Goal: Task Accomplishment & Management: Manage account settings

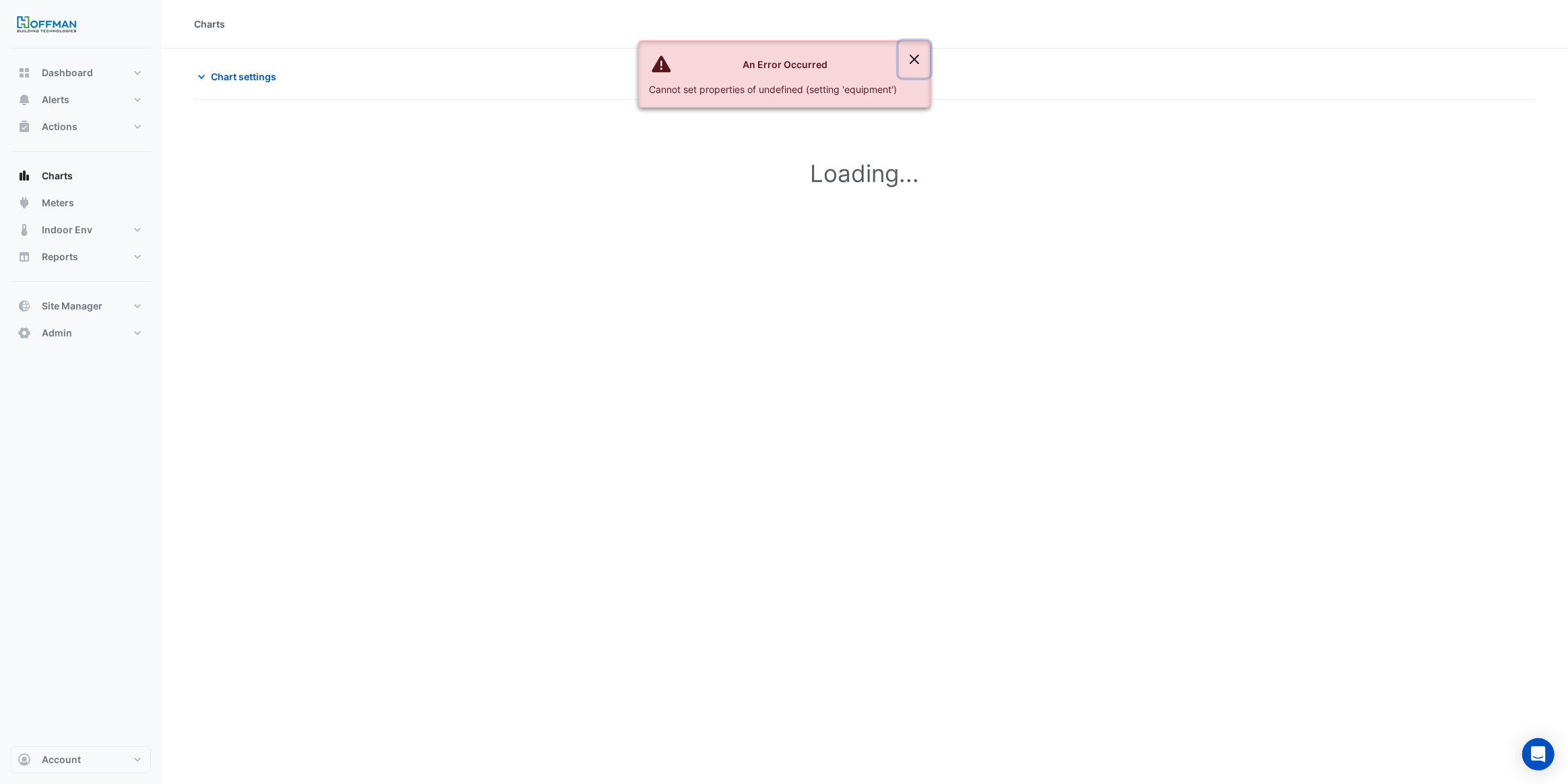
click at [914, 60] on button "Close" at bounding box center [914, 59] width 31 height 36
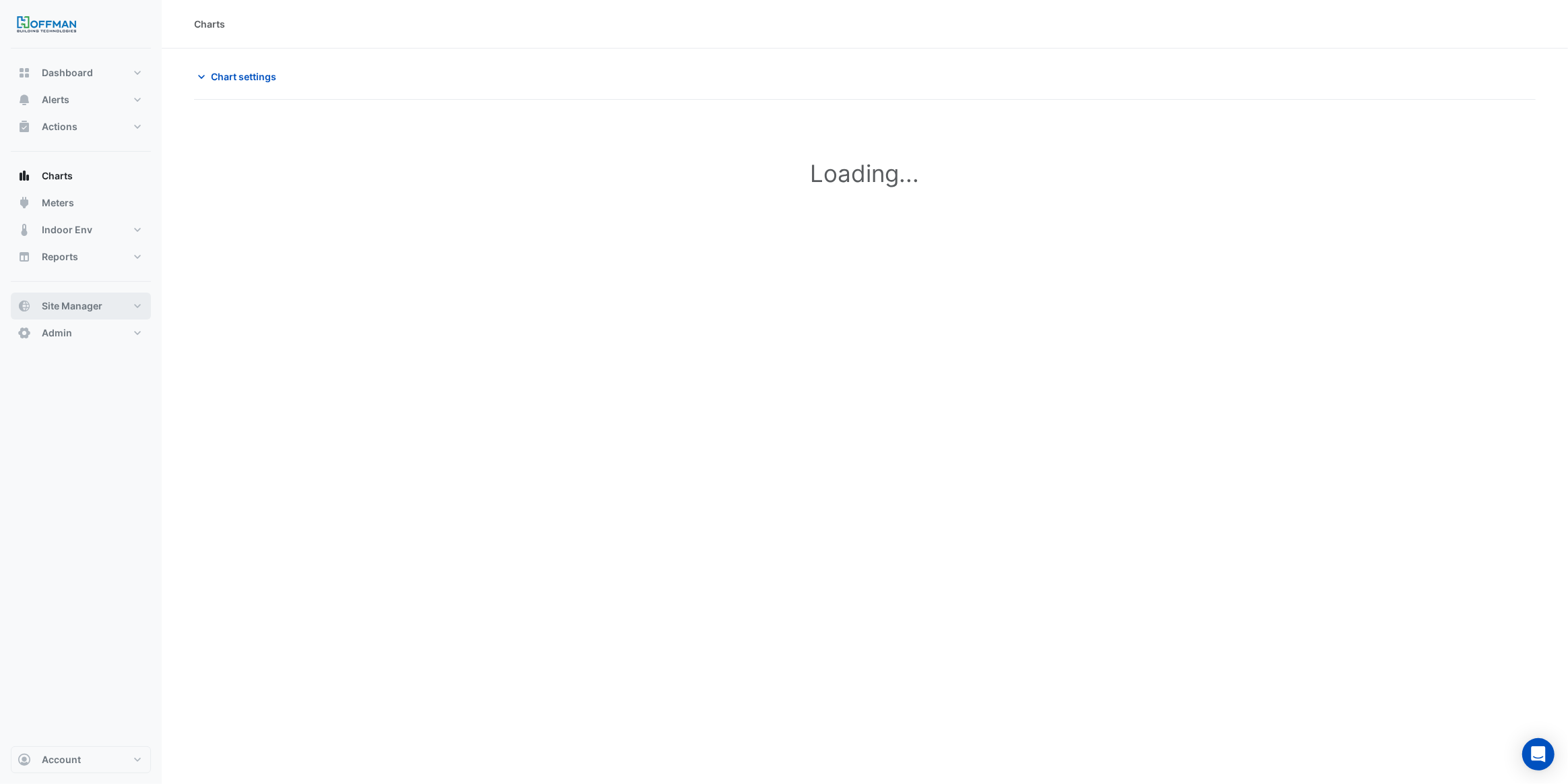
click at [106, 305] on button "Site Manager" at bounding box center [81, 306] width 140 height 27
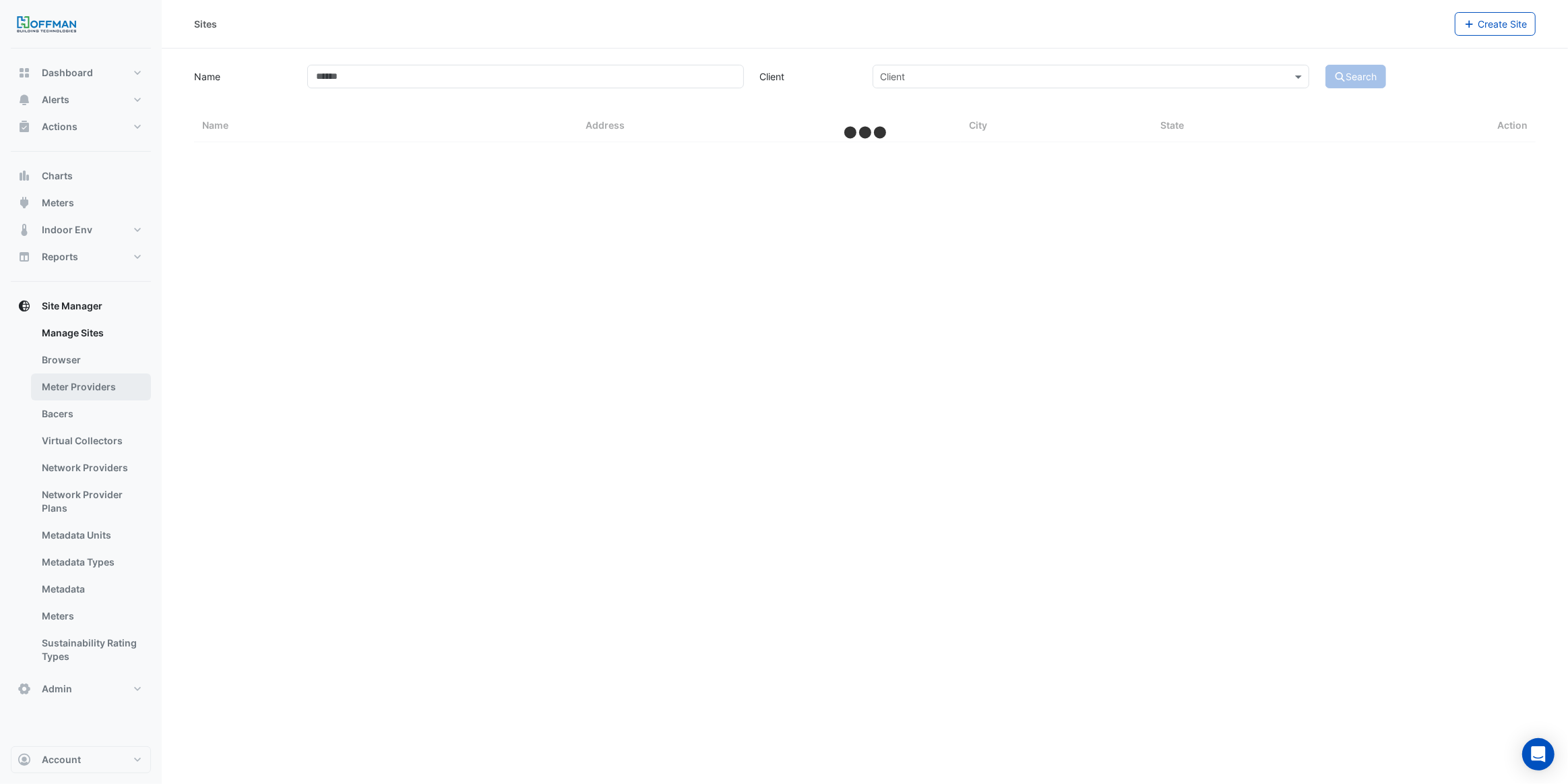
select select "***"
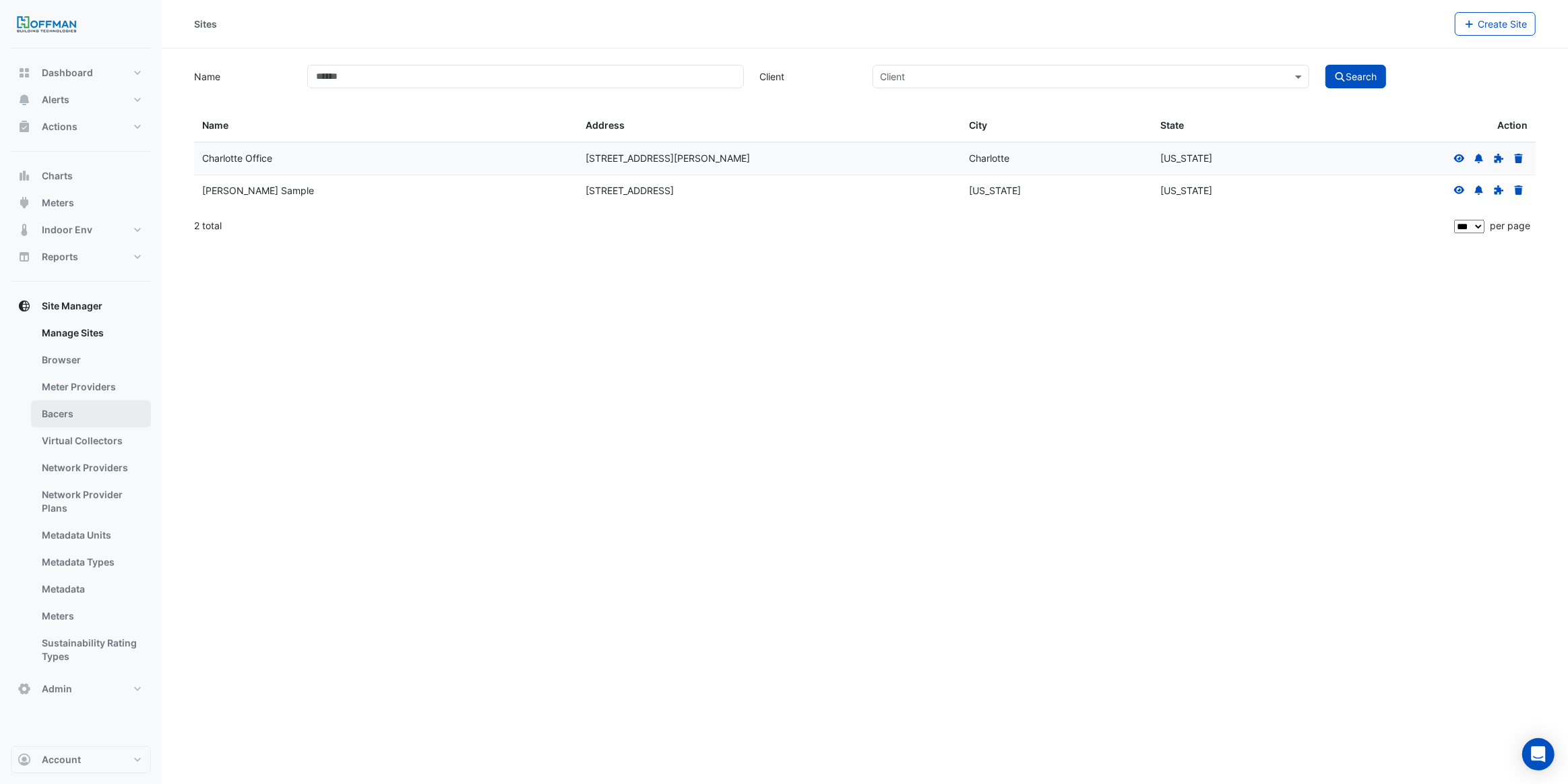
click at [66, 411] on link "Bacers" at bounding box center [91, 414] width 120 height 27
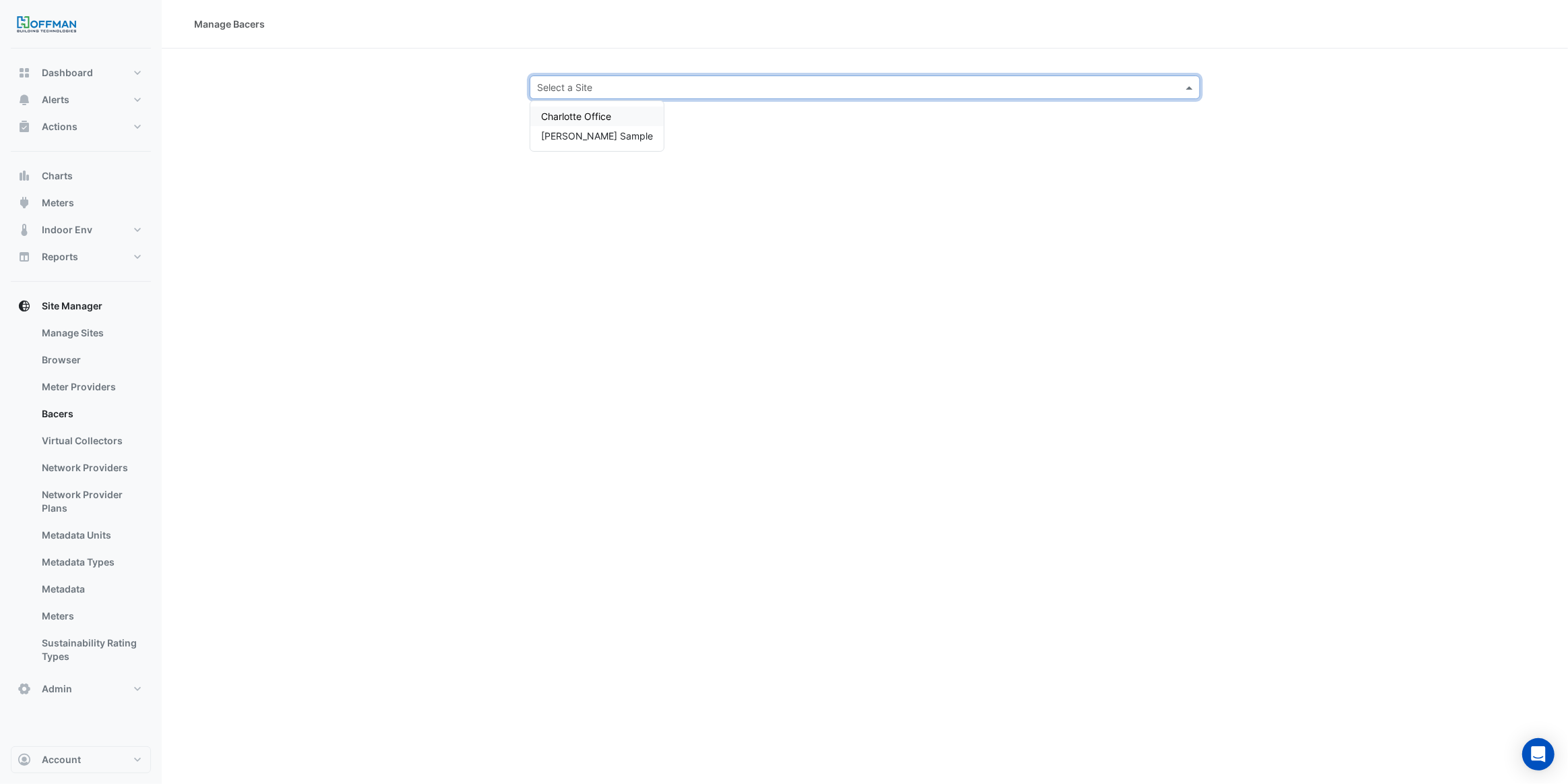
click at [632, 86] on input "text" at bounding box center [852, 87] width 629 height 14
click at [596, 112] on span "Charlotte Office" at bounding box center [576, 117] width 70 height 12
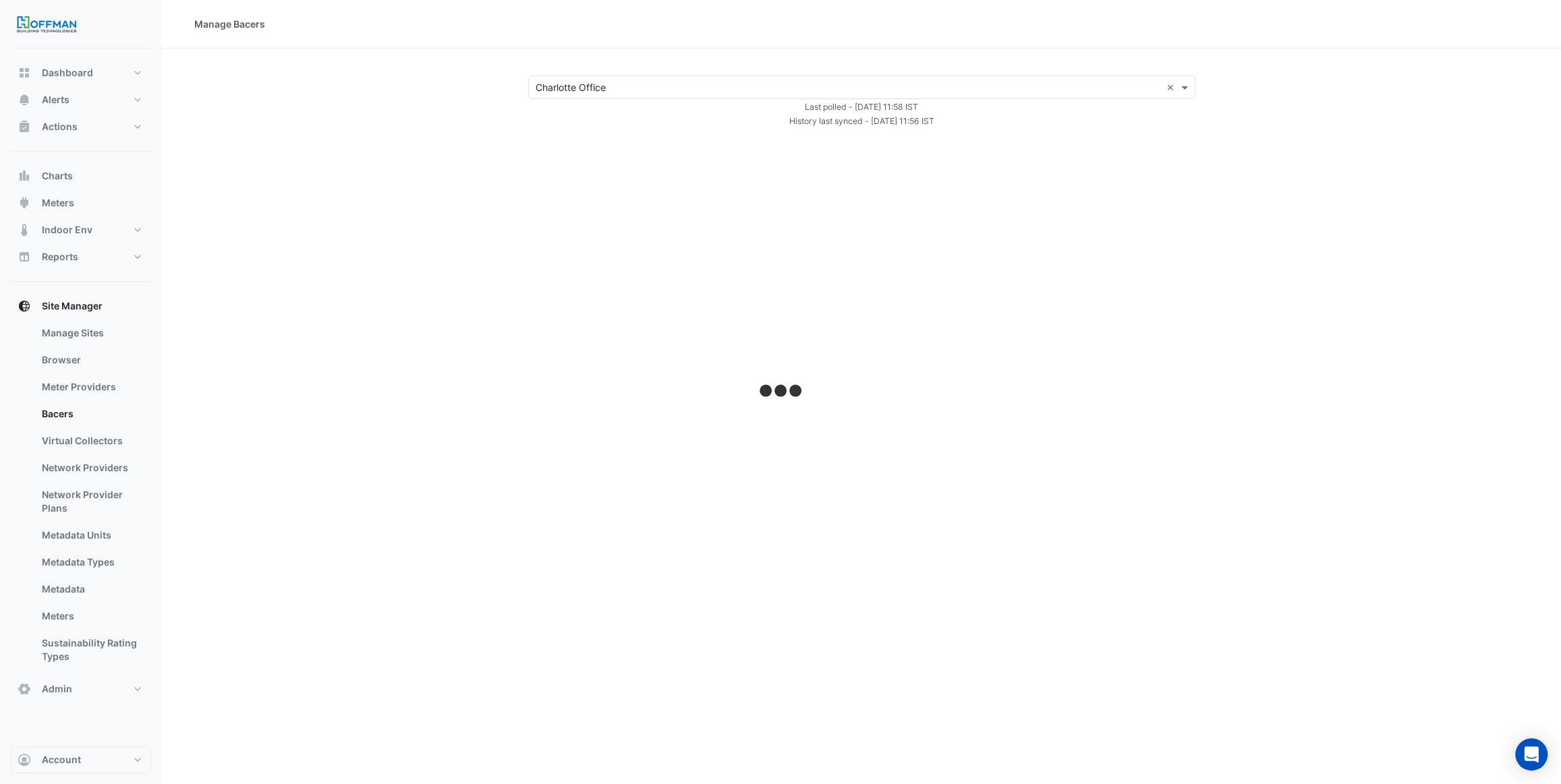
select select "***"
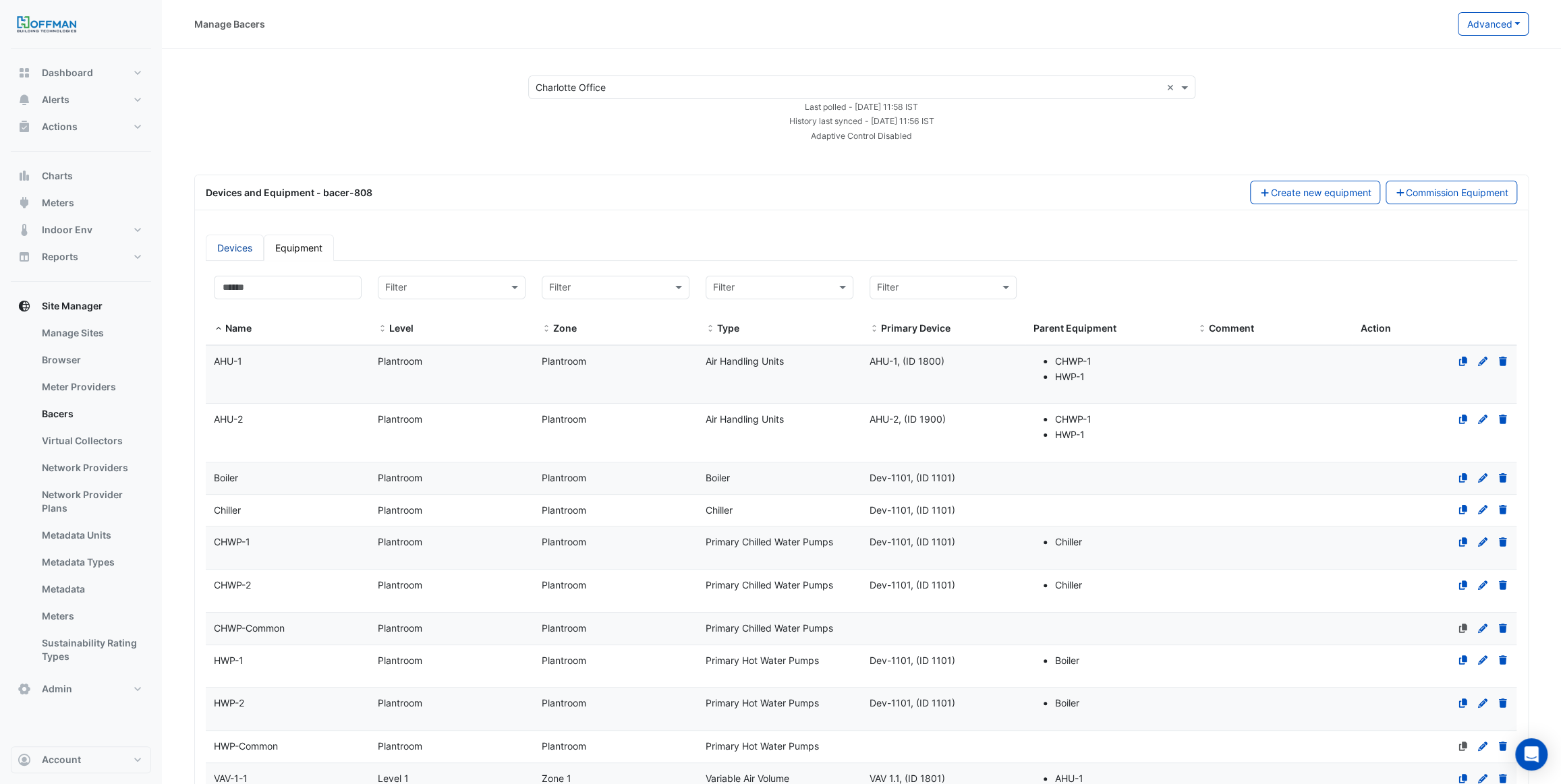
click at [243, 244] on link "Devices" at bounding box center [234, 248] width 58 height 26
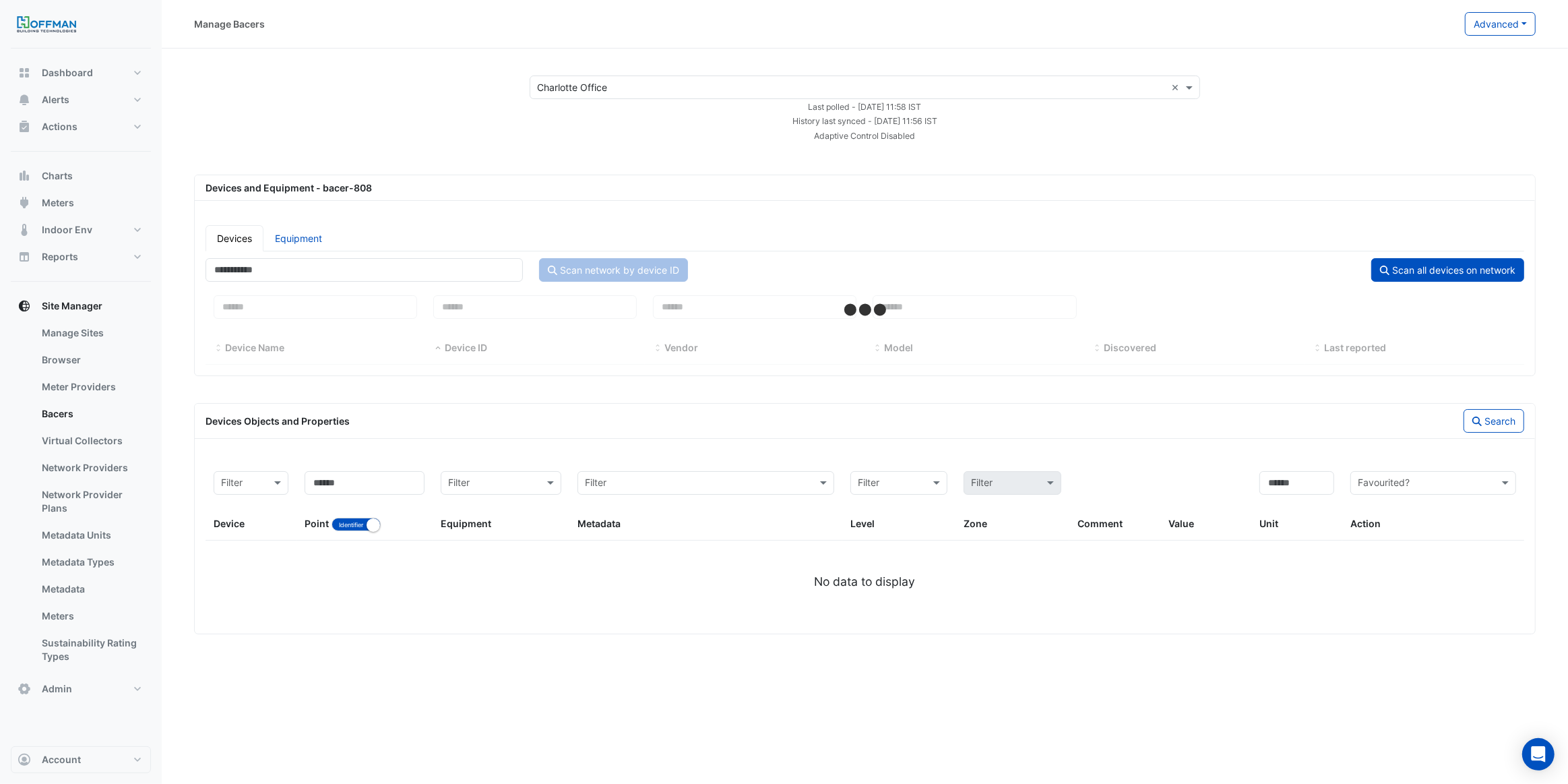
select select "***"
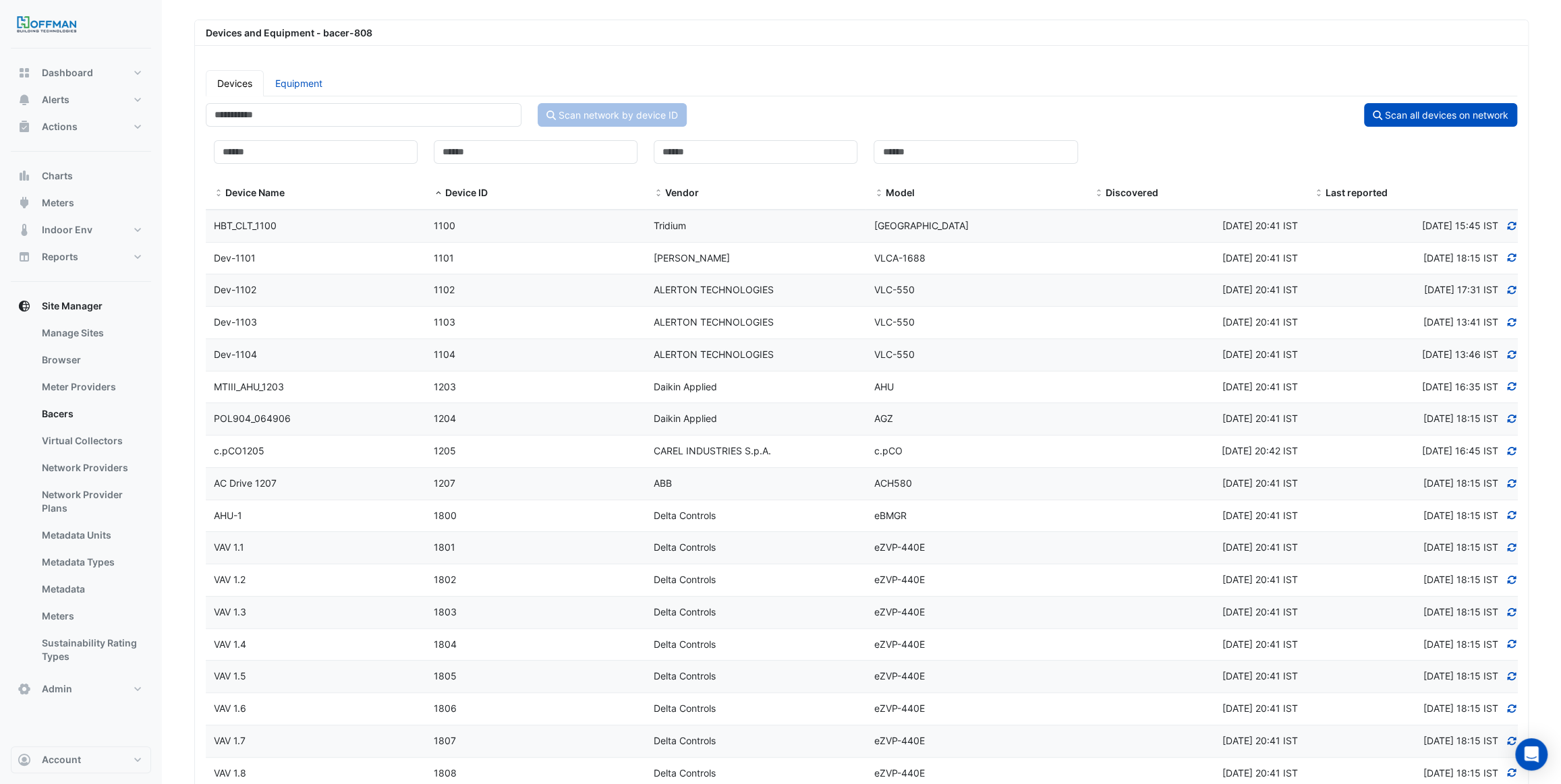
scroll to position [184, 0]
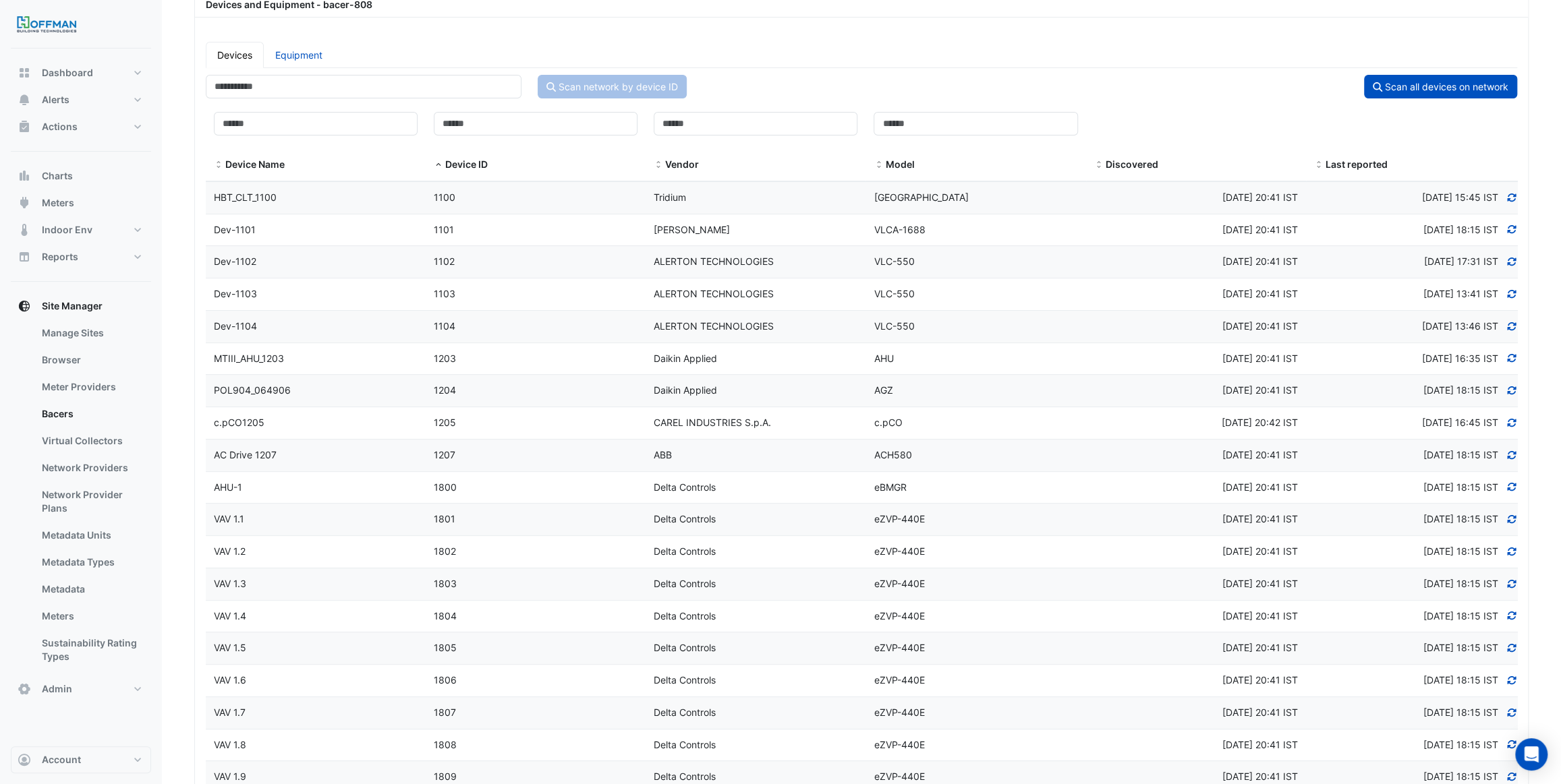
click at [604, 488] on div "1800" at bounding box center [536, 488] width 220 height 15
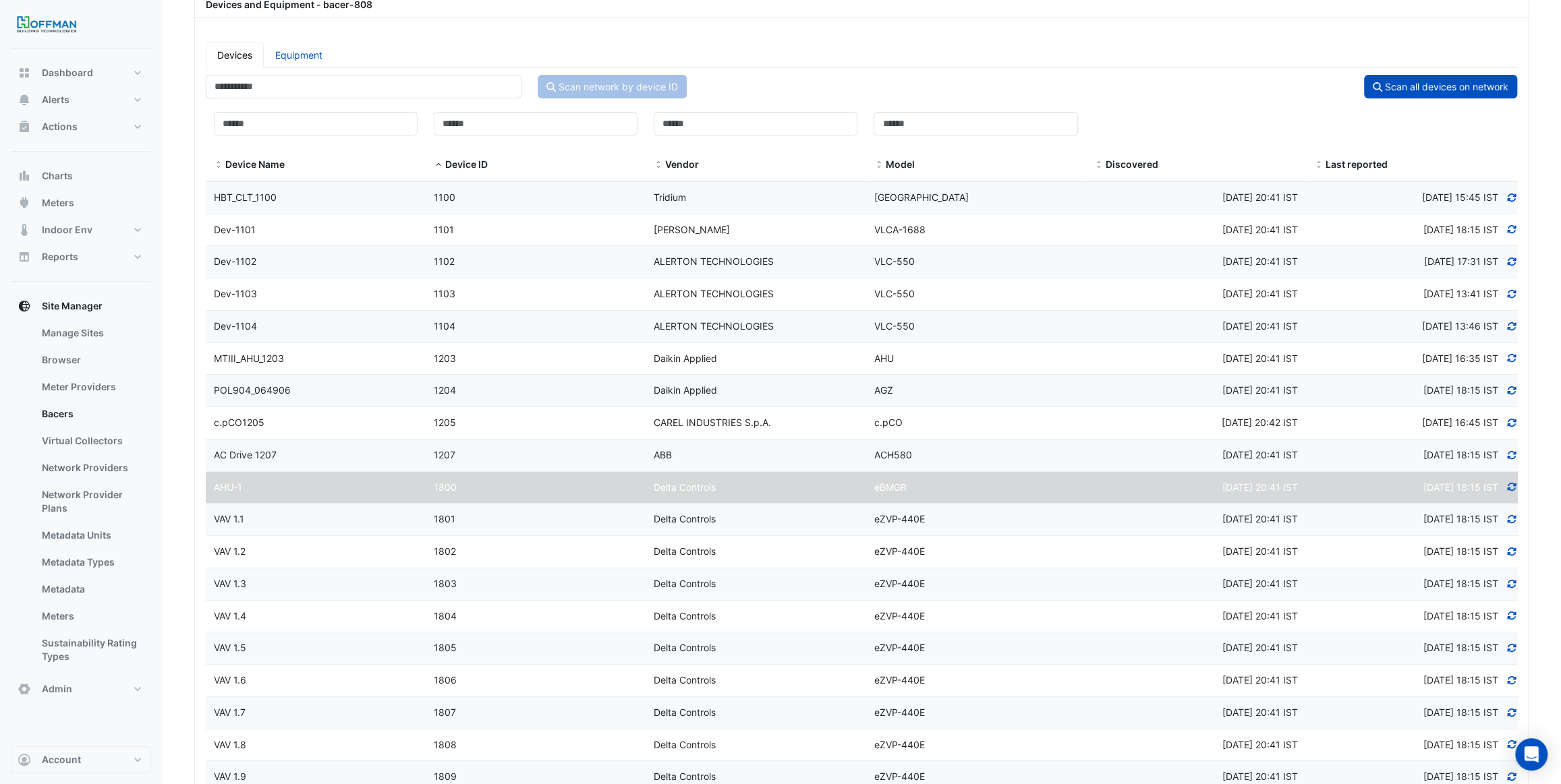
select select "***"
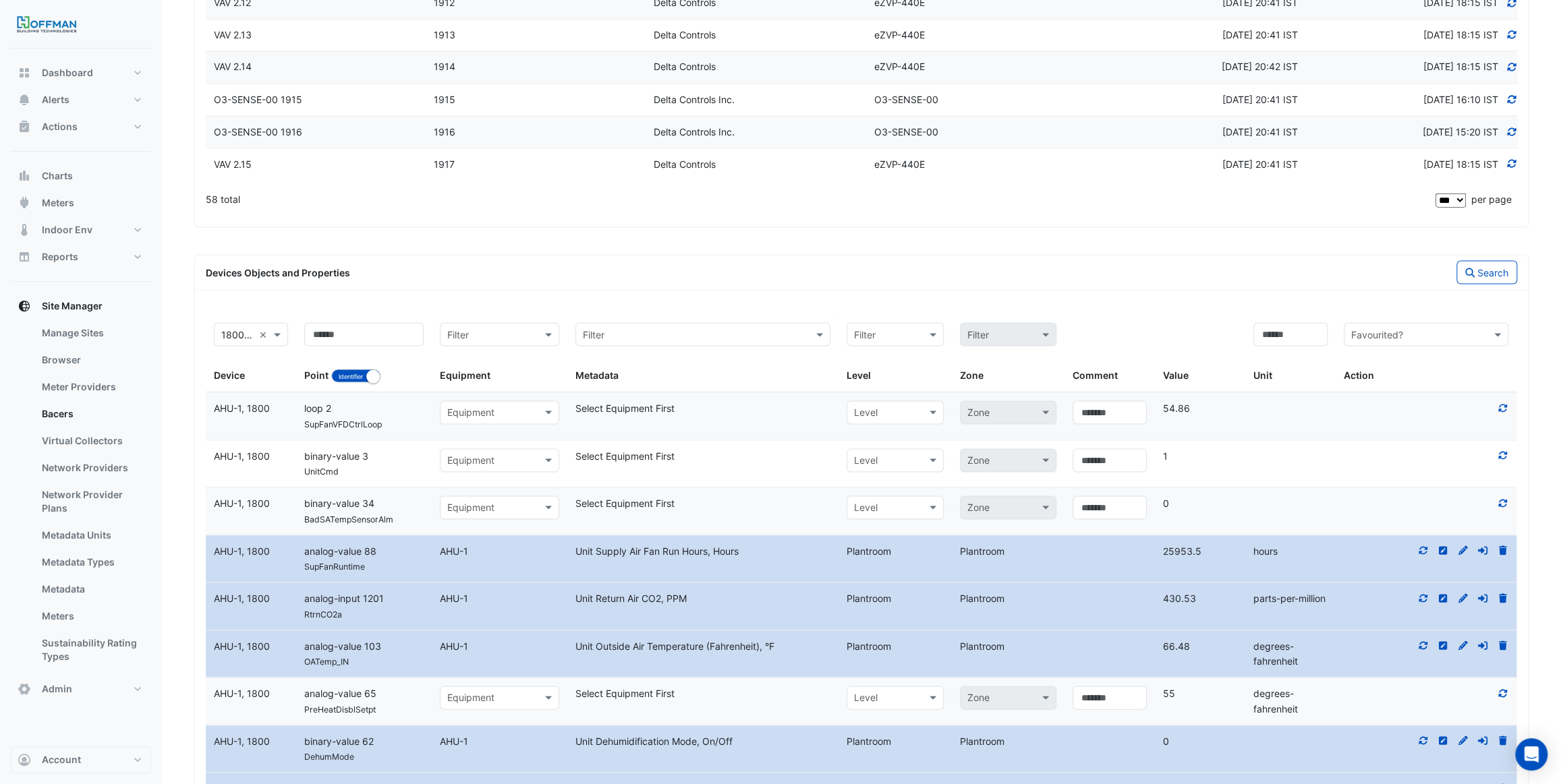
scroll to position [2083, 0]
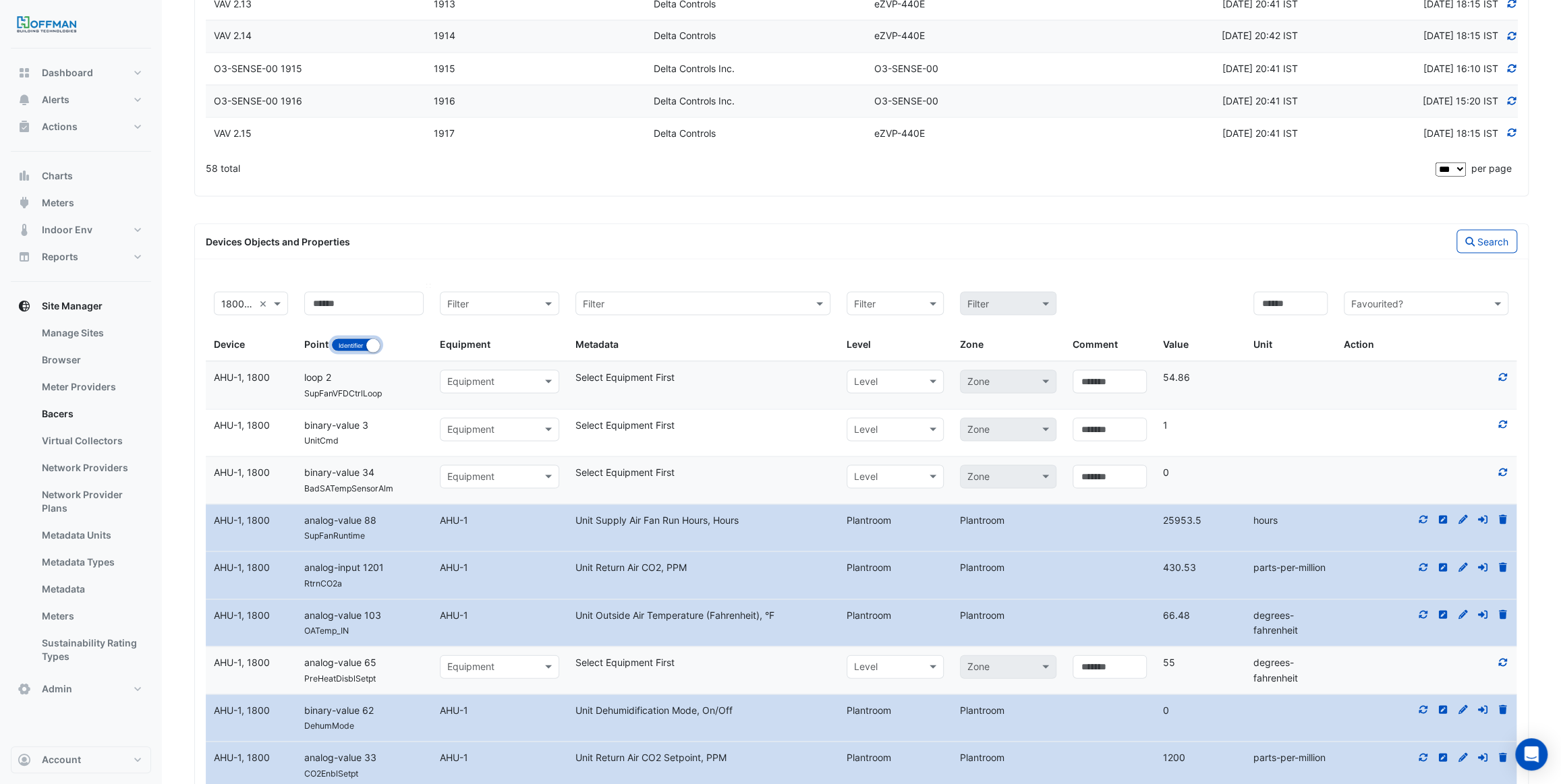
click at [359, 337] on button "Identifier Name" at bounding box center [355, 344] width 50 height 13
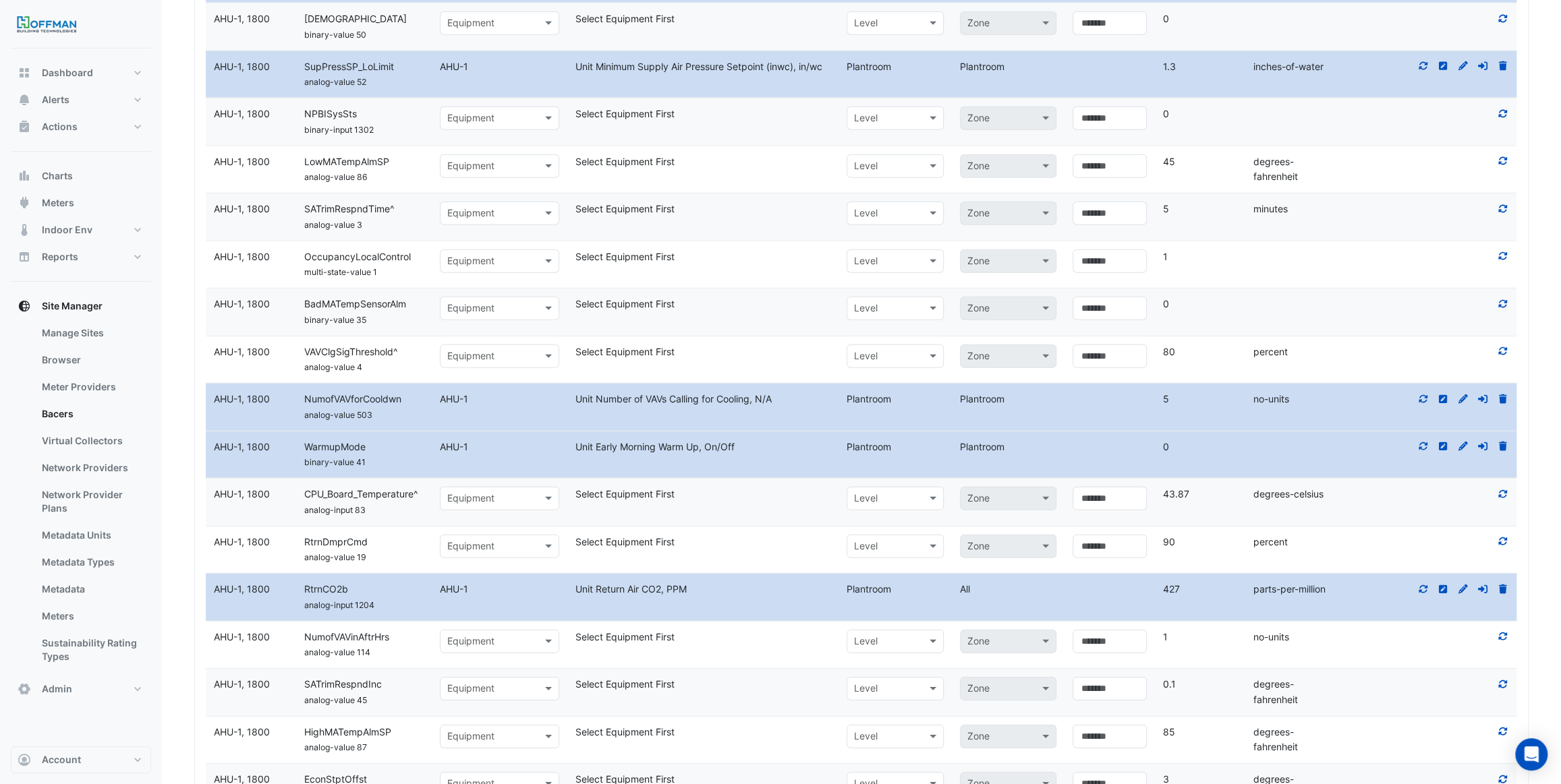
scroll to position [3127, 0]
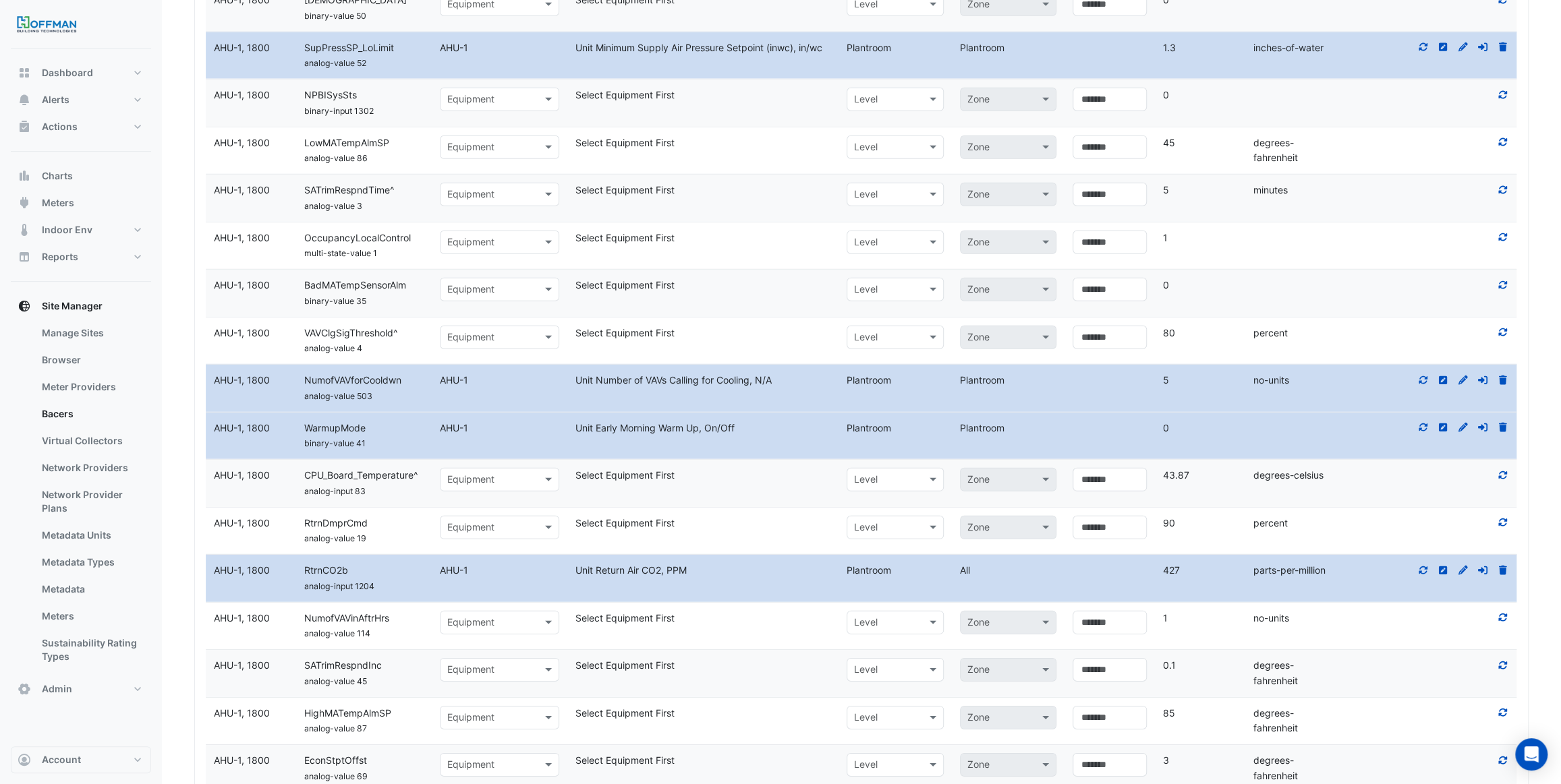
click at [460, 522] on input "text" at bounding box center [486, 528] width 77 height 15
click at [477, 546] on span "AHU-1" at bounding box center [465, 550] width 29 height 12
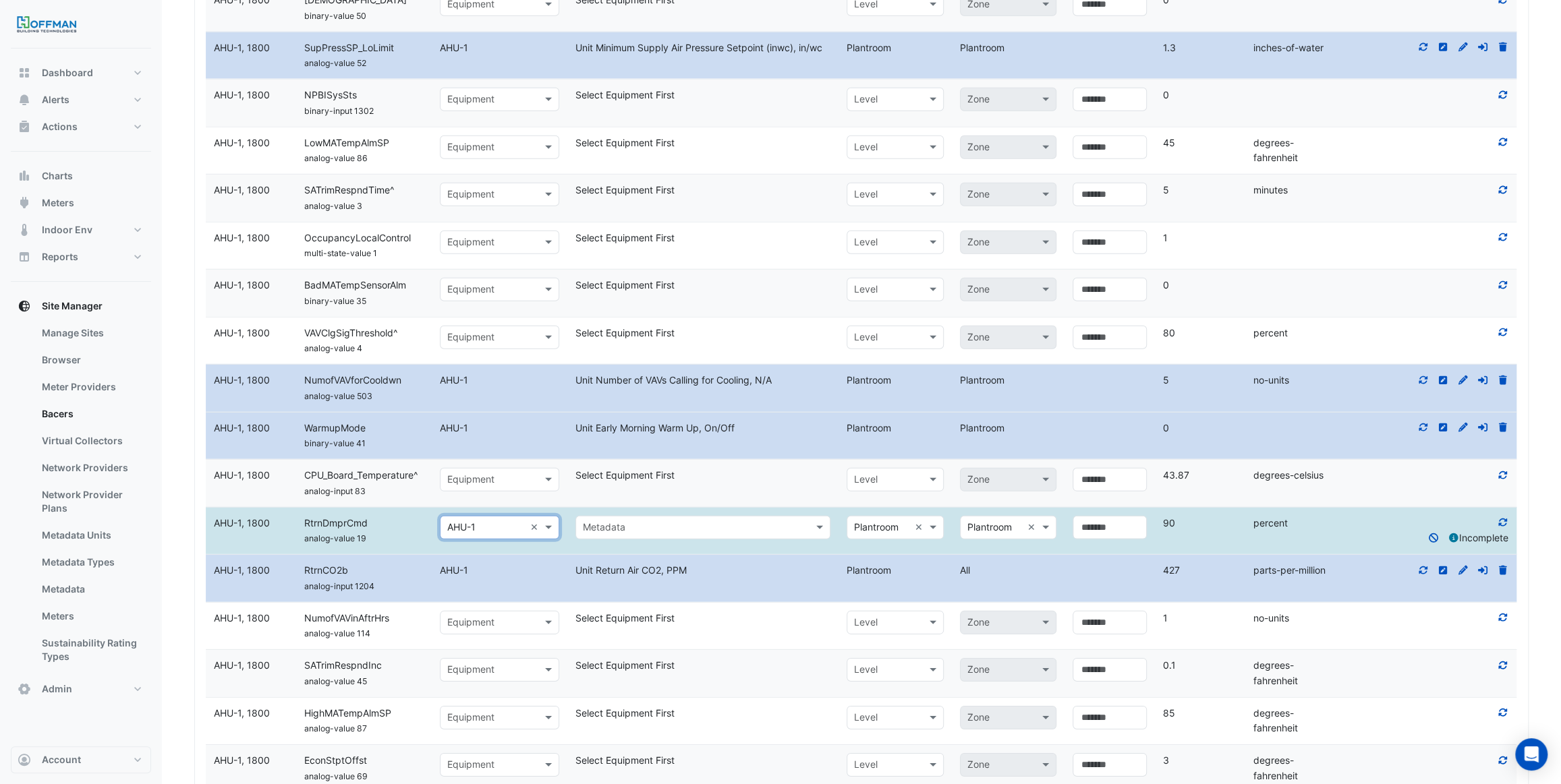
click at [611, 526] on input "text" at bounding box center [689, 528] width 213 height 15
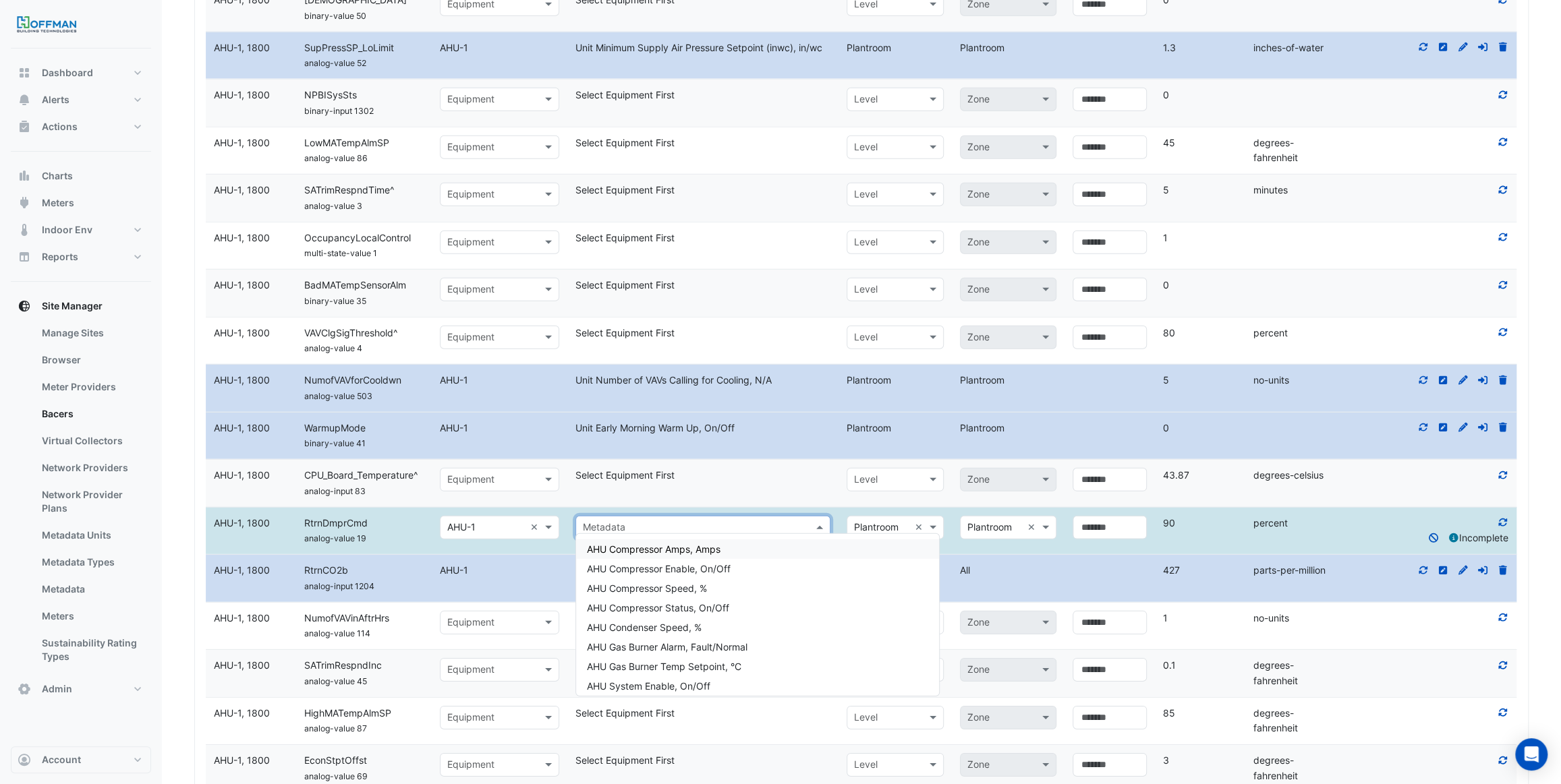
type input "*"
type input "******"
click at [741, 608] on div "Unit Relief Air Damper Position, %" at bounding box center [741, 608] width 331 height 19
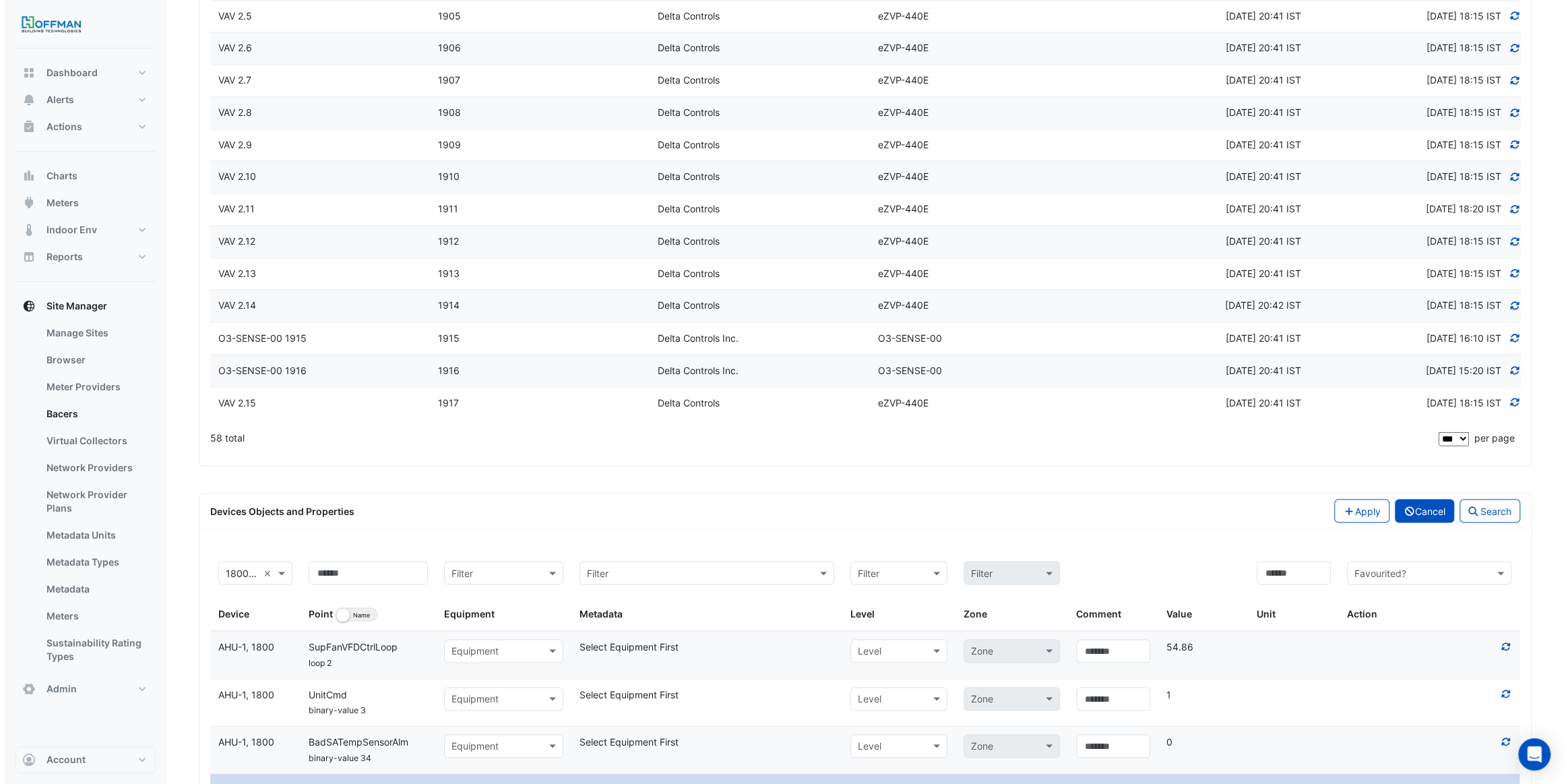
scroll to position [2032, 0]
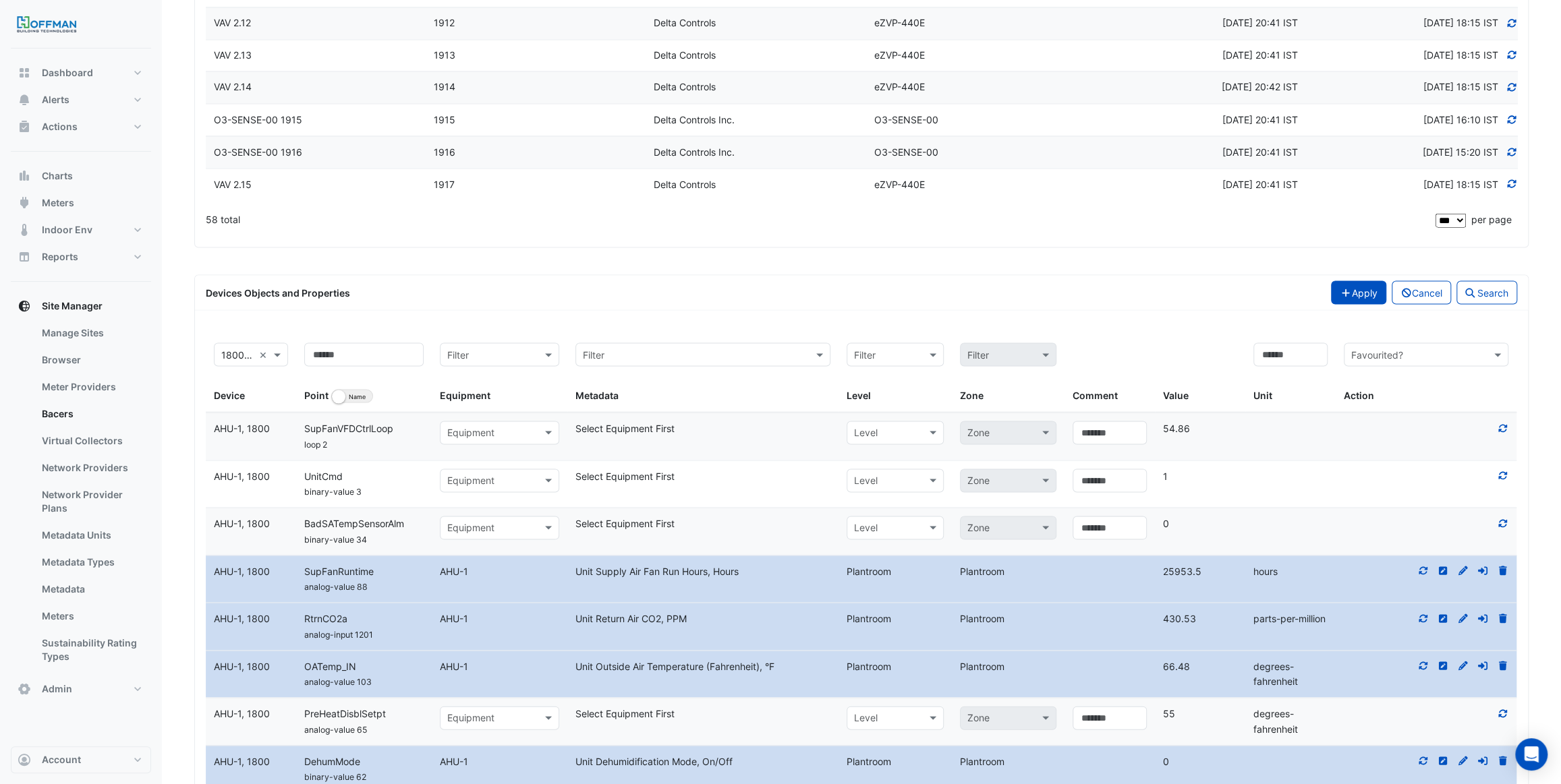
click at [1370, 290] on button "Apply" at bounding box center [1359, 292] width 55 height 24
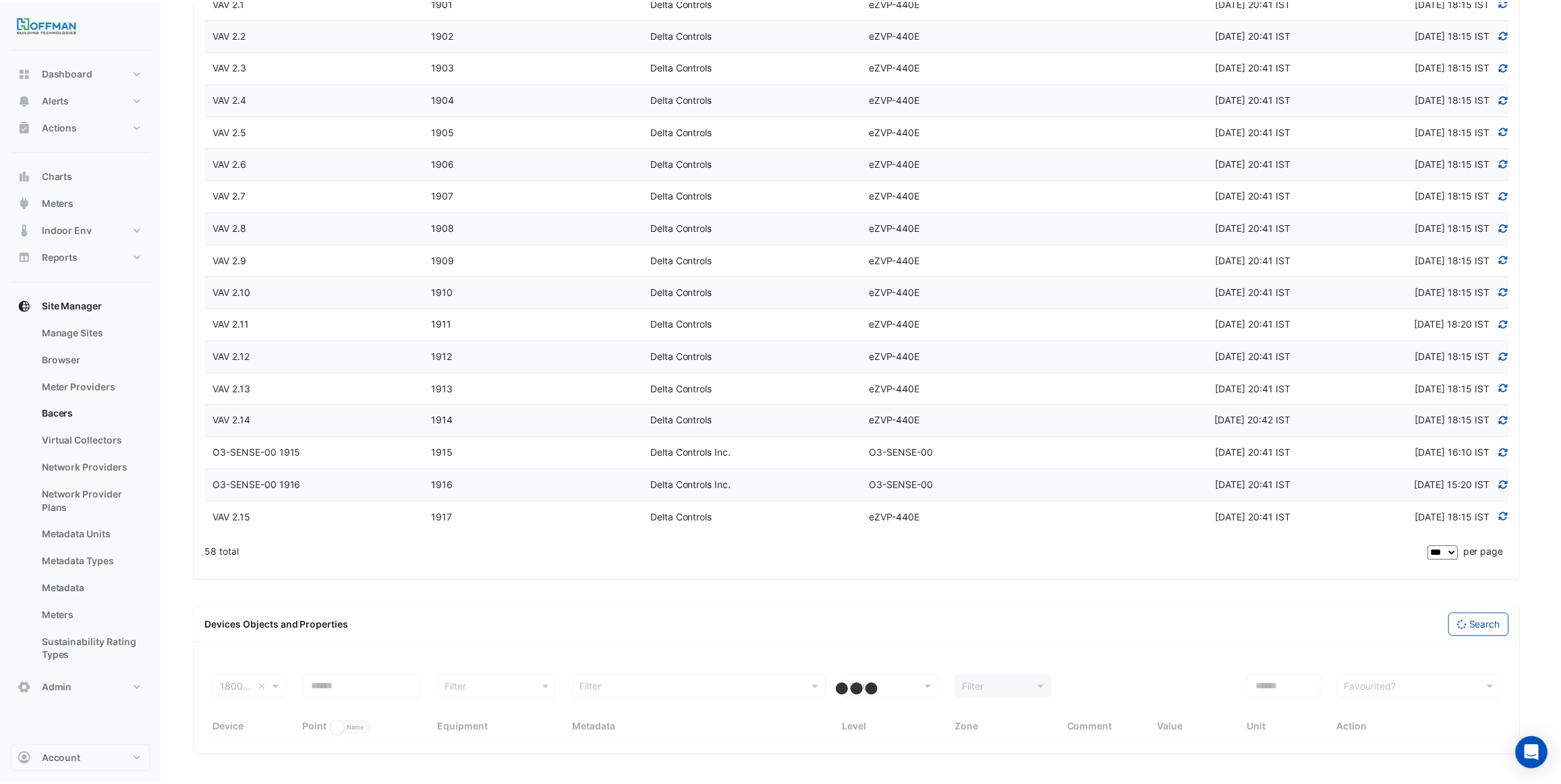
scroll to position [1693, 0]
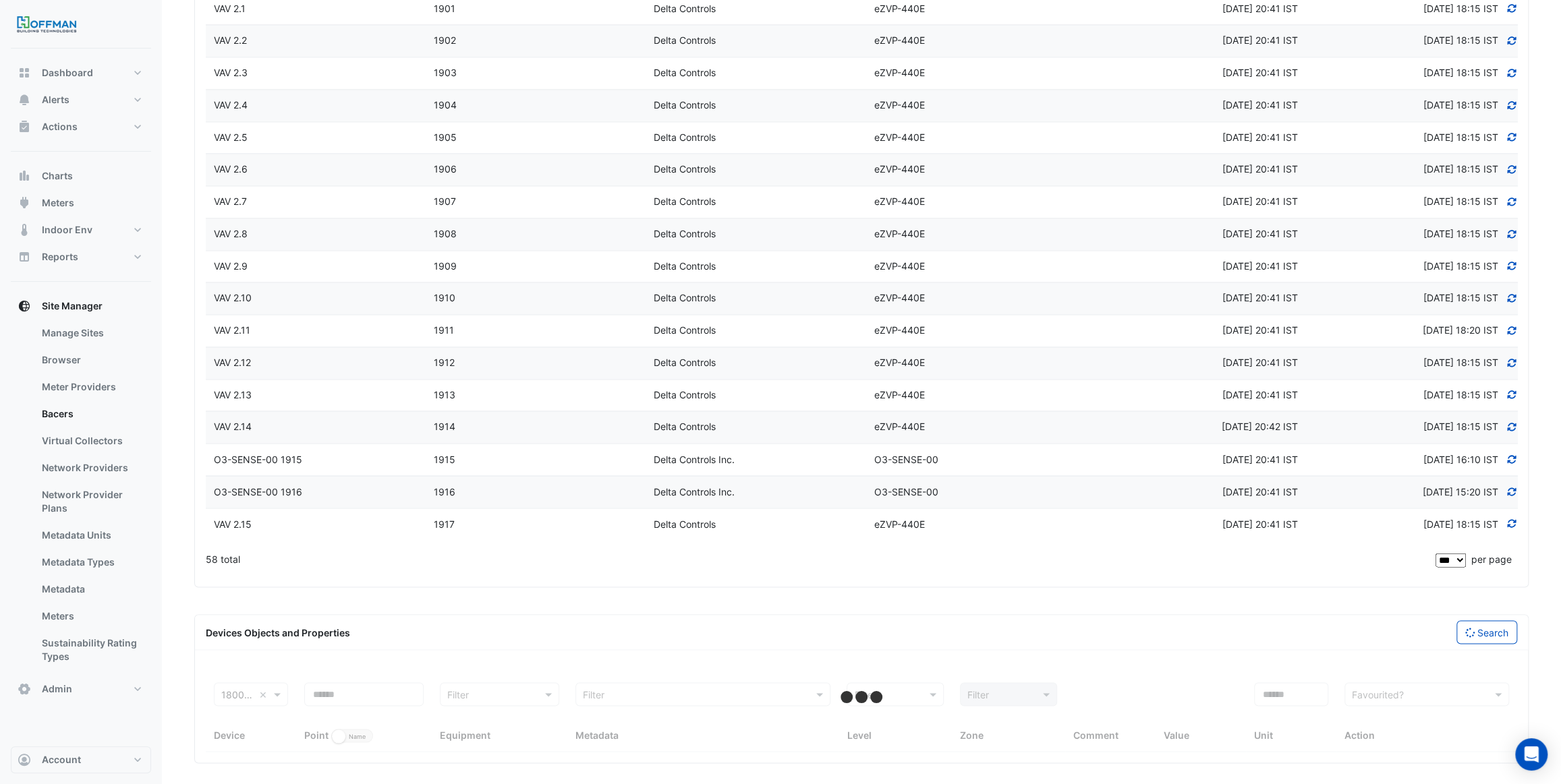
select select "***"
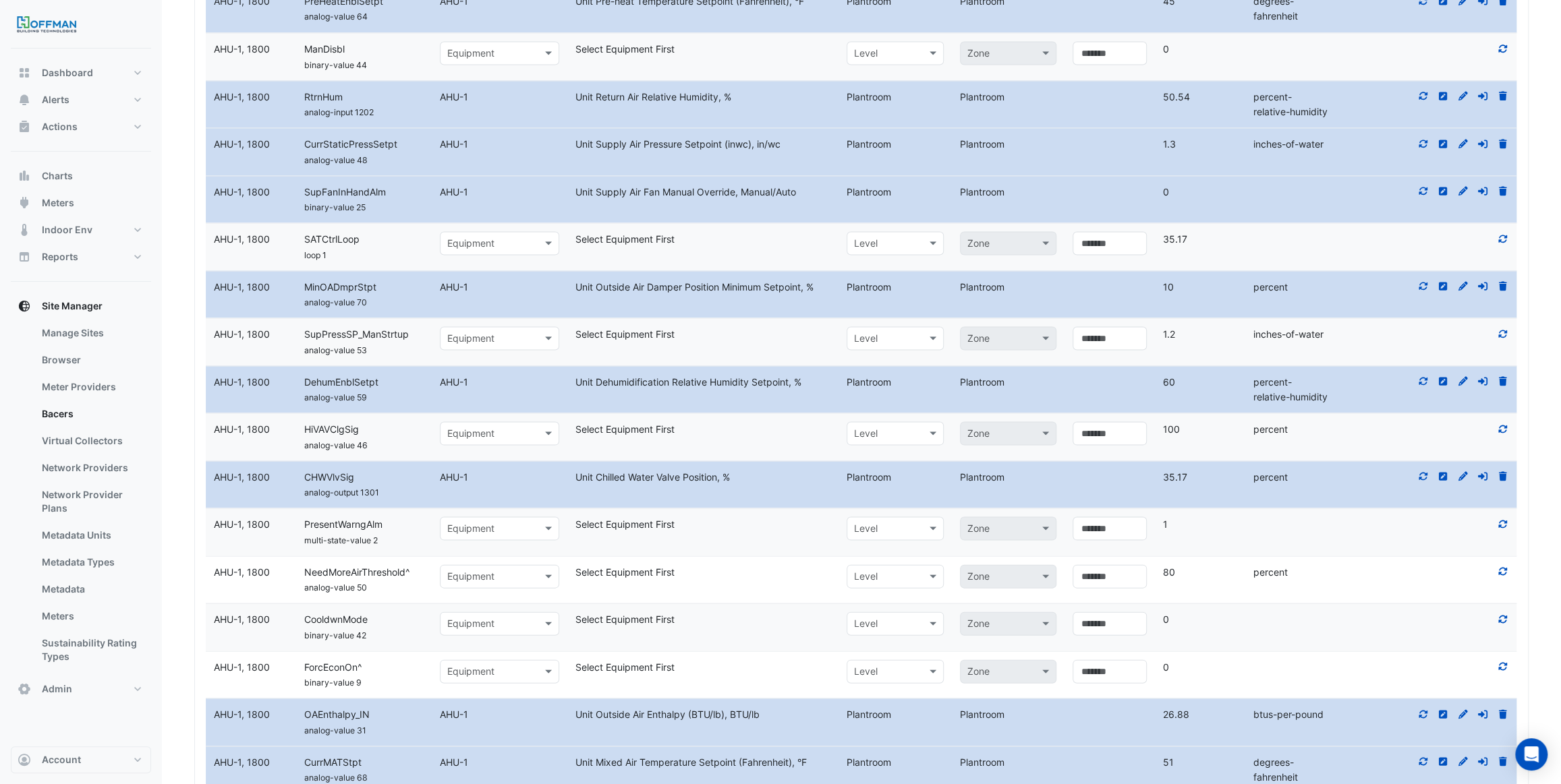
scroll to position [6508, 0]
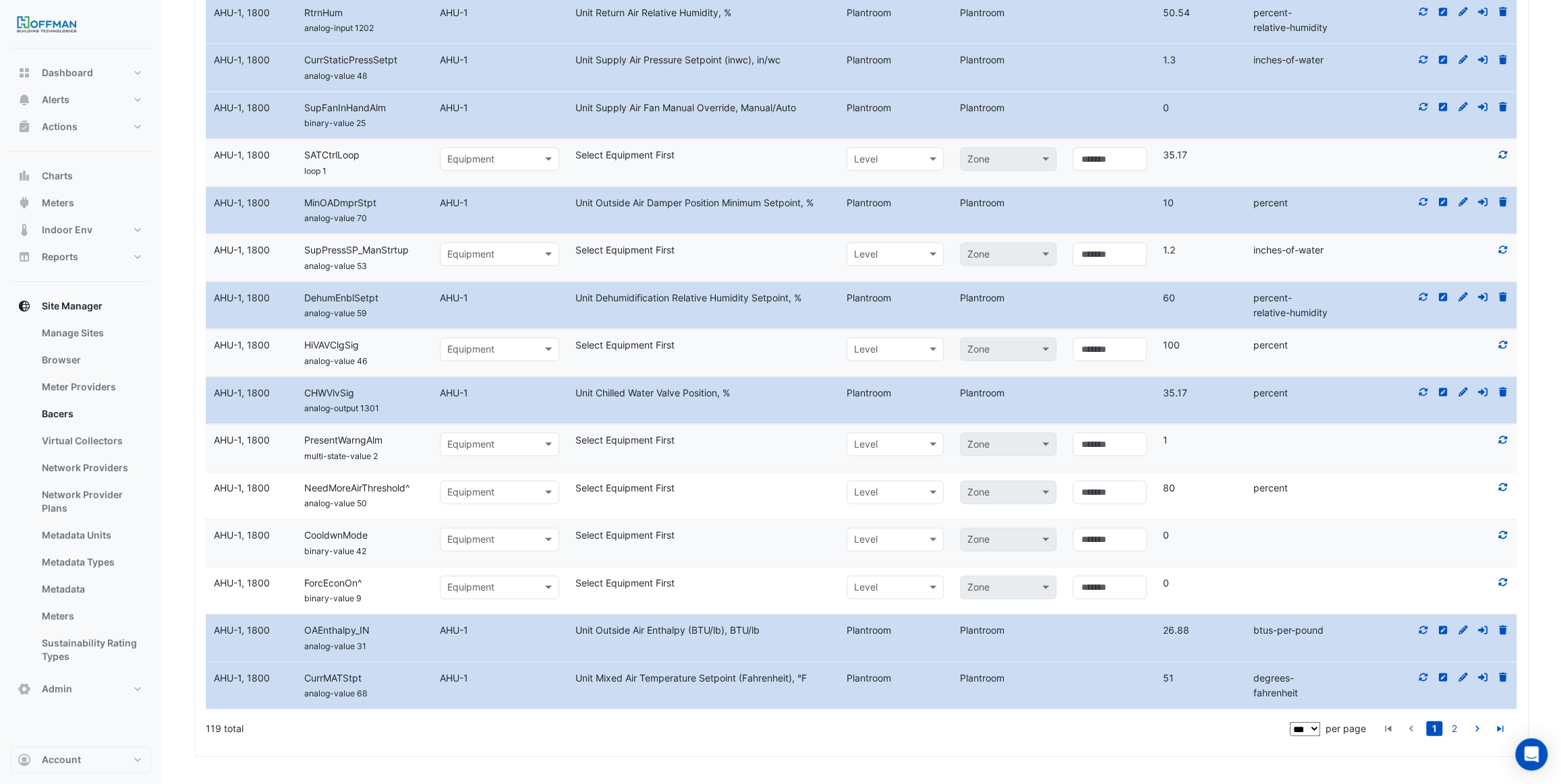
click at [1449, 727] on link "2" at bounding box center [1454, 729] width 16 height 15
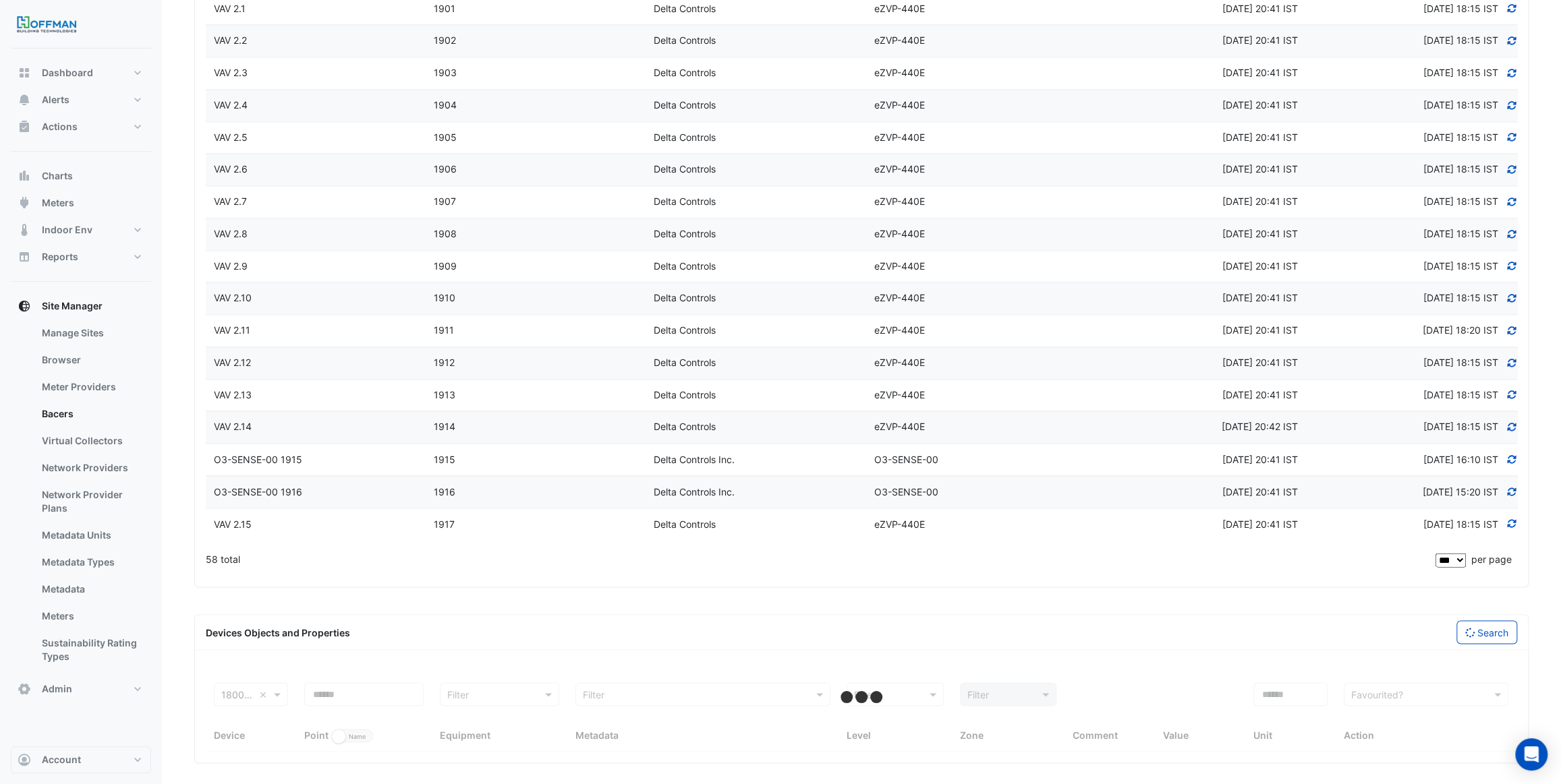
select select "***"
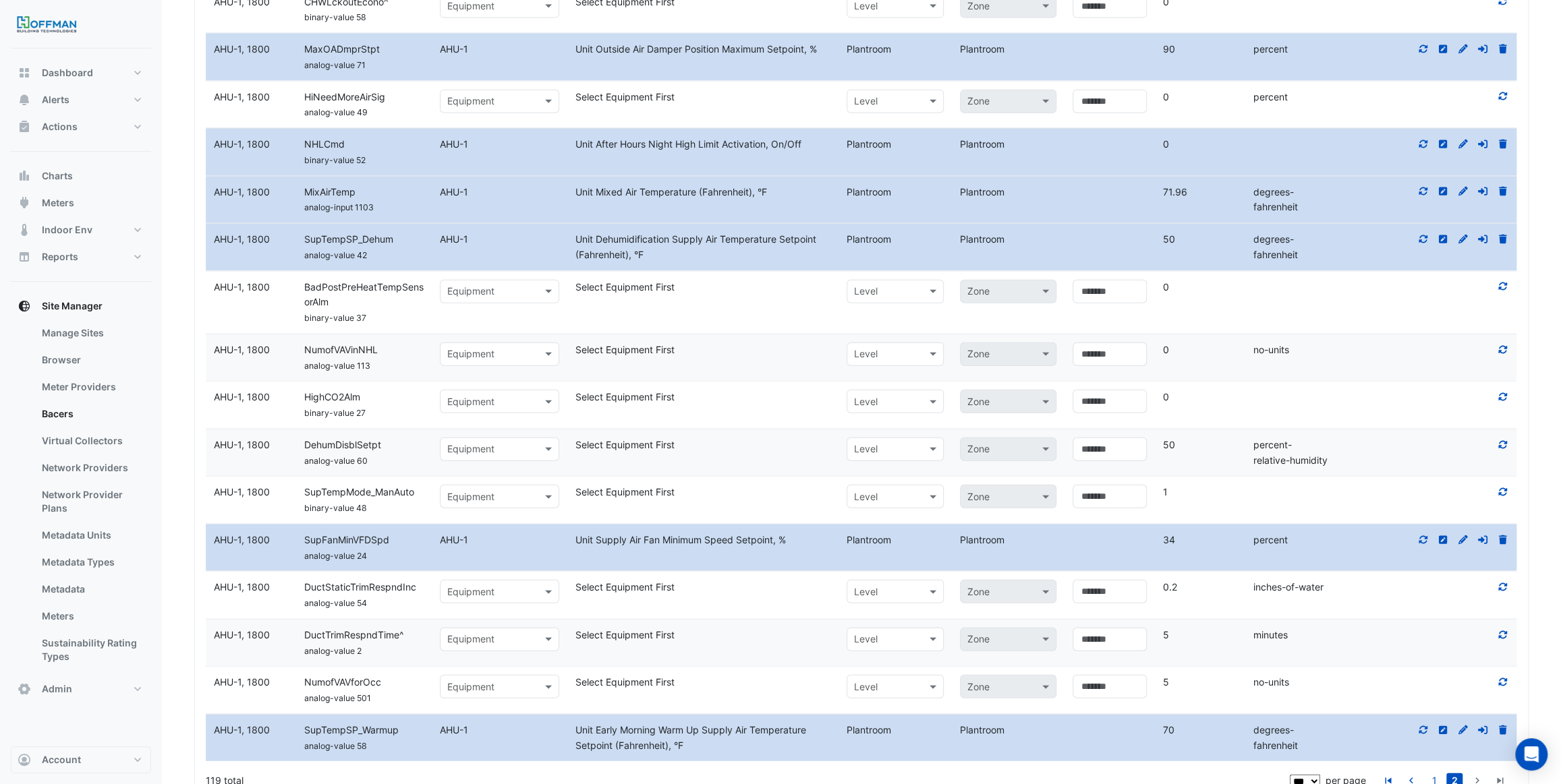
scroll to position [2663, 0]
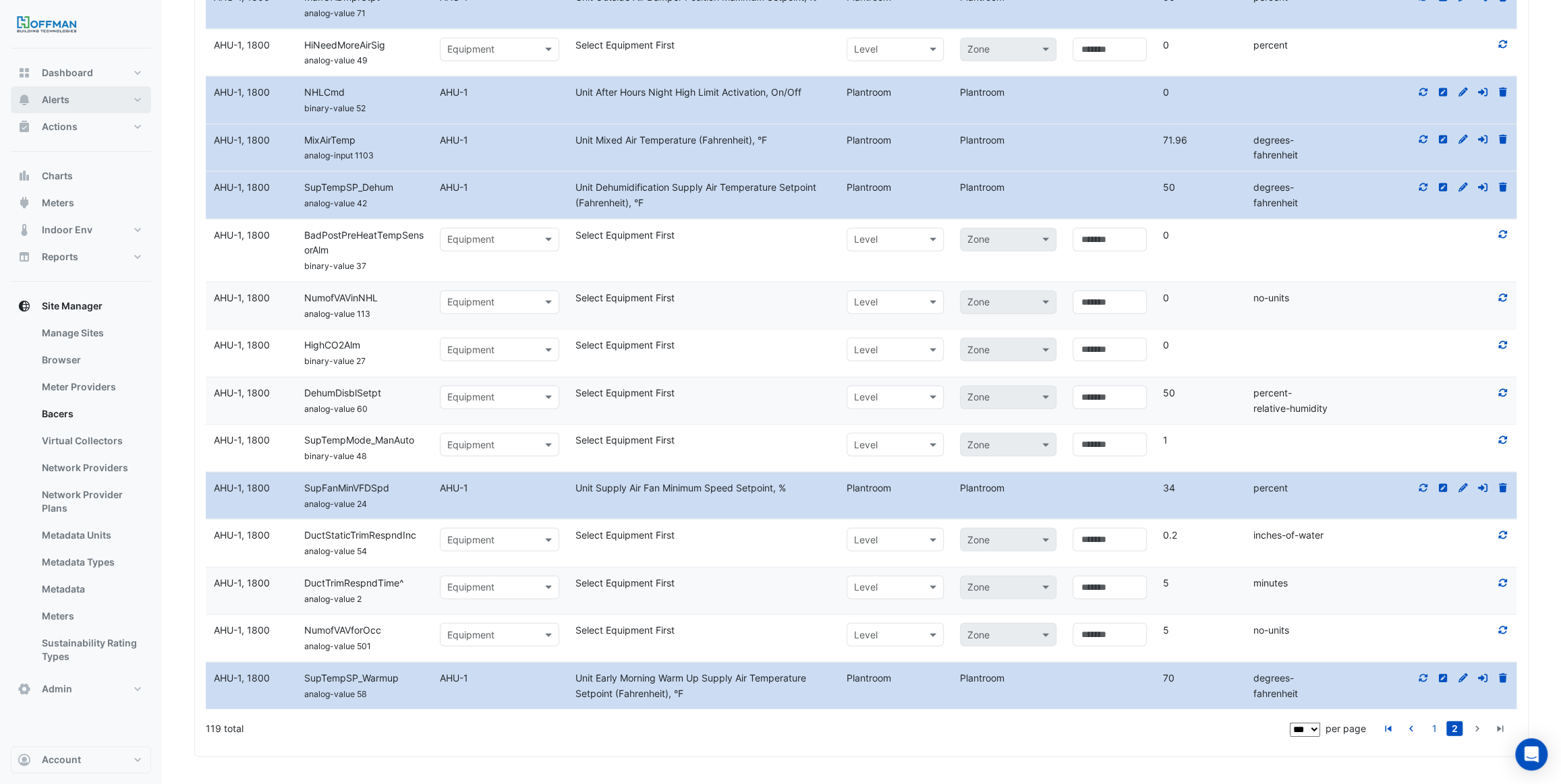
click at [80, 107] on button "Alerts" at bounding box center [81, 100] width 140 height 27
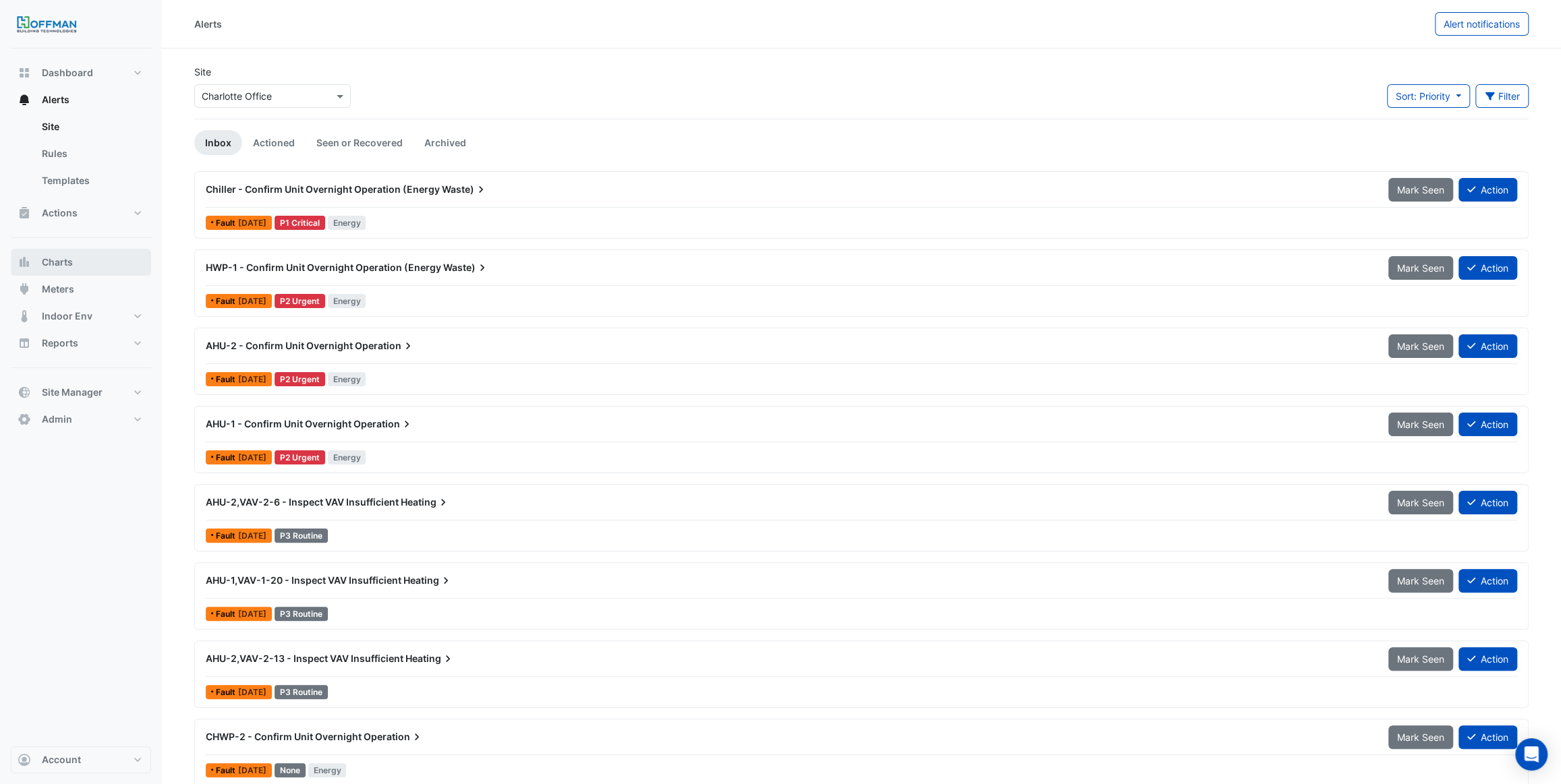
click at [84, 256] on button "Charts" at bounding box center [81, 262] width 140 height 27
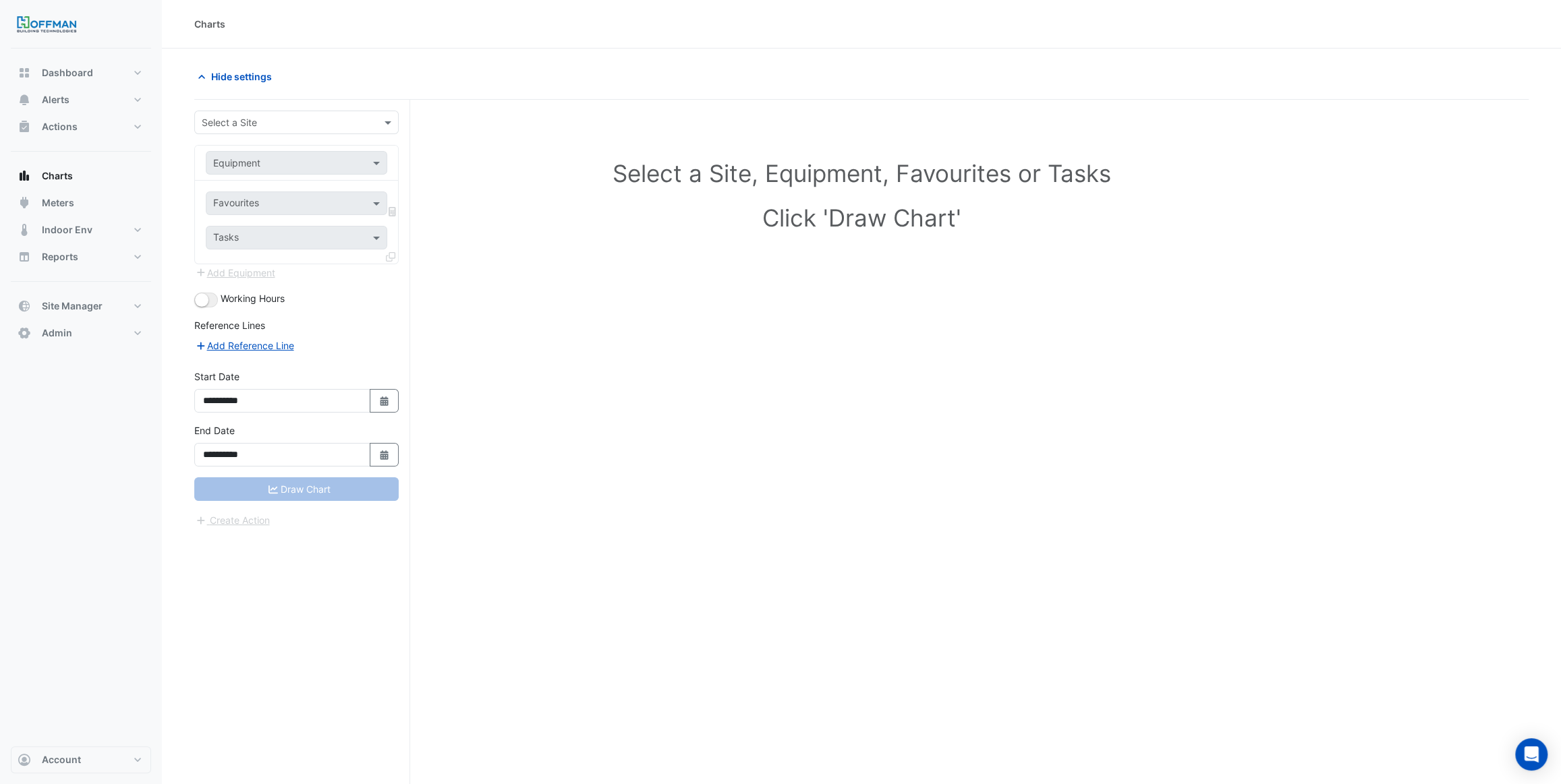
click at [245, 120] on input "text" at bounding box center [283, 123] width 163 height 14
click at [255, 153] on span "Charlotte Office" at bounding box center [241, 152] width 71 height 12
click at [262, 164] on input "text" at bounding box center [283, 163] width 139 height 14
click at [266, 188] on div "AHU-1" at bounding box center [296, 191] width 181 height 19
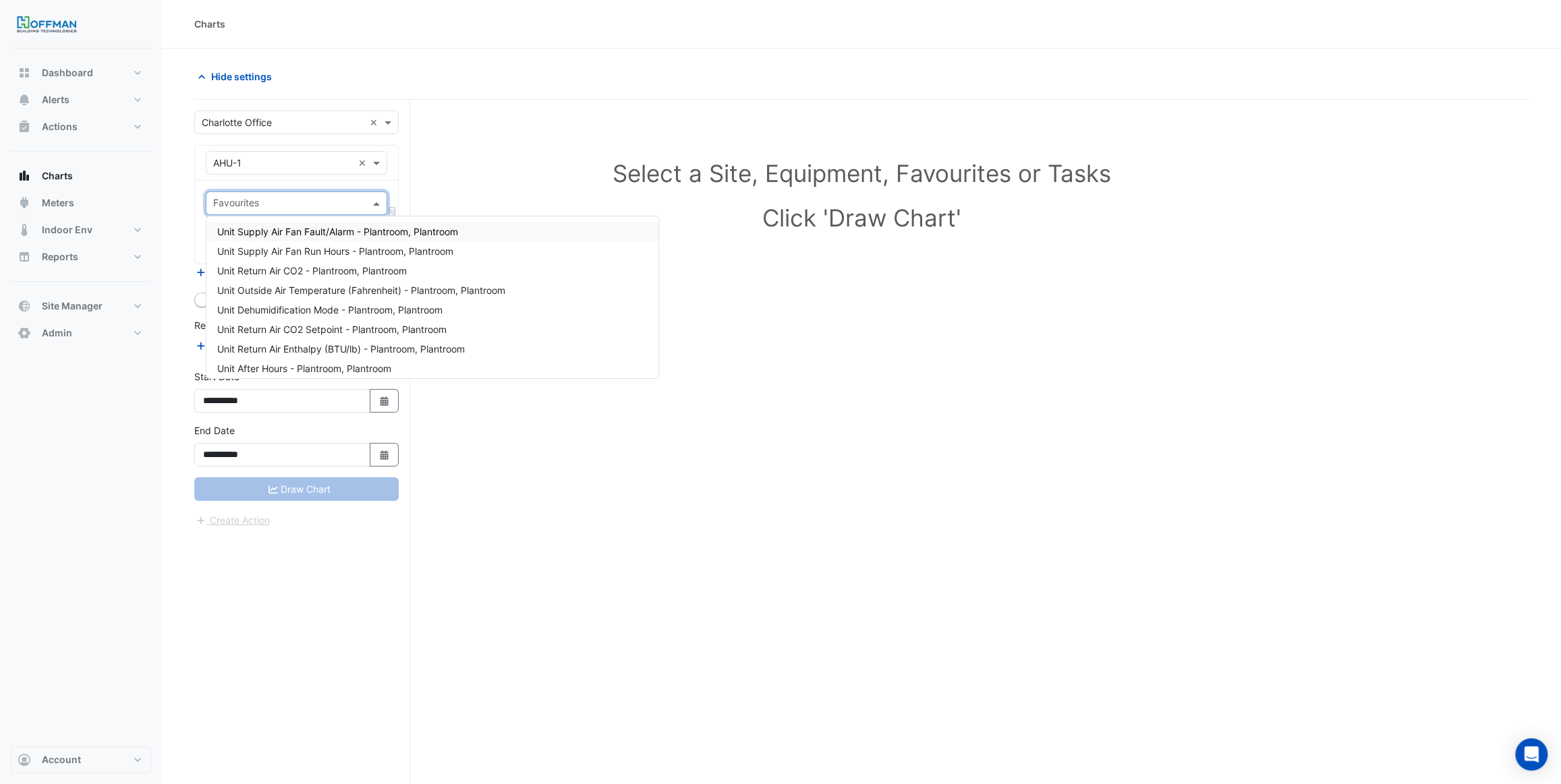
click at [278, 199] on input "text" at bounding box center [289, 204] width 151 height 14
type input "****"
click at [351, 349] on span "Unit Pre-heat Temperature (Fahrenheit) - Plantroom, Plantroom" at bounding box center [356, 349] width 278 height 12
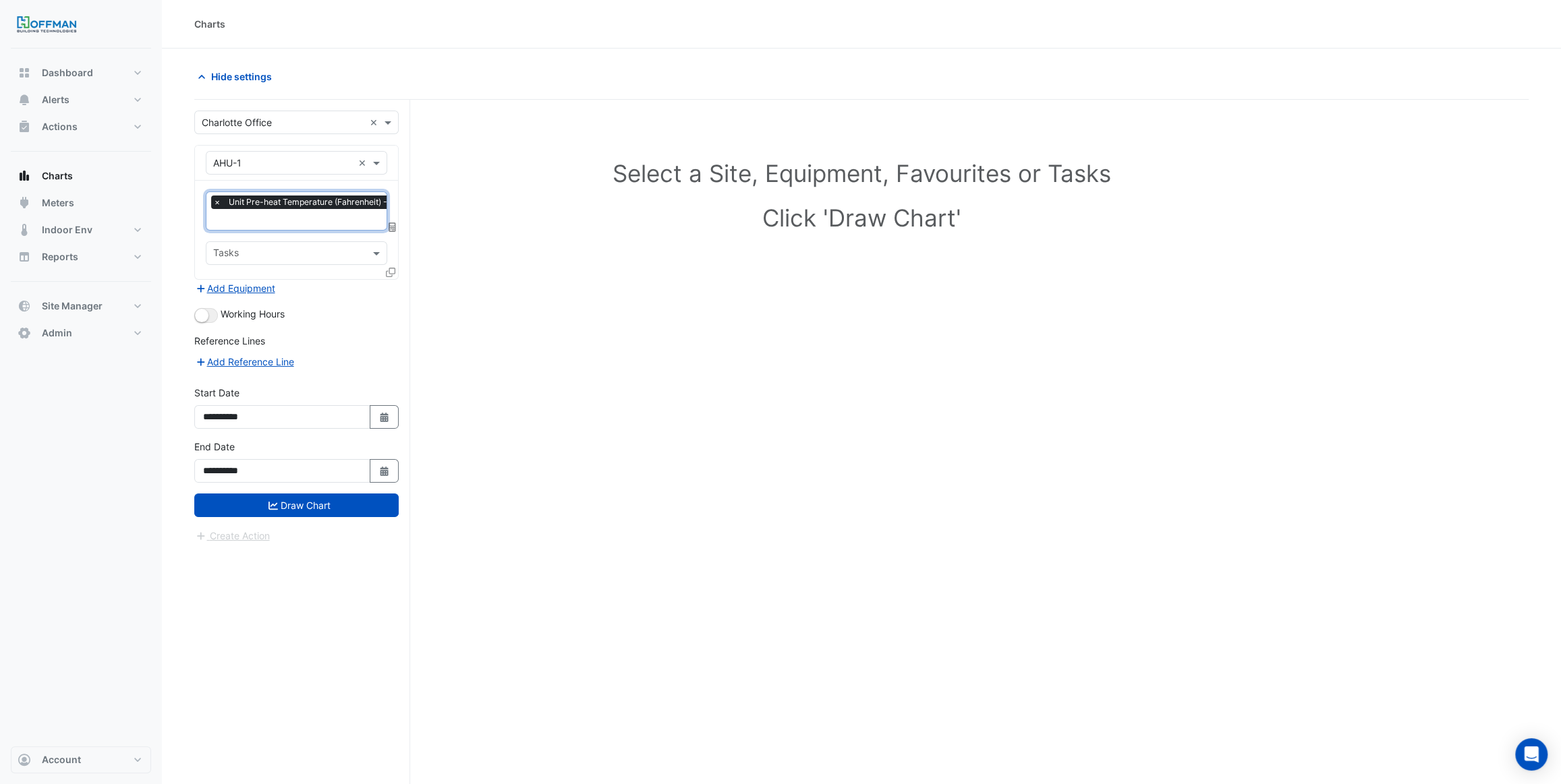
click at [290, 207] on span "Unit Pre-heat Temperature (Fahrenheit) - Plantroom, Plantroom" at bounding box center [350, 202] width 251 height 13
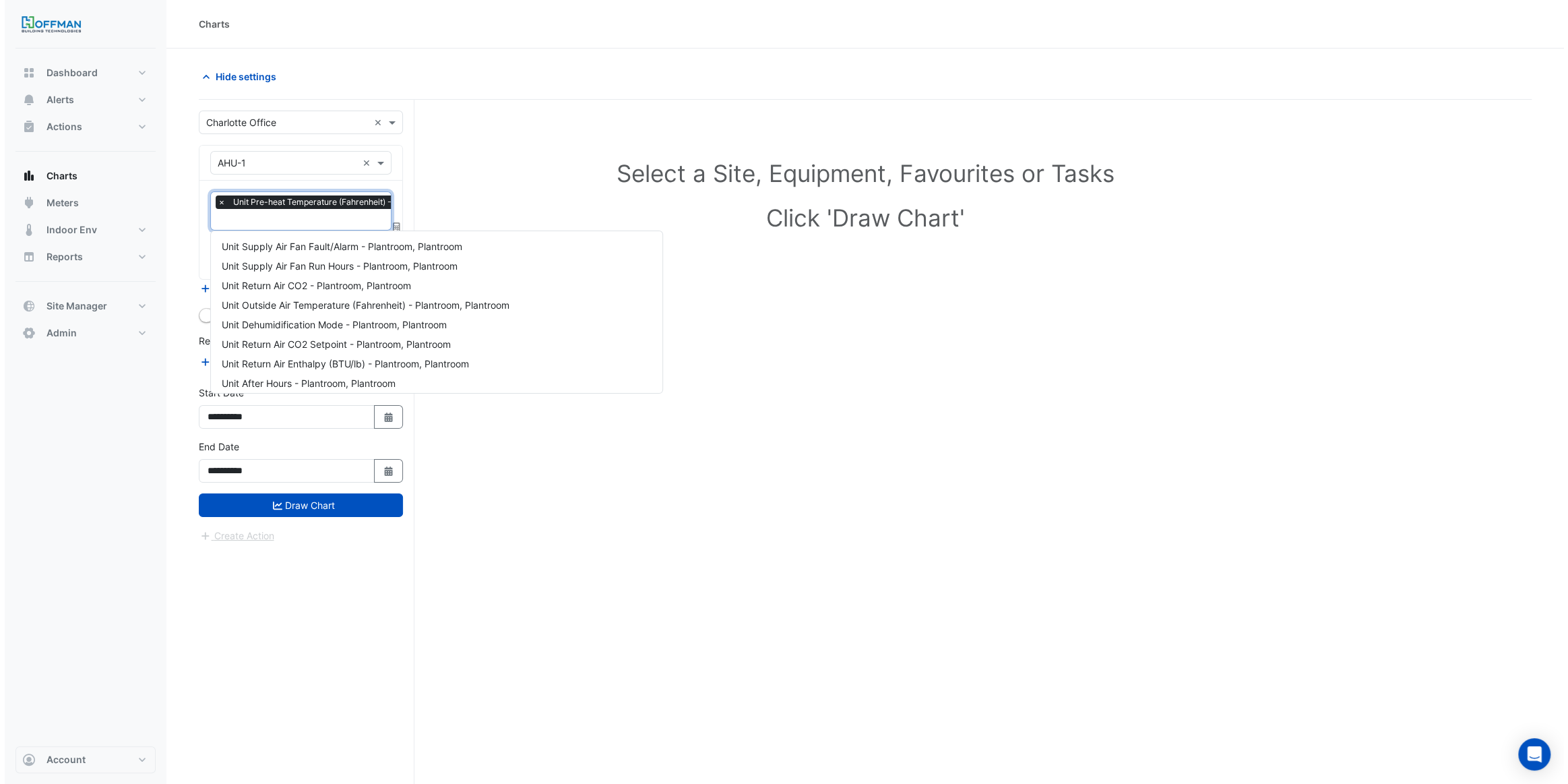
scroll to position [631, 0]
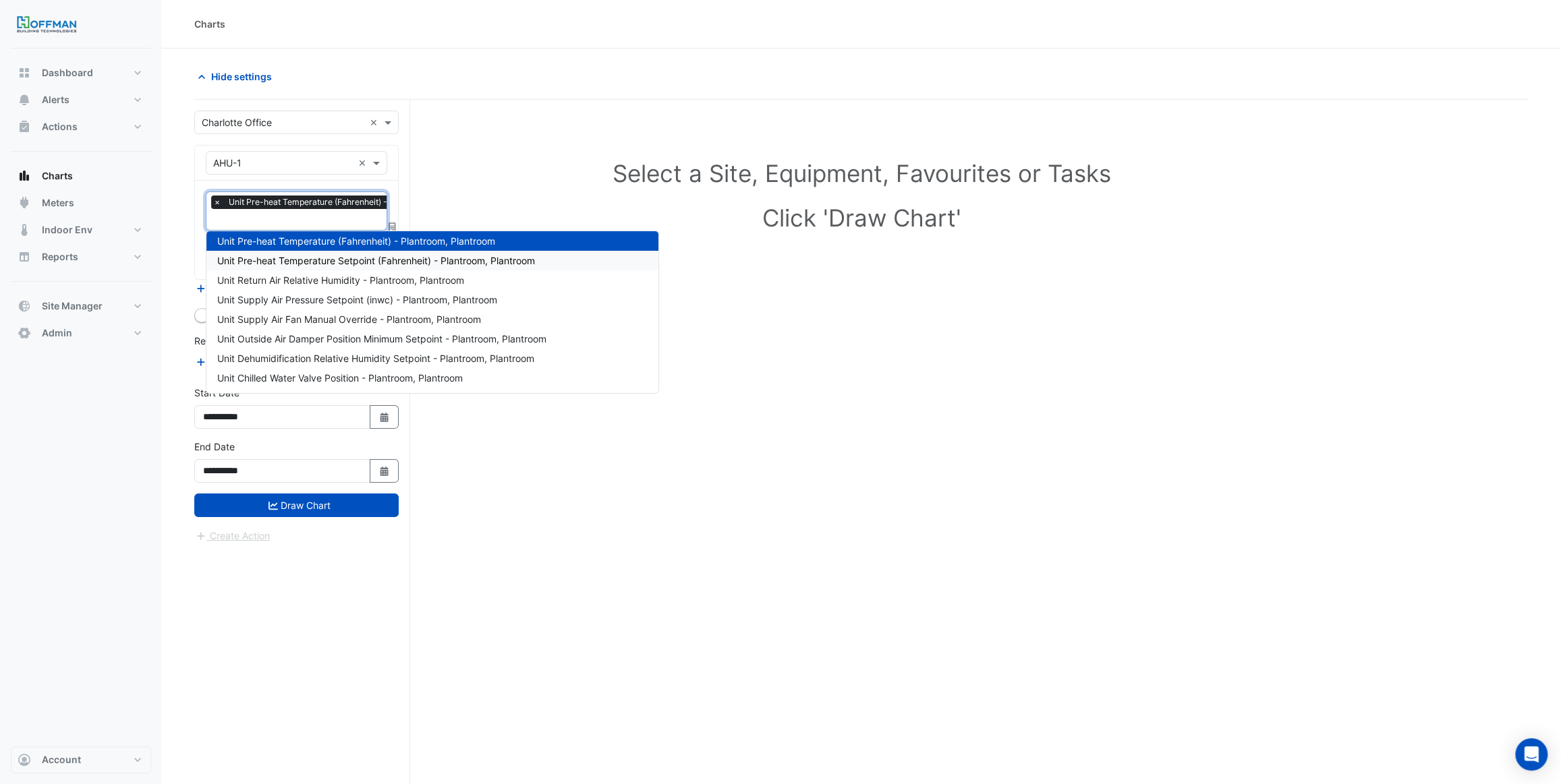
click at [323, 256] on span "Unit Pre-heat Temperature Setpoint (Fahrenheit) - Plantroom, Plantroom" at bounding box center [376, 261] width 317 height 12
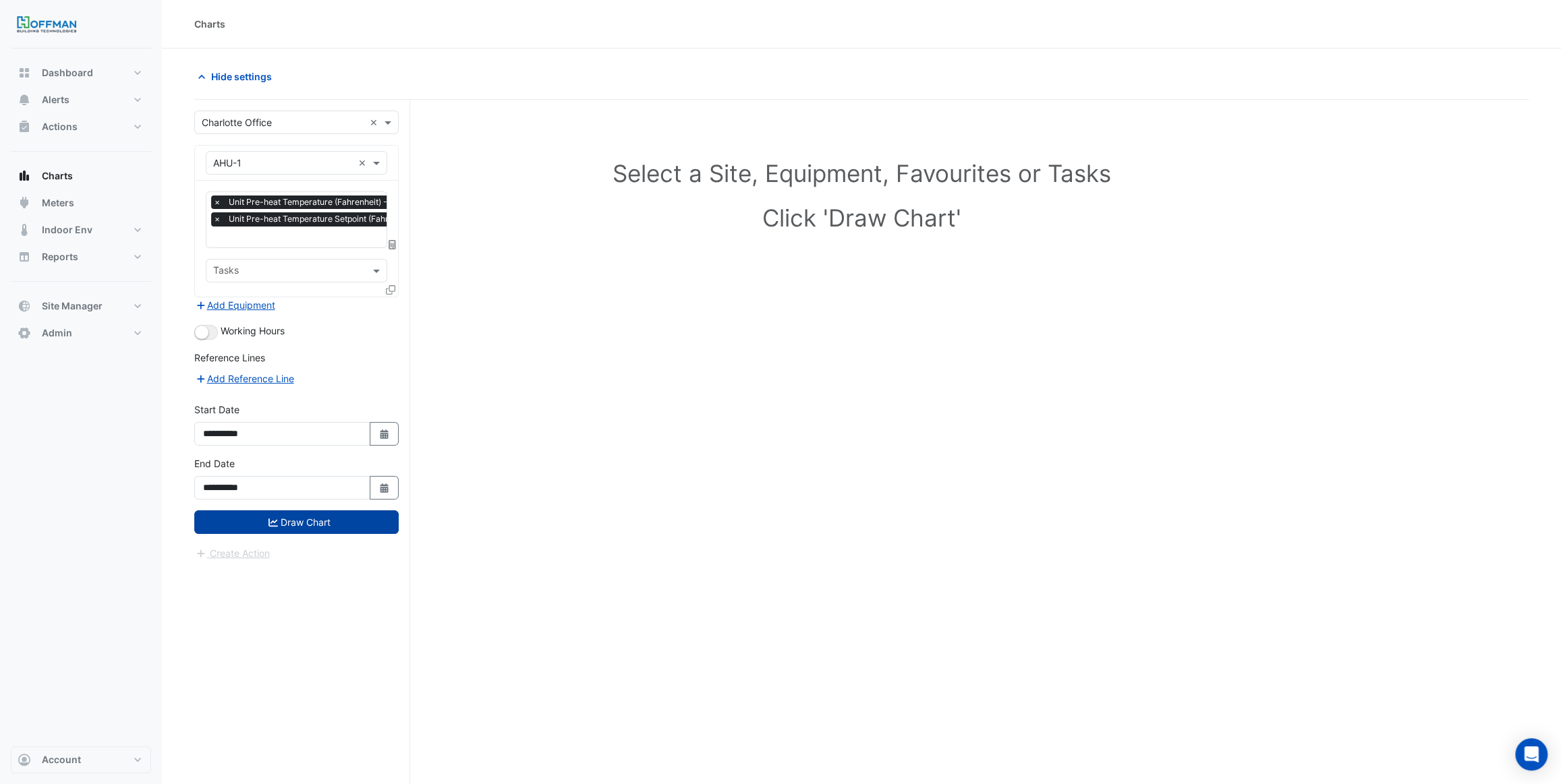
click at [331, 511] on button "Draw Chart" at bounding box center [296, 522] width 204 height 24
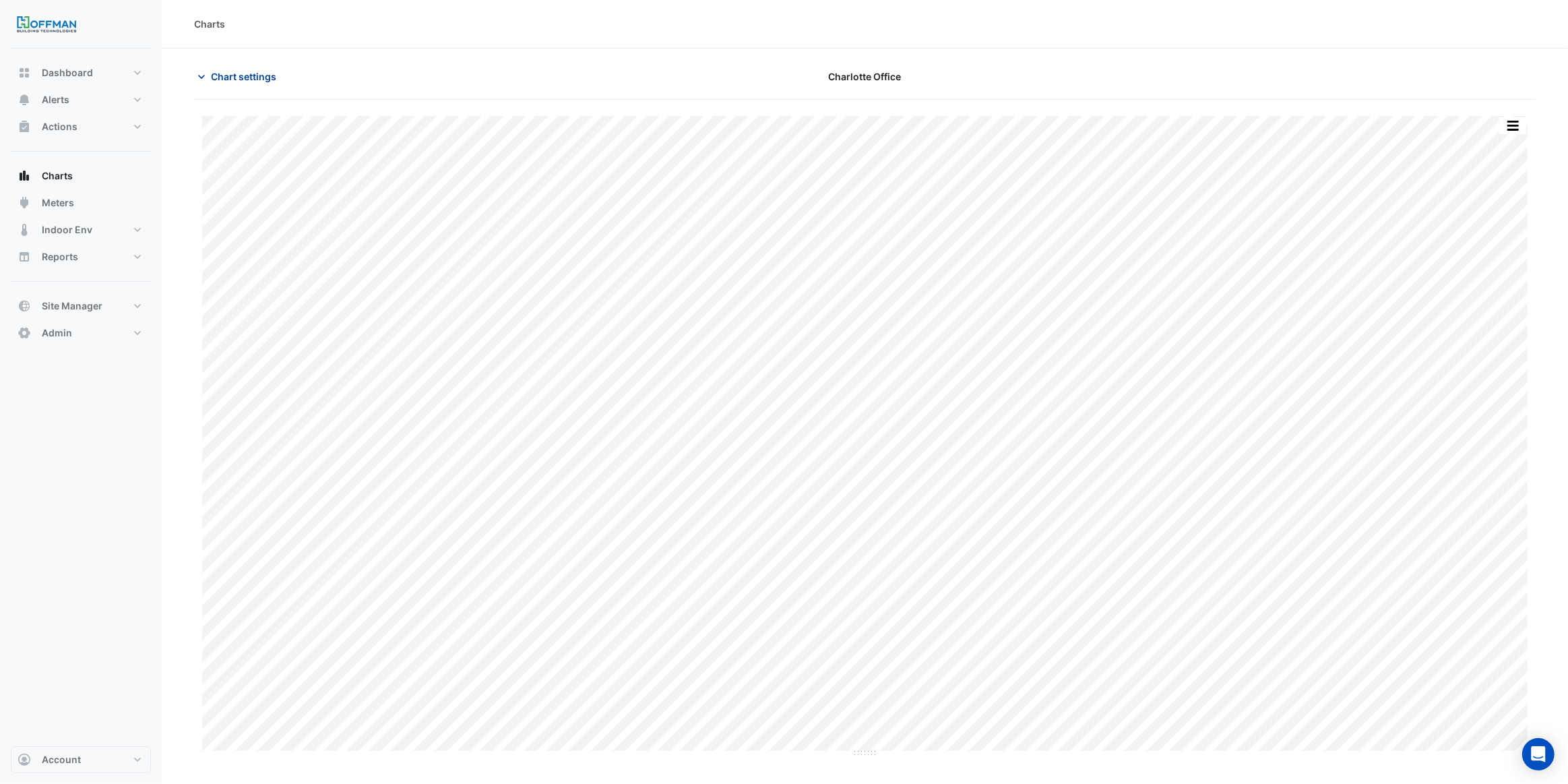
click at [245, 79] on span "Chart settings" at bounding box center [243, 76] width 65 height 14
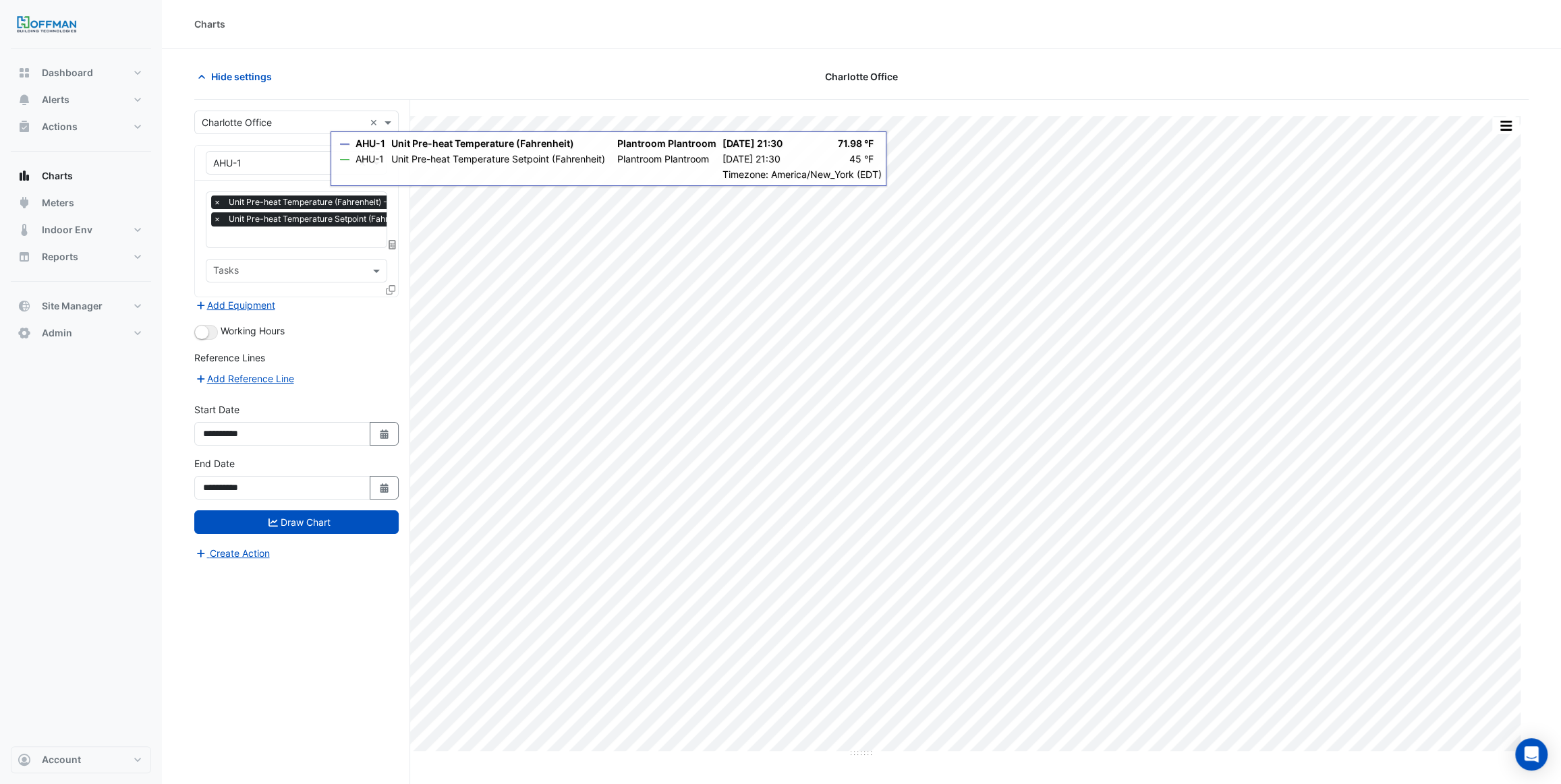
click at [393, 287] on icon at bounding box center [390, 290] width 9 height 9
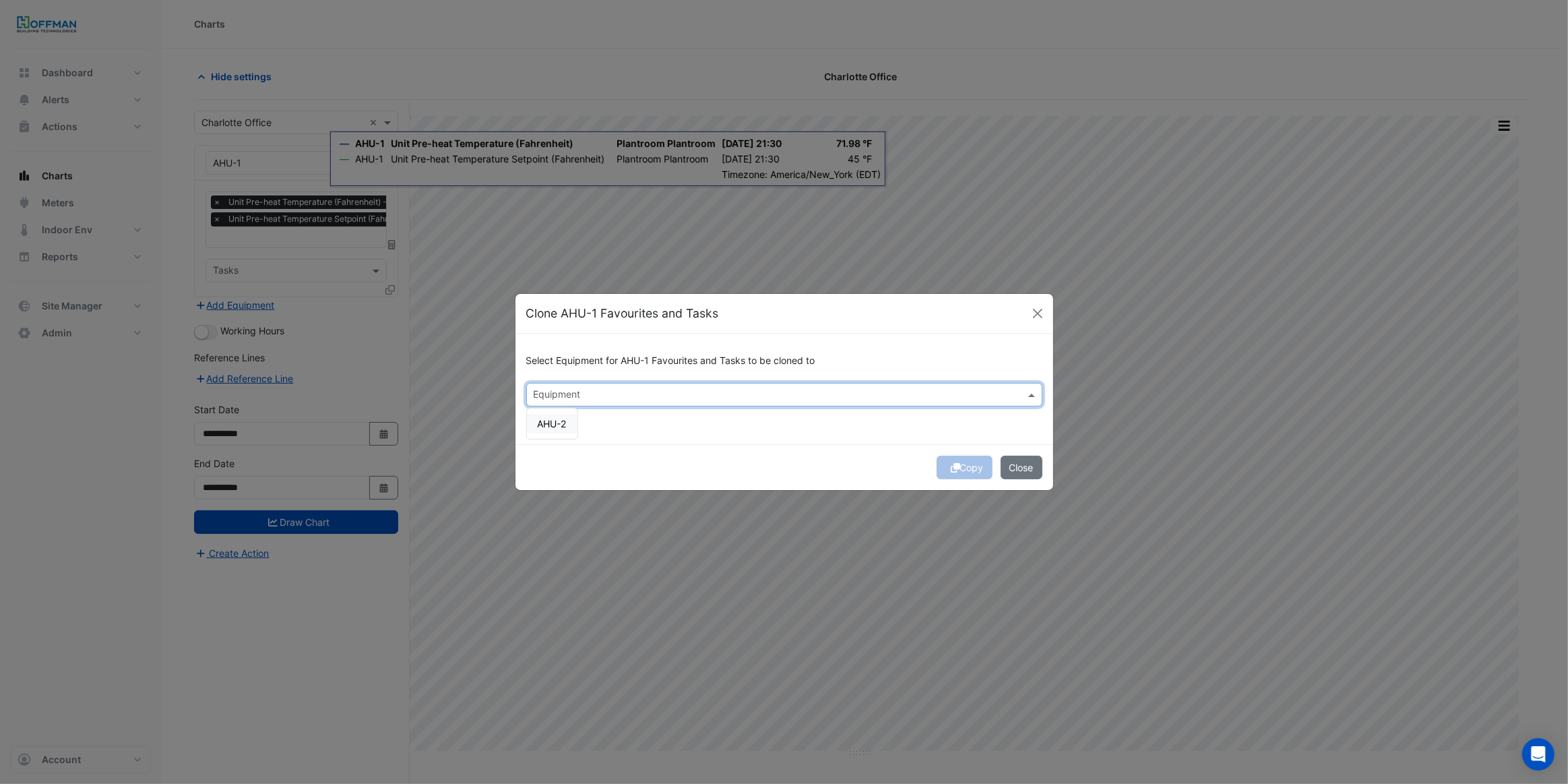
click at [550, 386] on div "Equipment" at bounding box center [773, 395] width 492 height 21
click at [565, 431] on div "AHU-2" at bounding box center [552, 423] width 50 height 19
drag, startPoint x: 653, startPoint y: 434, endPoint x: 674, endPoint y: 436, distance: 21.1
click at [653, 434] on div "Select Equipment for AHU-1 Favourites and Tasks to be cloned to Equipment × AHU…" at bounding box center [784, 389] width 538 height 110
click at [957, 468] on button "Copy" at bounding box center [965, 468] width 56 height 24
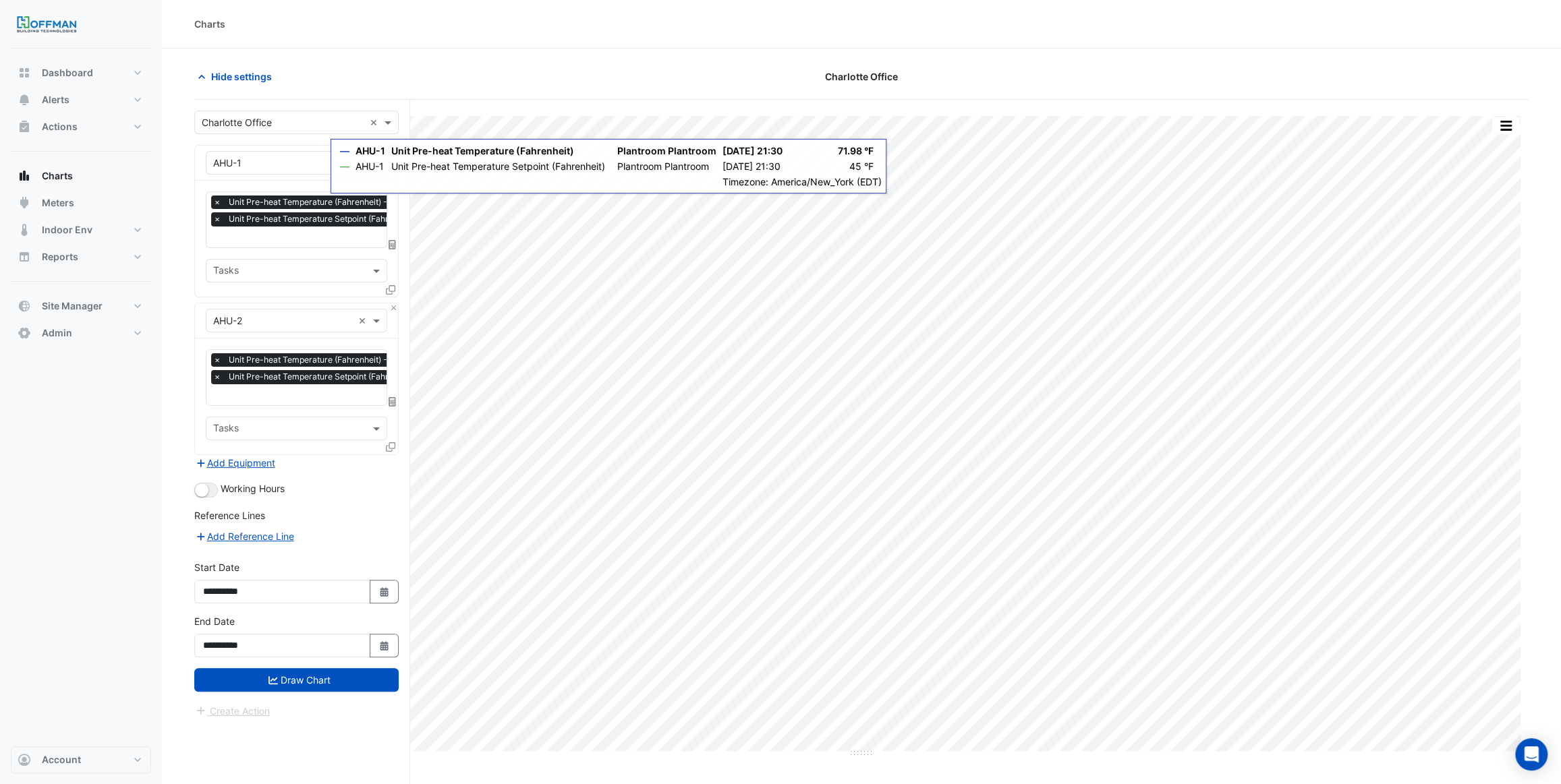
click at [390, 152] on button "Close" at bounding box center [394, 150] width 8 height 8
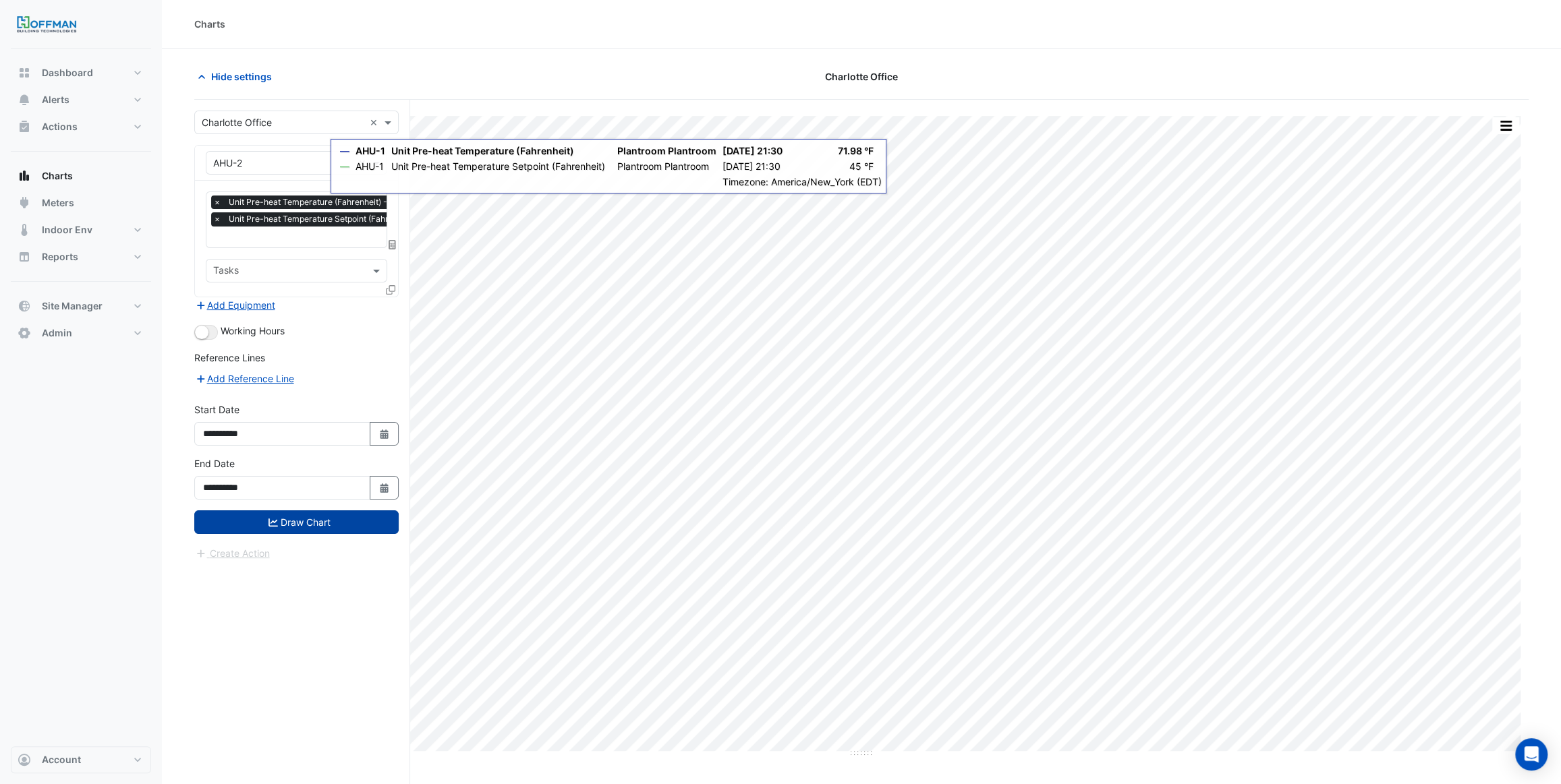
click at [309, 510] on button "Draw Chart" at bounding box center [296, 522] width 204 height 24
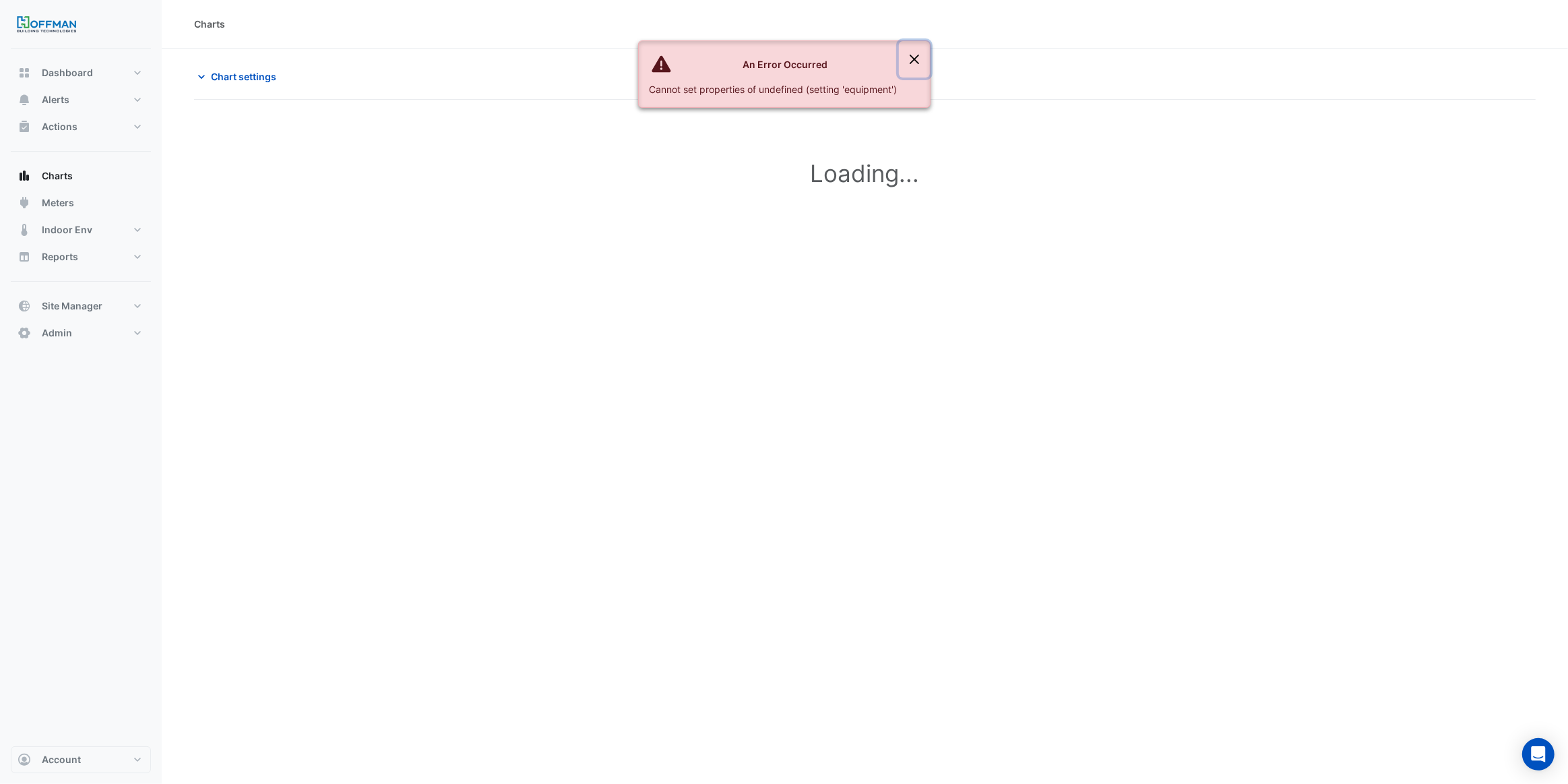
click at [921, 59] on button "Close" at bounding box center [914, 59] width 31 height 36
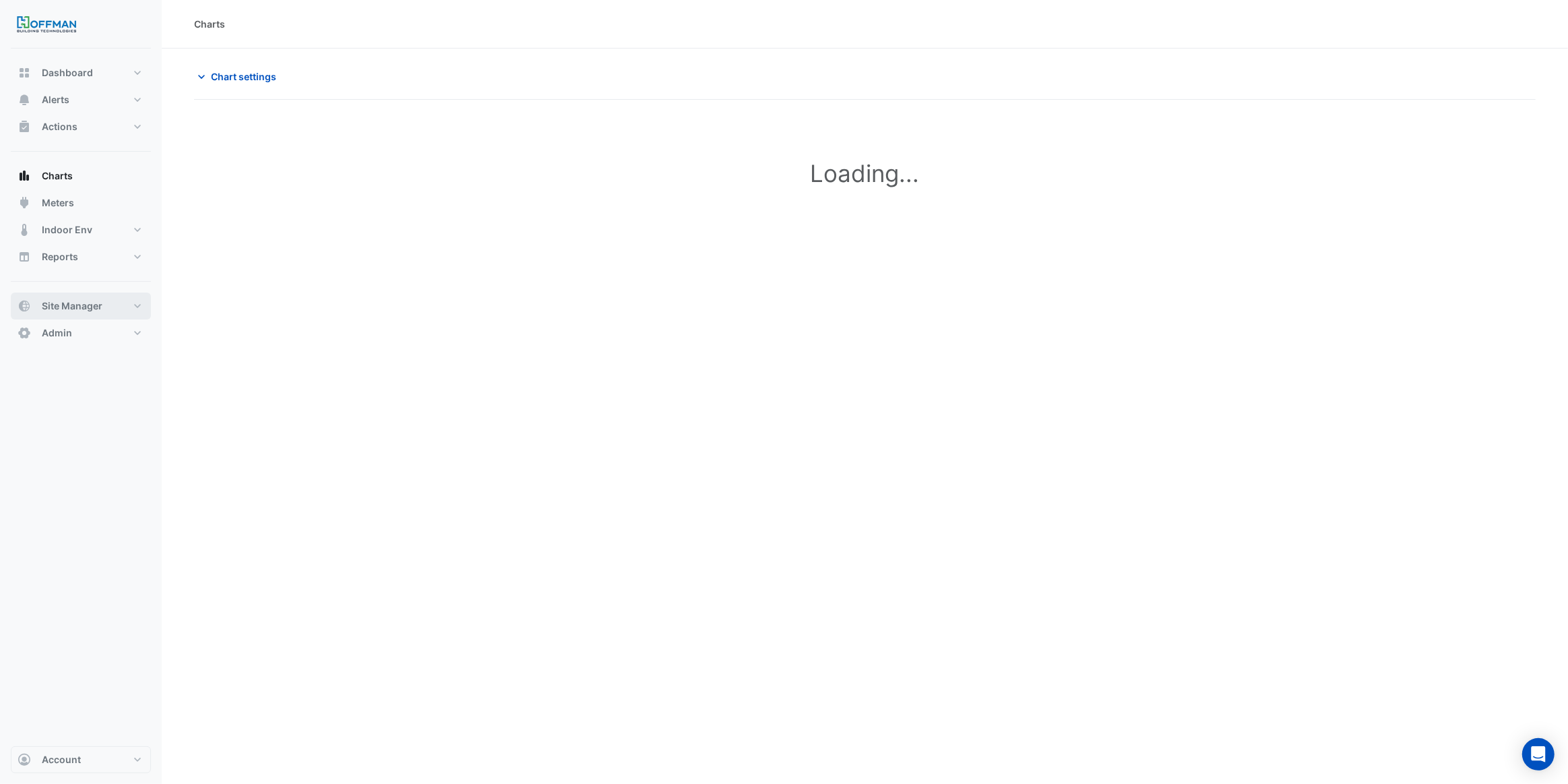
click at [90, 312] on span "Site Manager" at bounding box center [72, 306] width 60 height 13
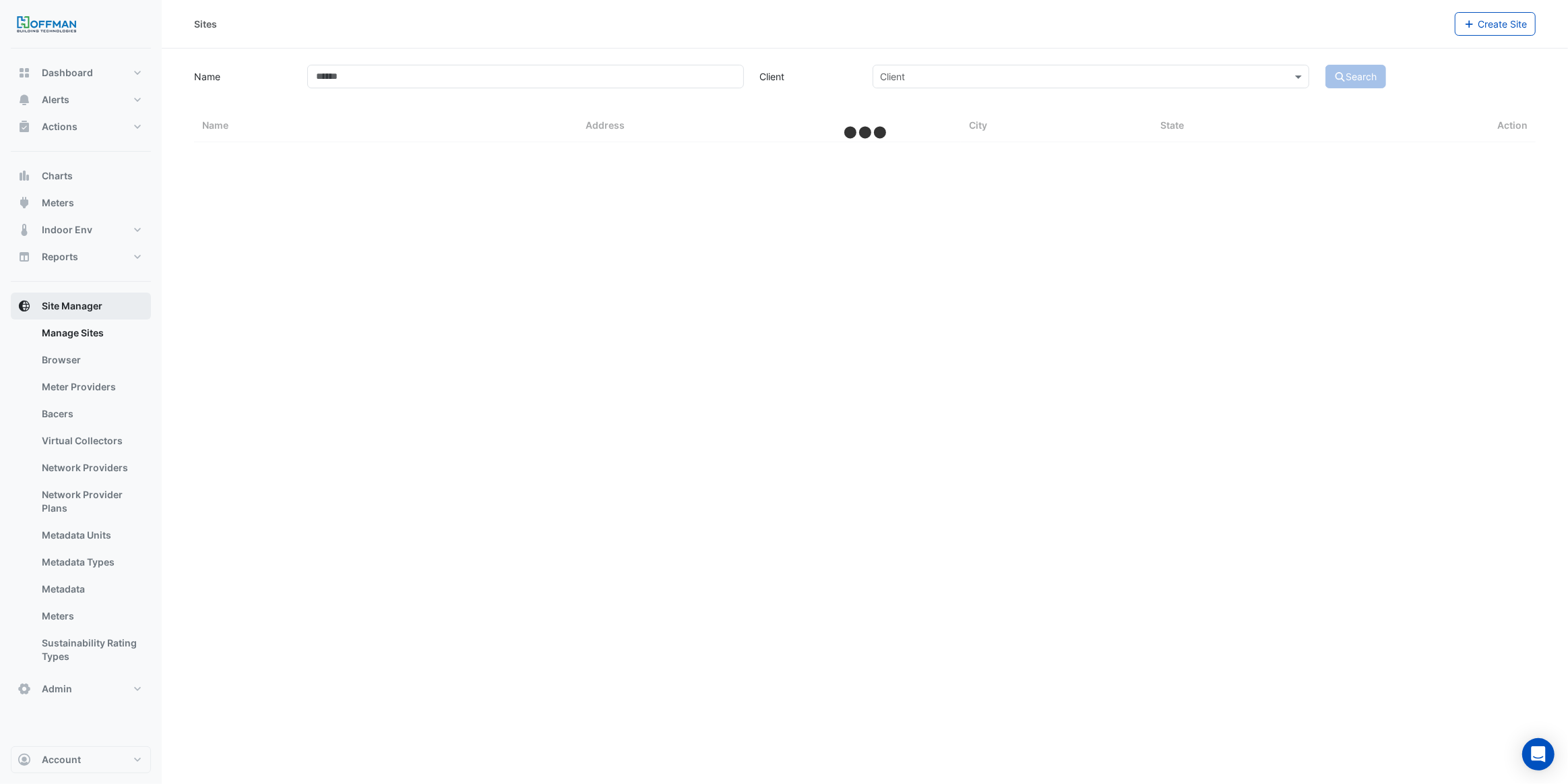
select select "***"
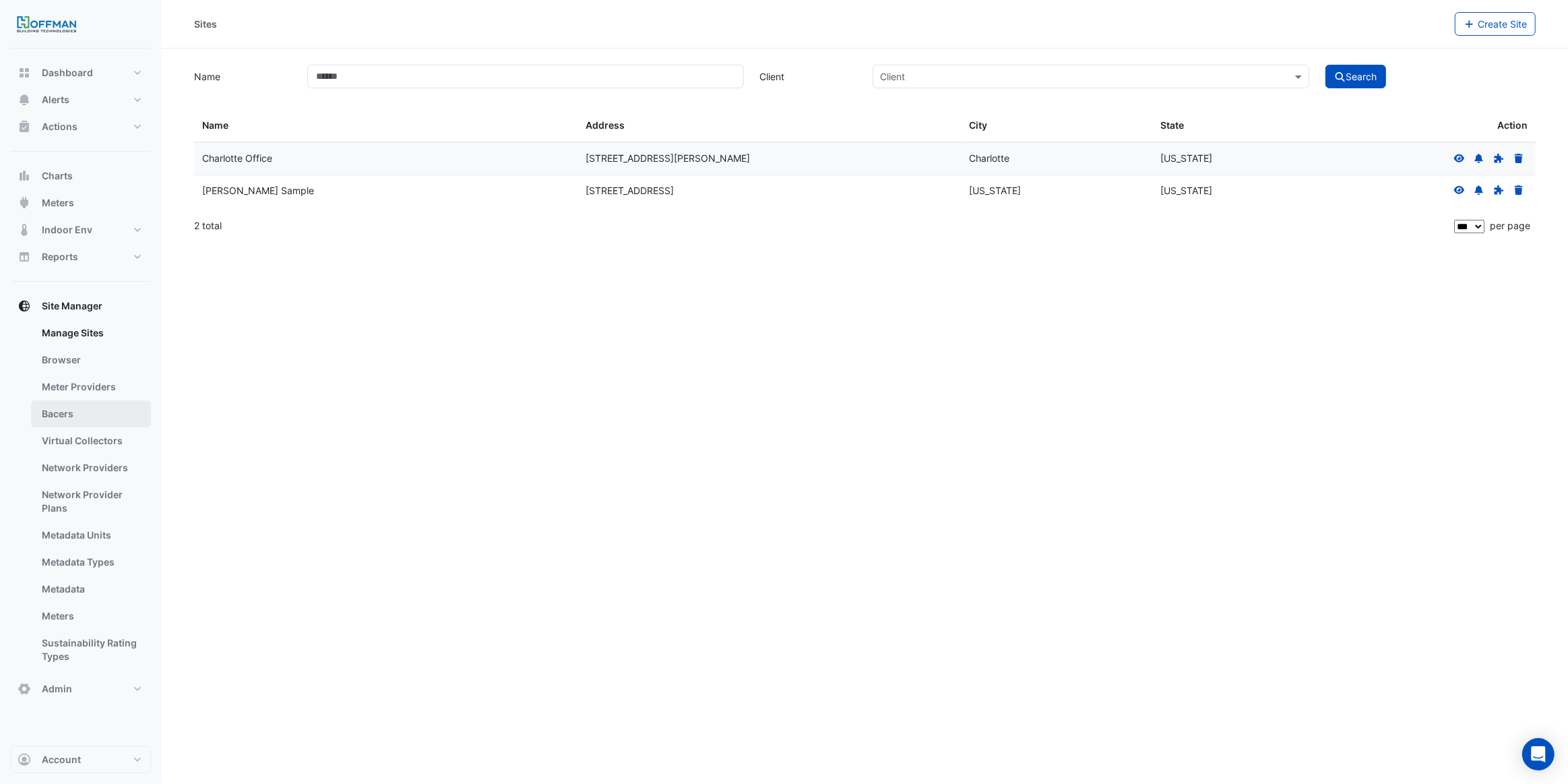
click at [81, 419] on link "Bacers" at bounding box center [91, 414] width 120 height 27
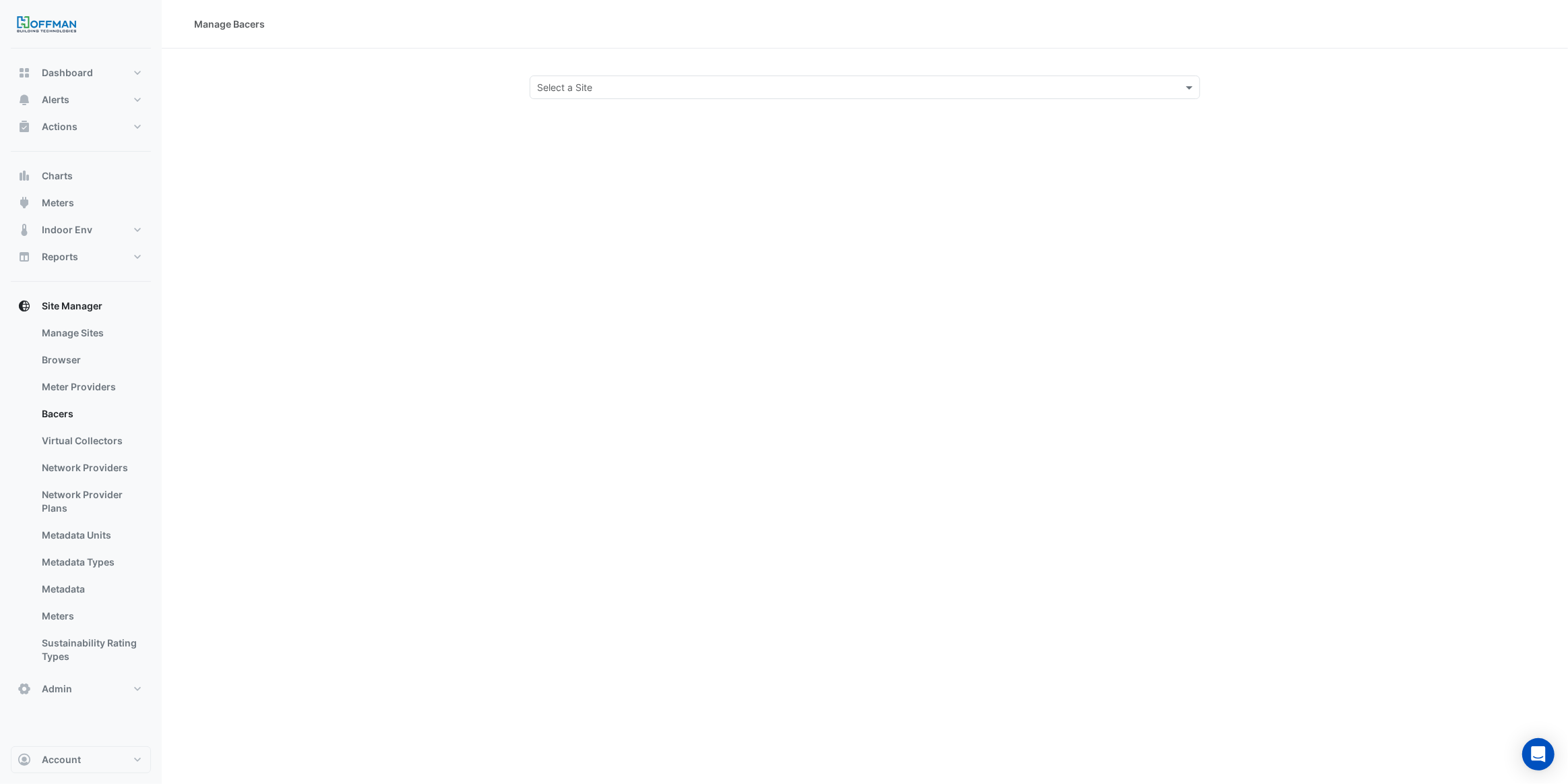
click at [538, 81] on input "text" at bounding box center [852, 87] width 629 height 14
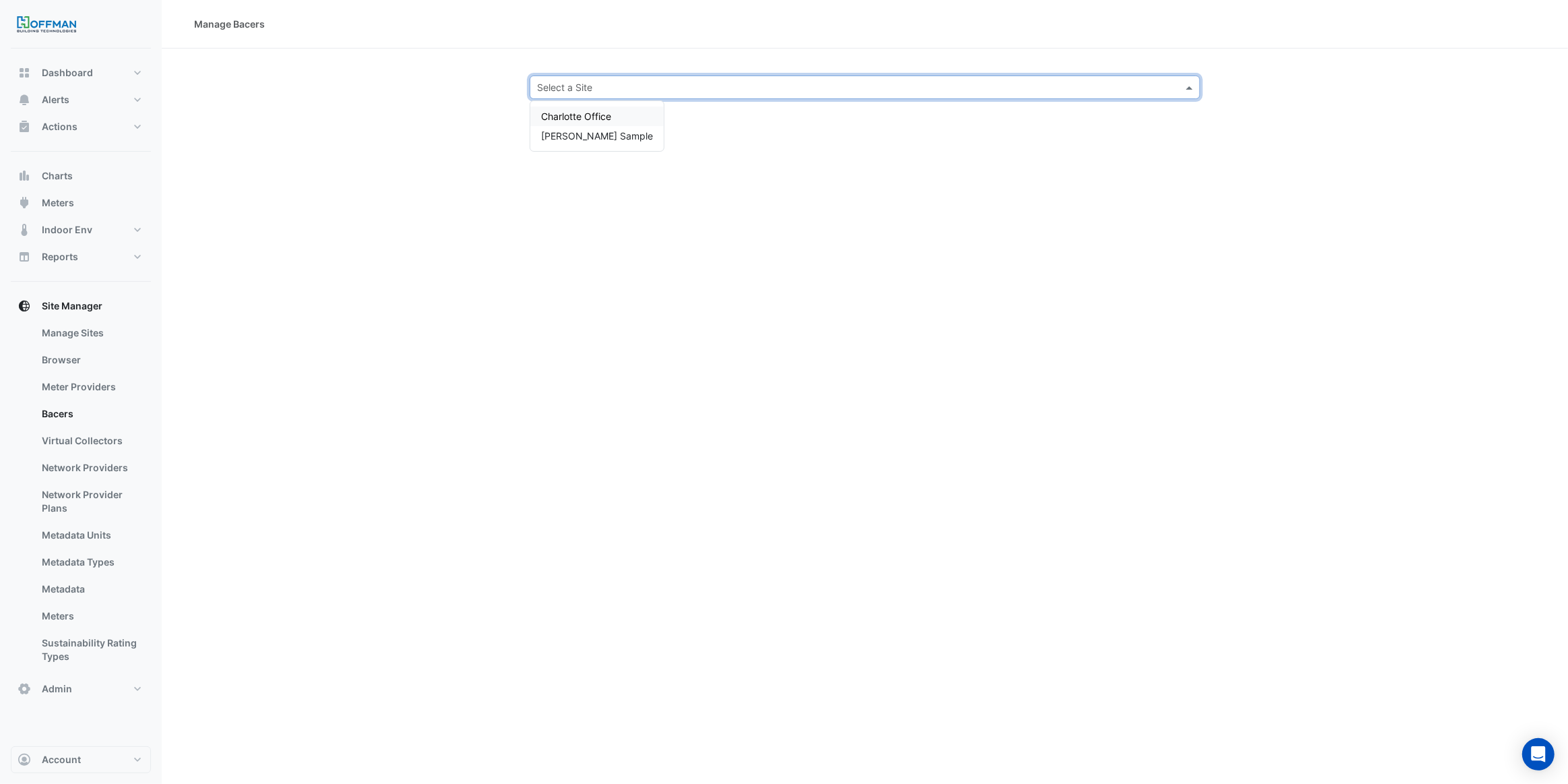
click at [550, 117] on span "Charlotte Office" at bounding box center [576, 117] width 70 height 12
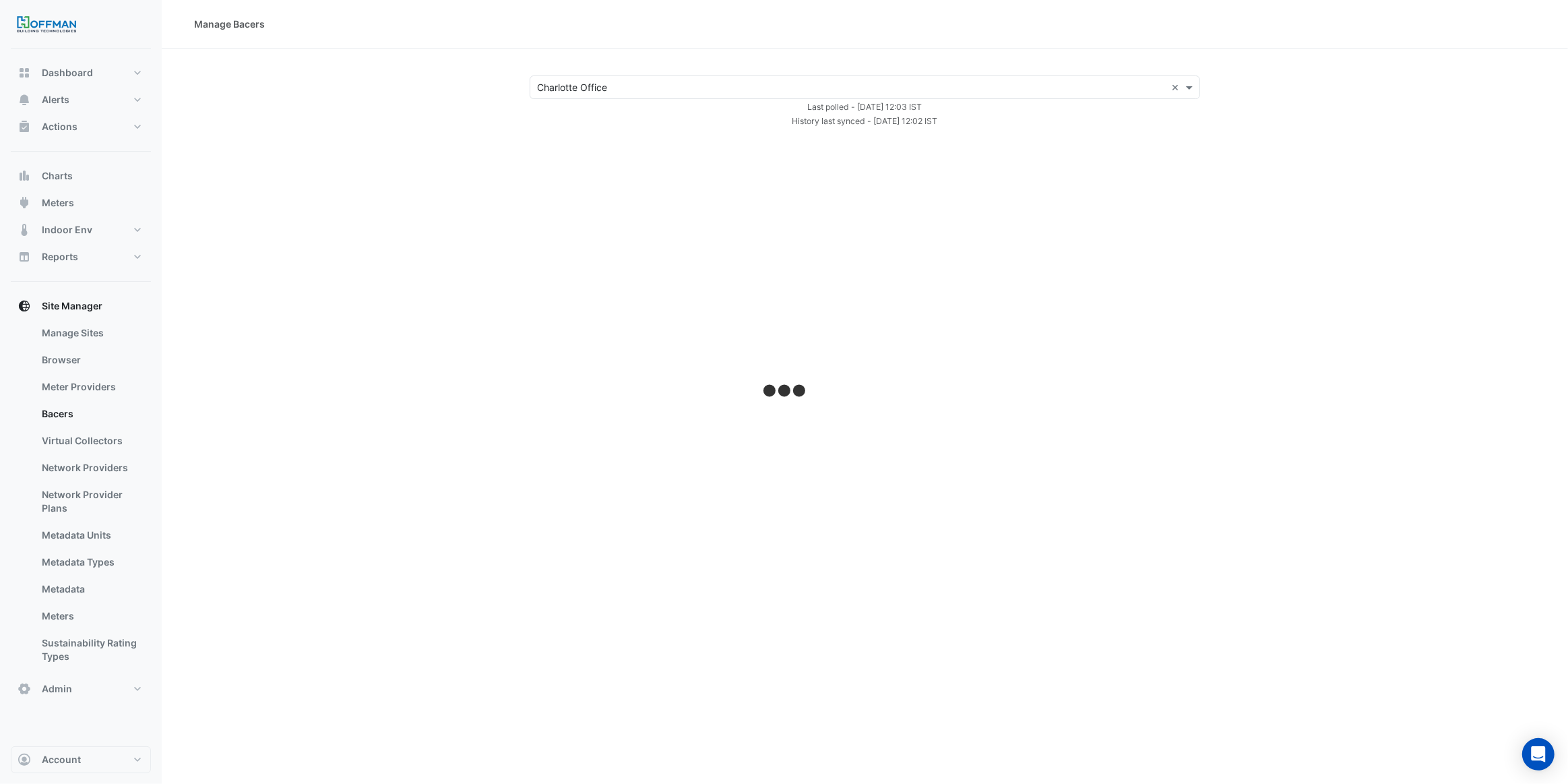
select select "***"
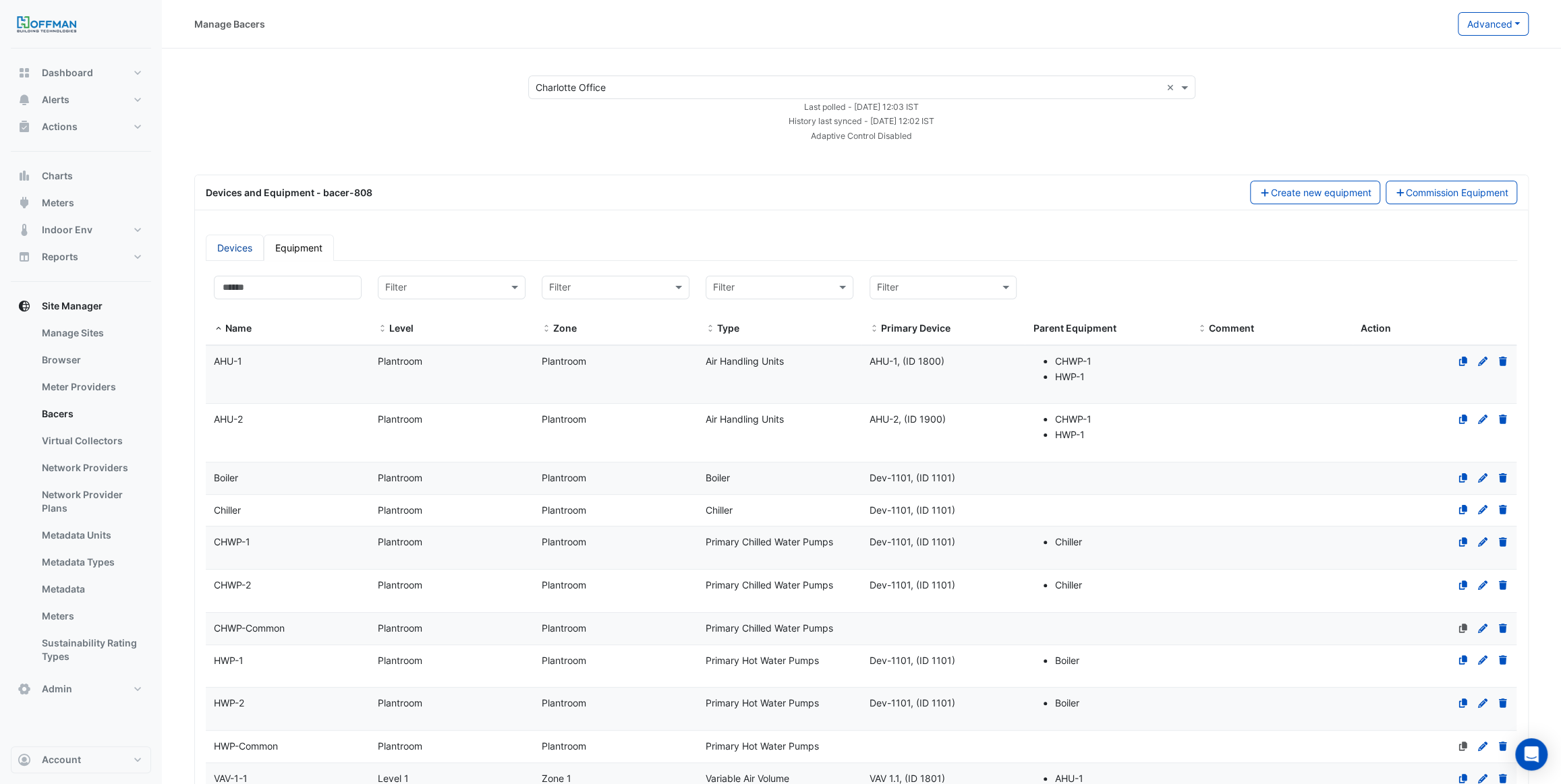
click at [237, 248] on link "Devices" at bounding box center [234, 248] width 58 height 26
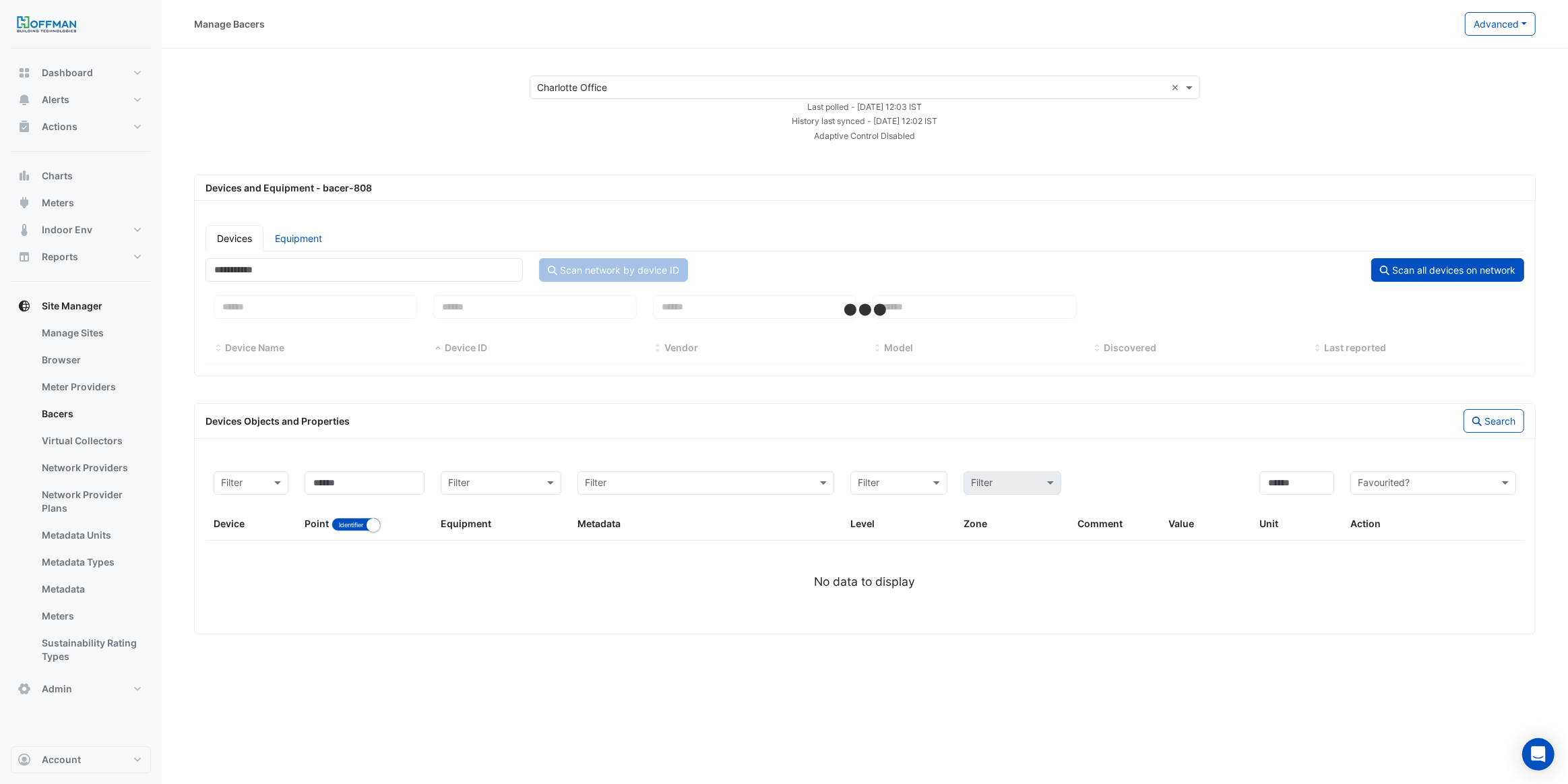
select select "***"
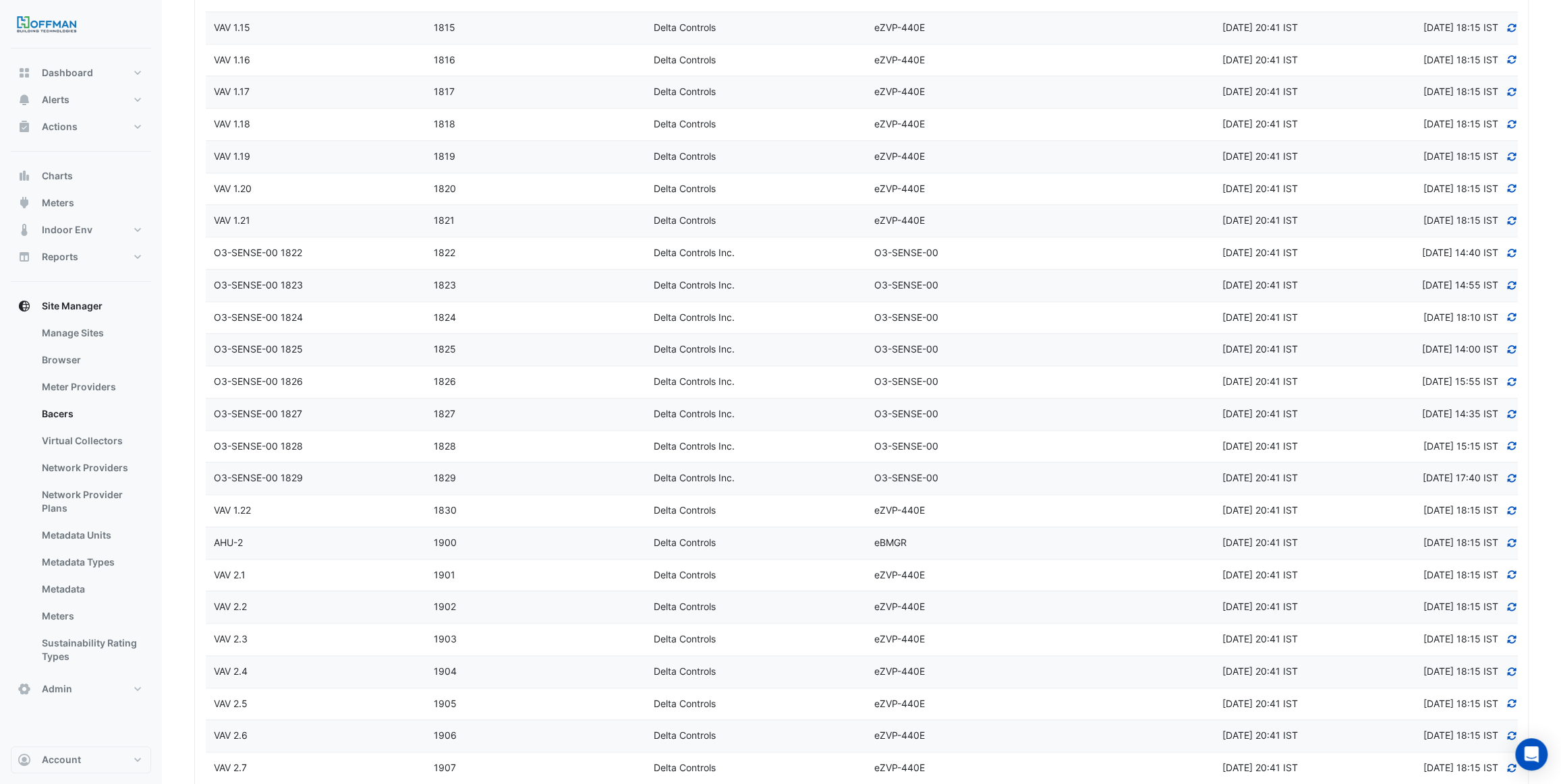
scroll to position [1164, 0]
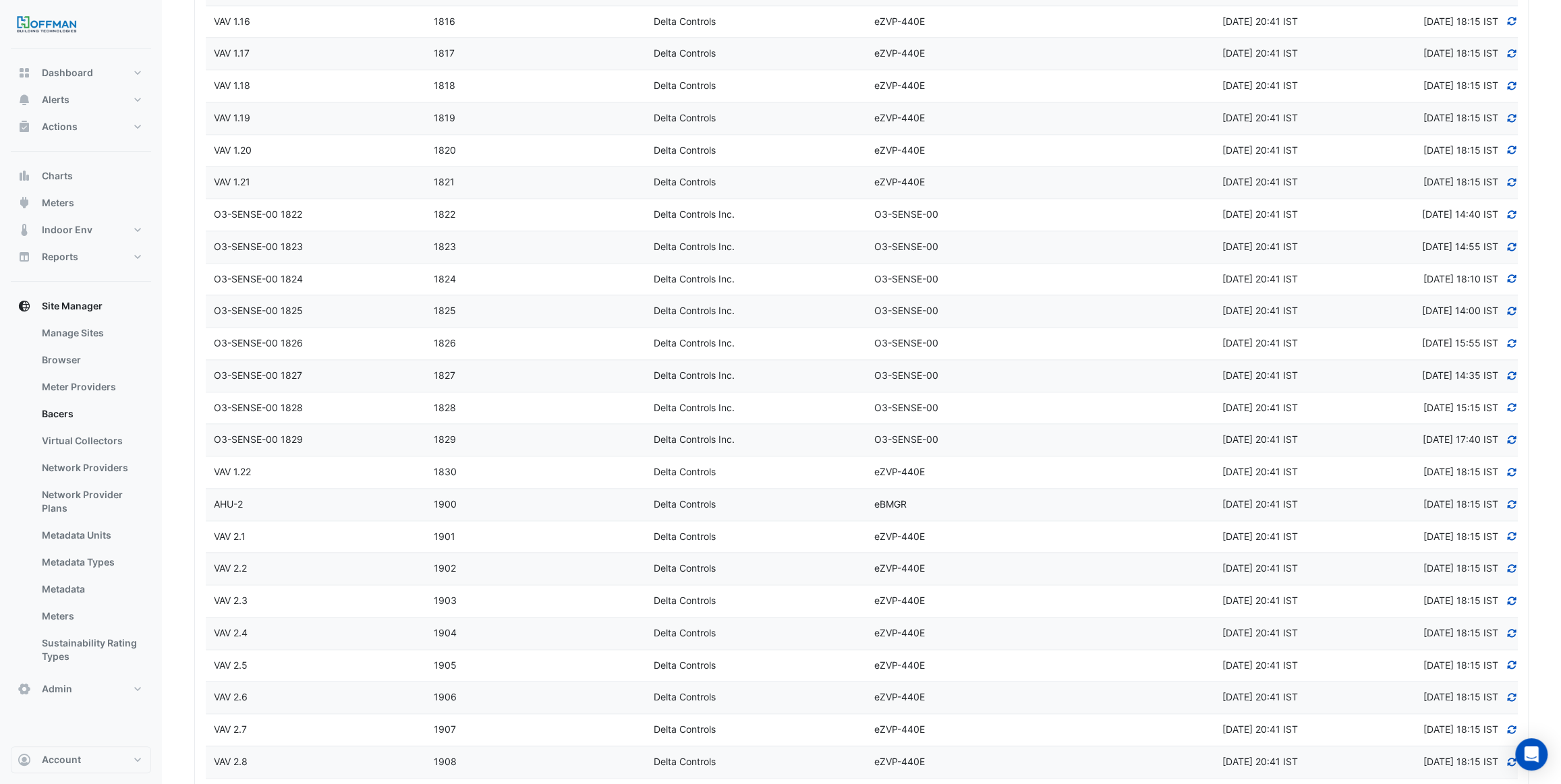
click at [285, 499] on div "AHU-2" at bounding box center [316, 504] width 220 height 15
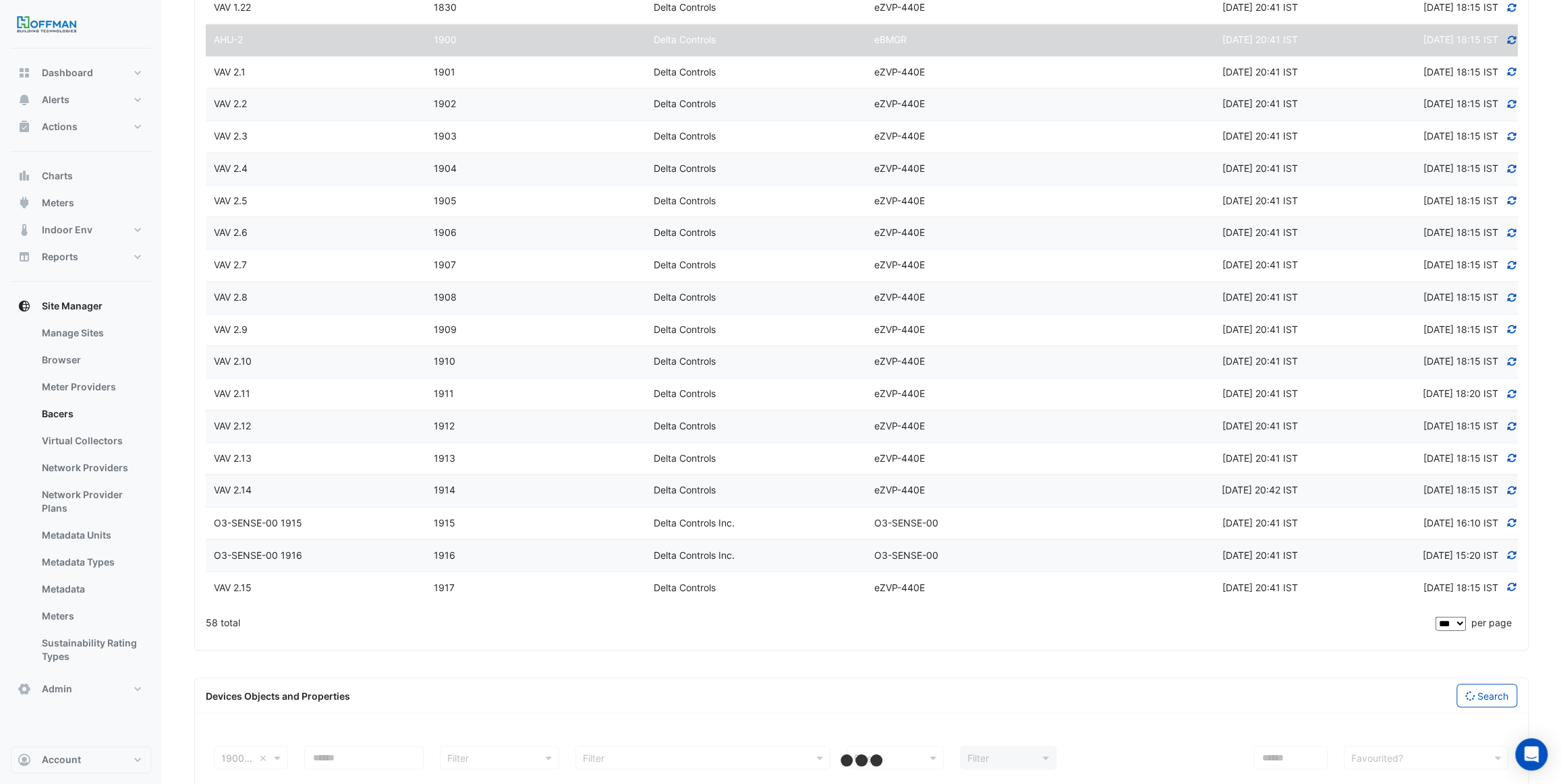
select select "***"
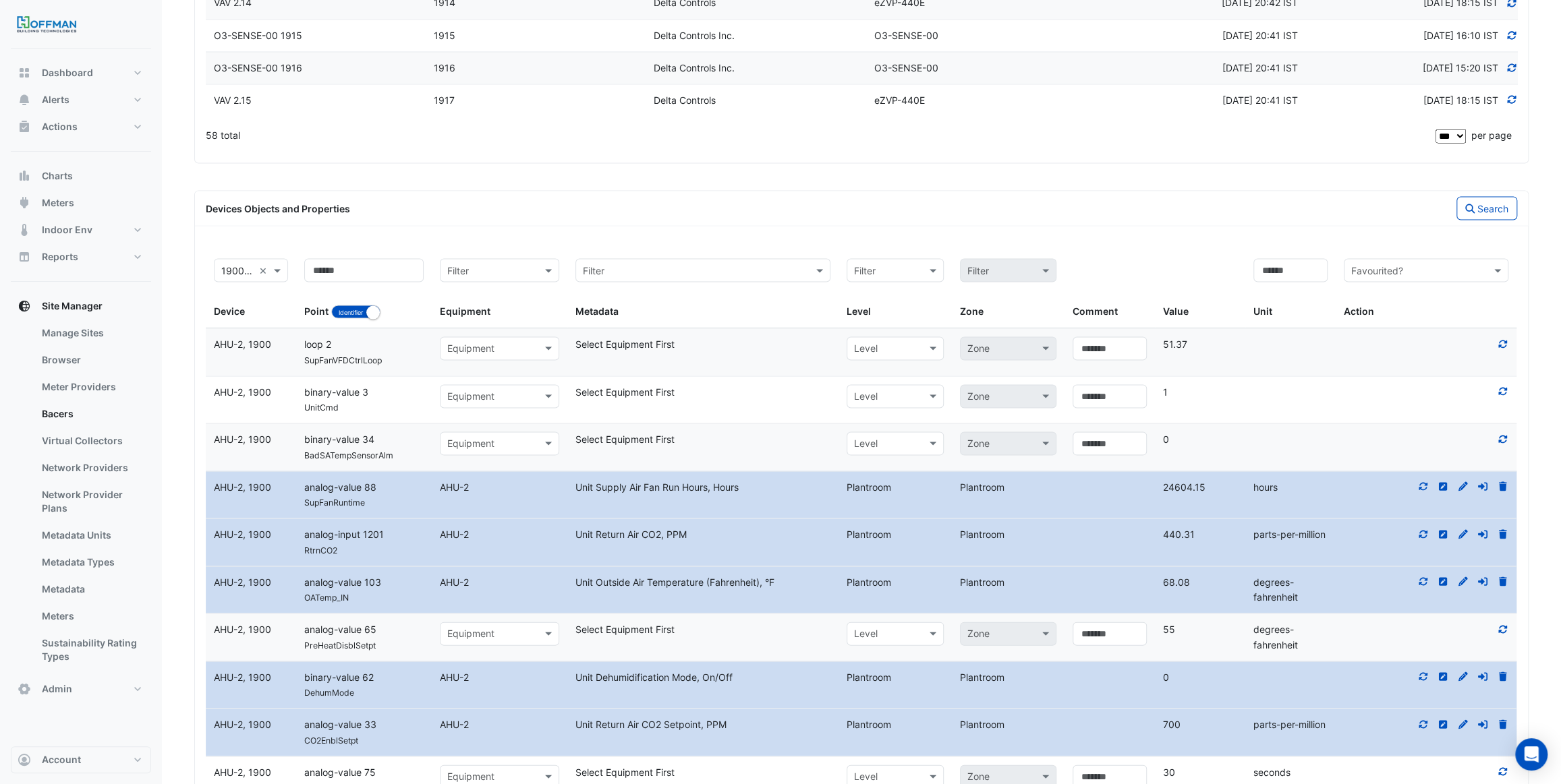
scroll to position [2146, 0]
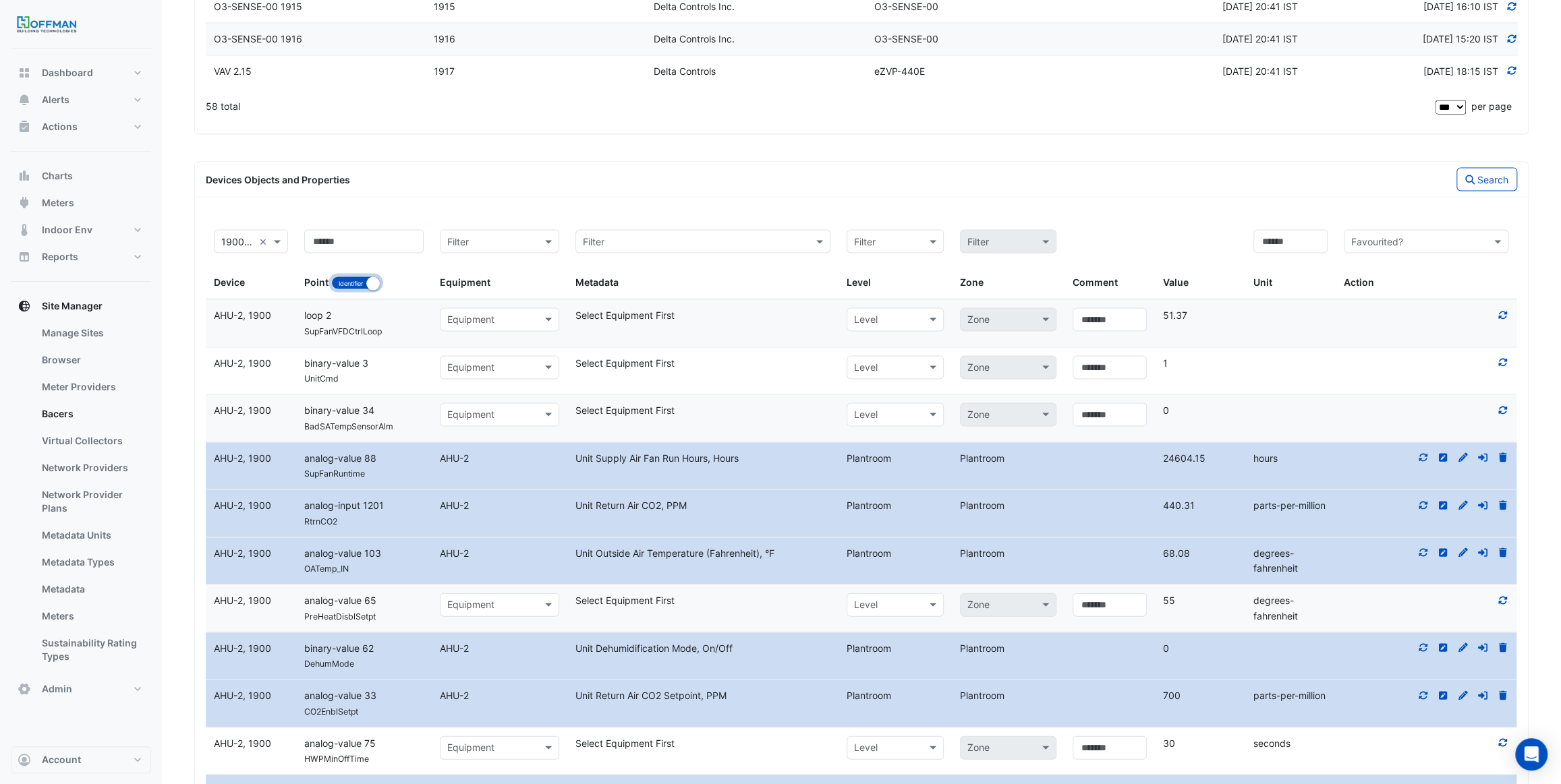
click at [375, 277] on small "button" at bounding box center [373, 284] width 13 height 13
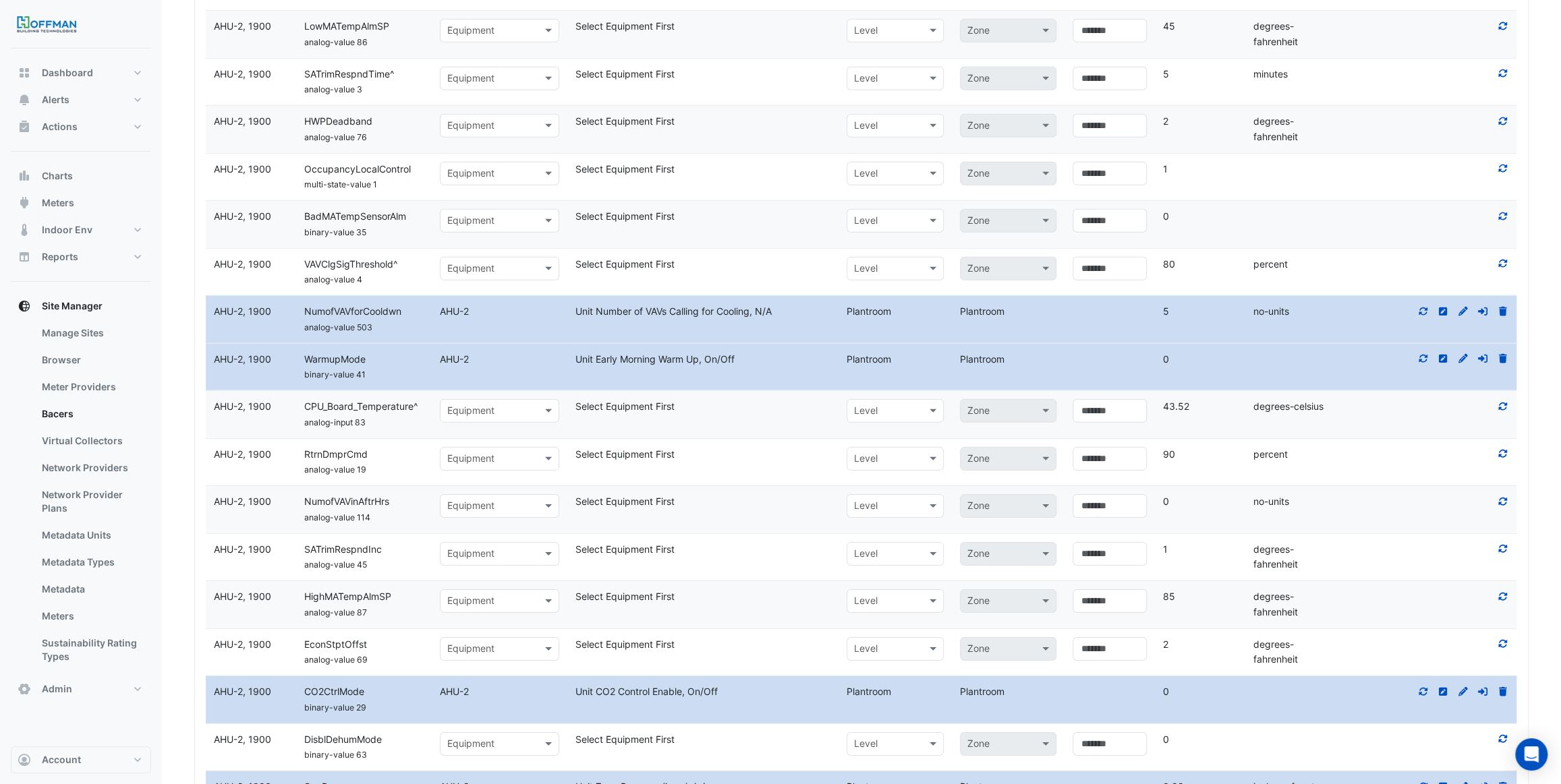
scroll to position [3311, 0]
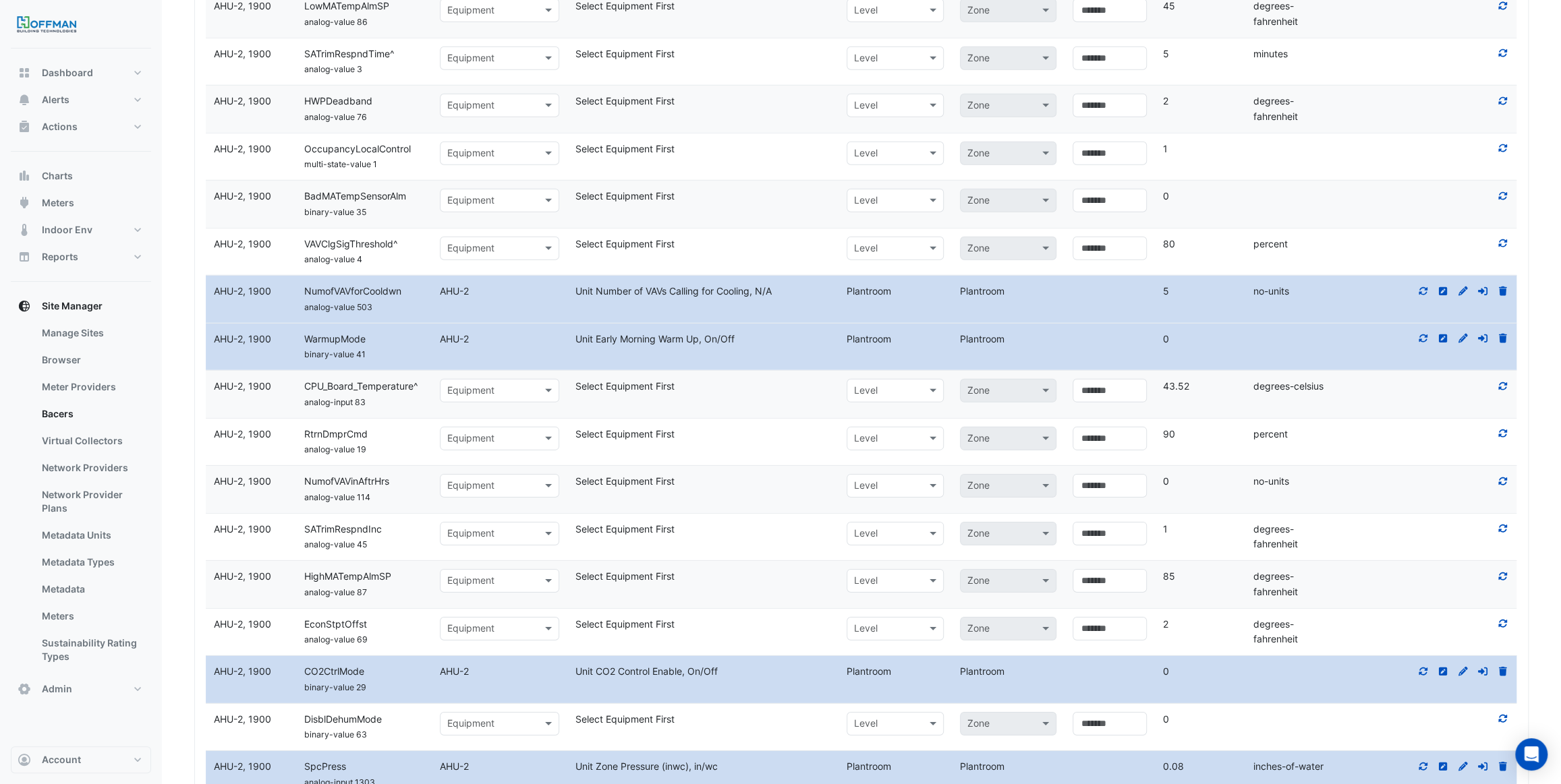
click at [457, 427] on div "Equipment" at bounding box center [500, 439] width 119 height 24
click at [478, 474] on span "AHU-2" at bounding box center [465, 480] width 29 height 12
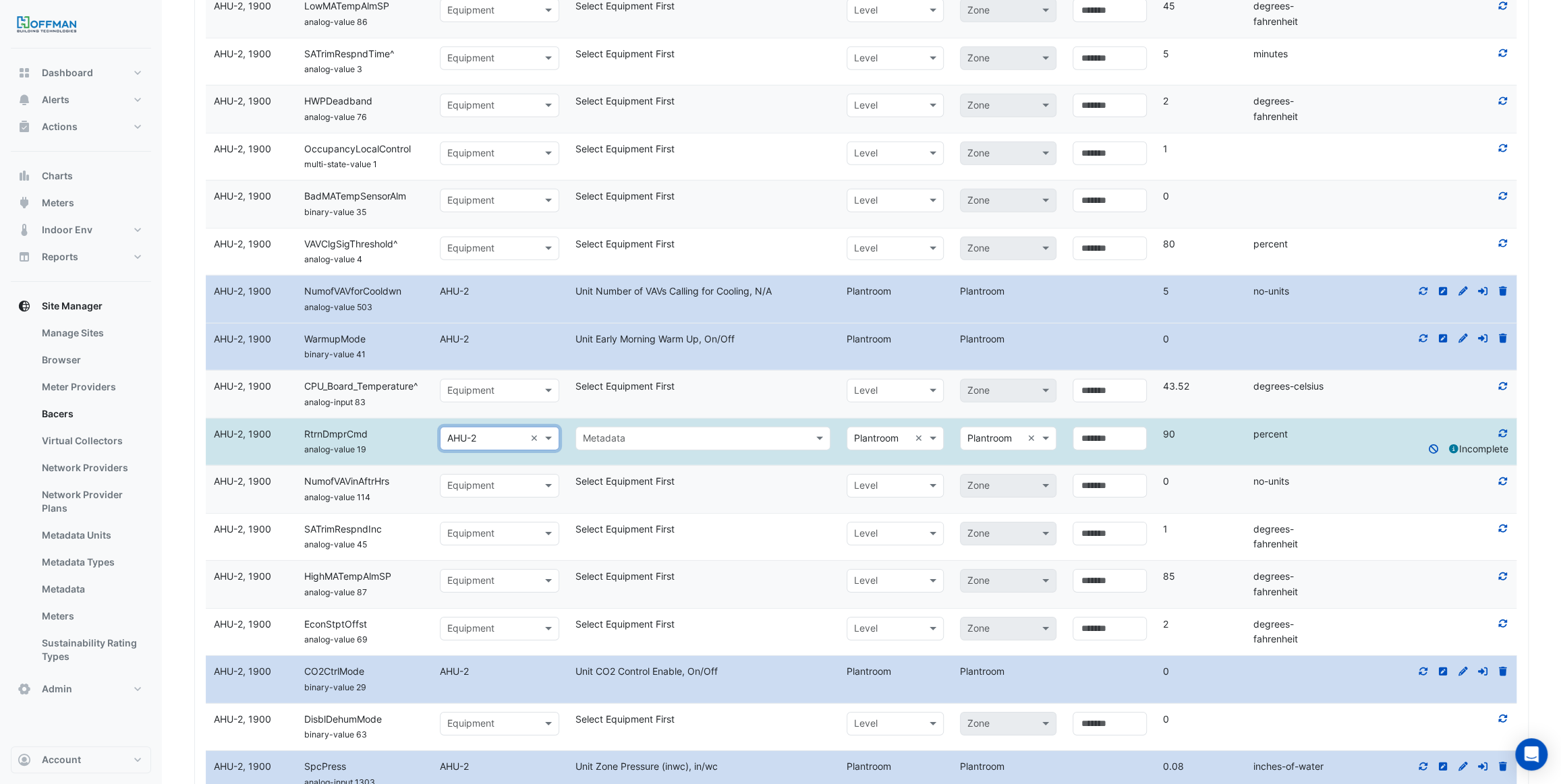
click at [621, 431] on input "text" at bounding box center [689, 439] width 213 height 15
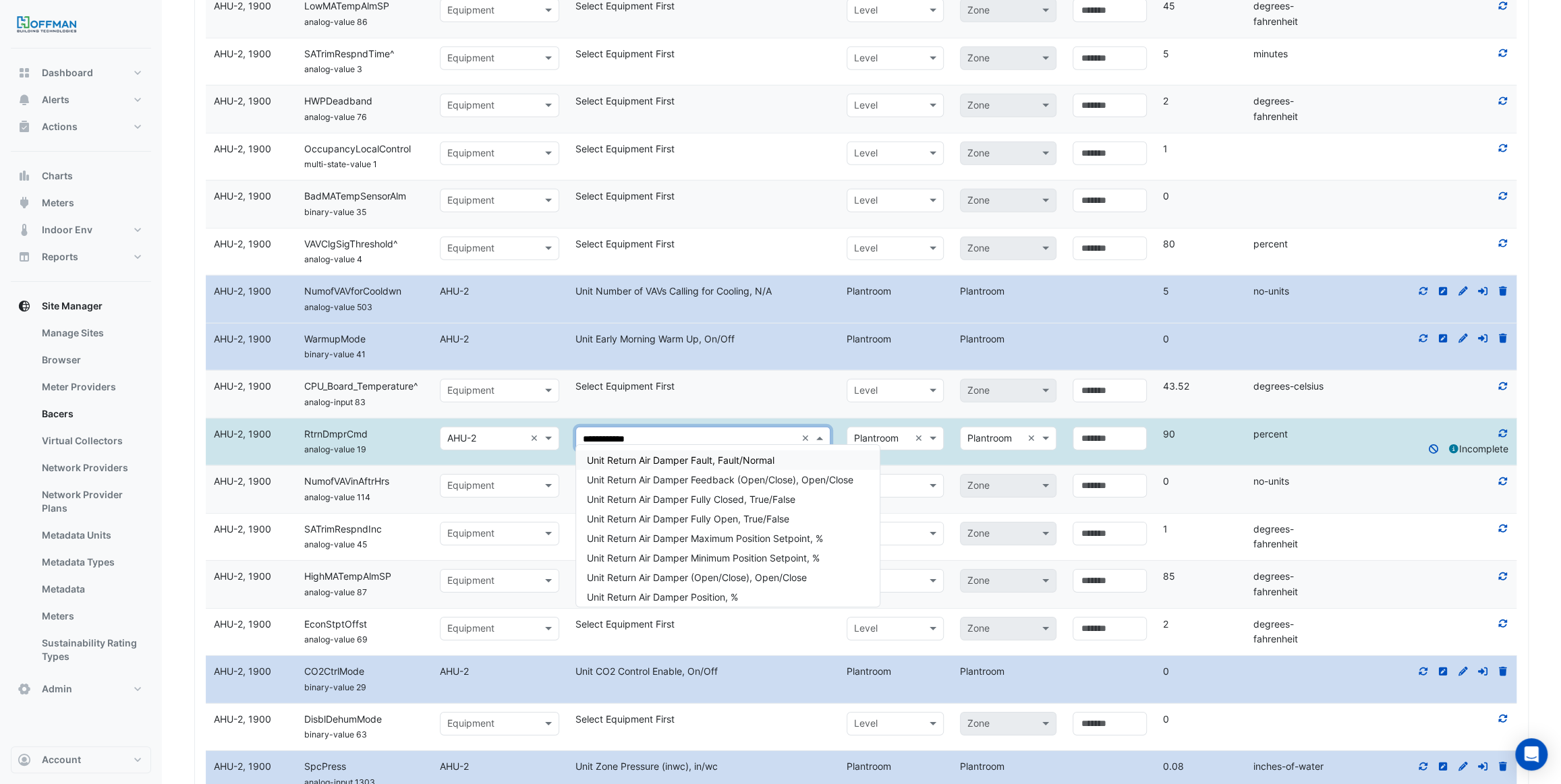
type input "**********"
click at [707, 598] on span "Unit Return Air Damper Position, %" at bounding box center [663, 598] width 151 height 12
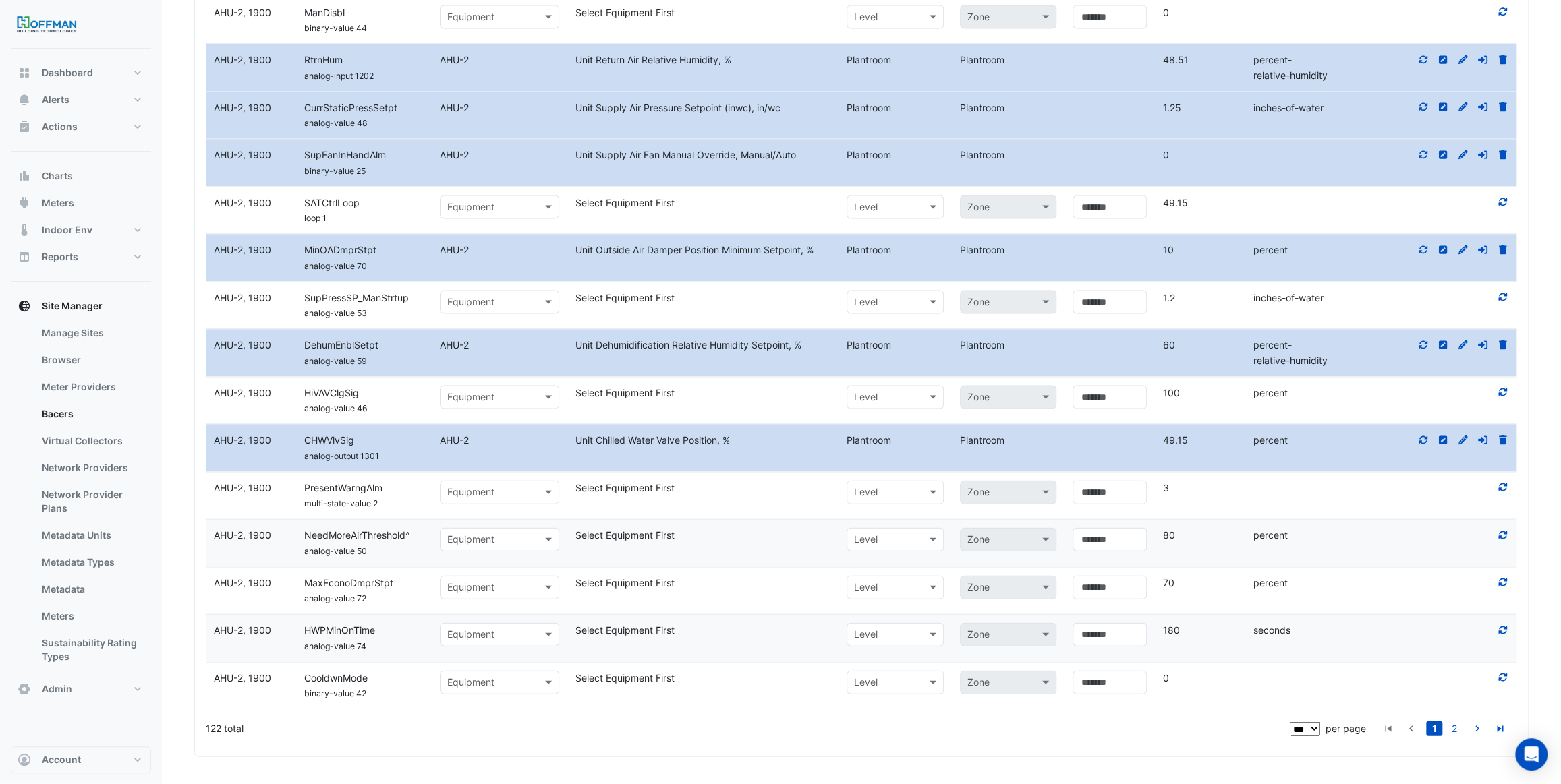
scroll to position [6508, 0]
click at [1459, 732] on link "2" at bounding box center [1454, 729] width 16 height 15
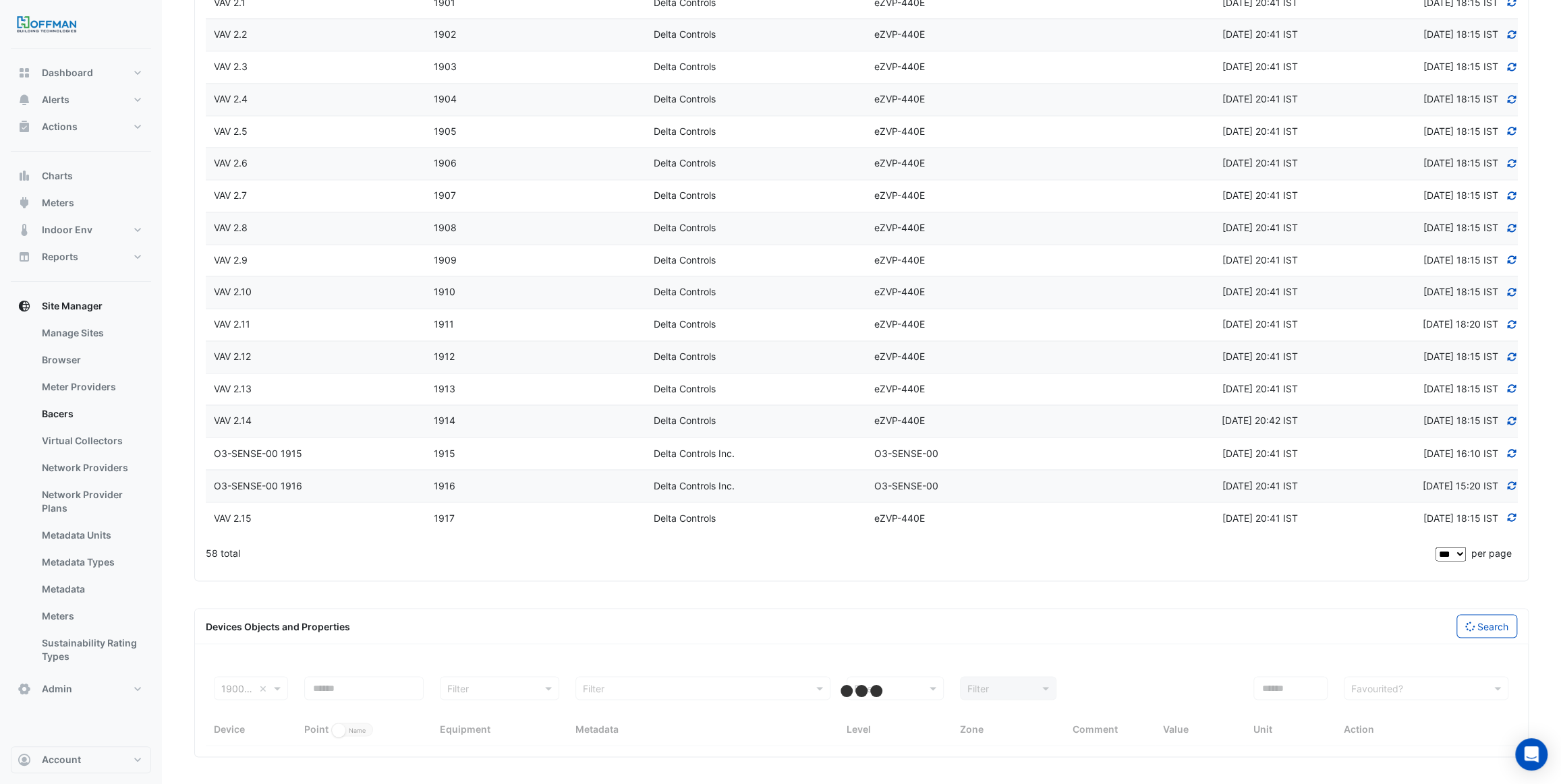
scroll to position [1693, 0]
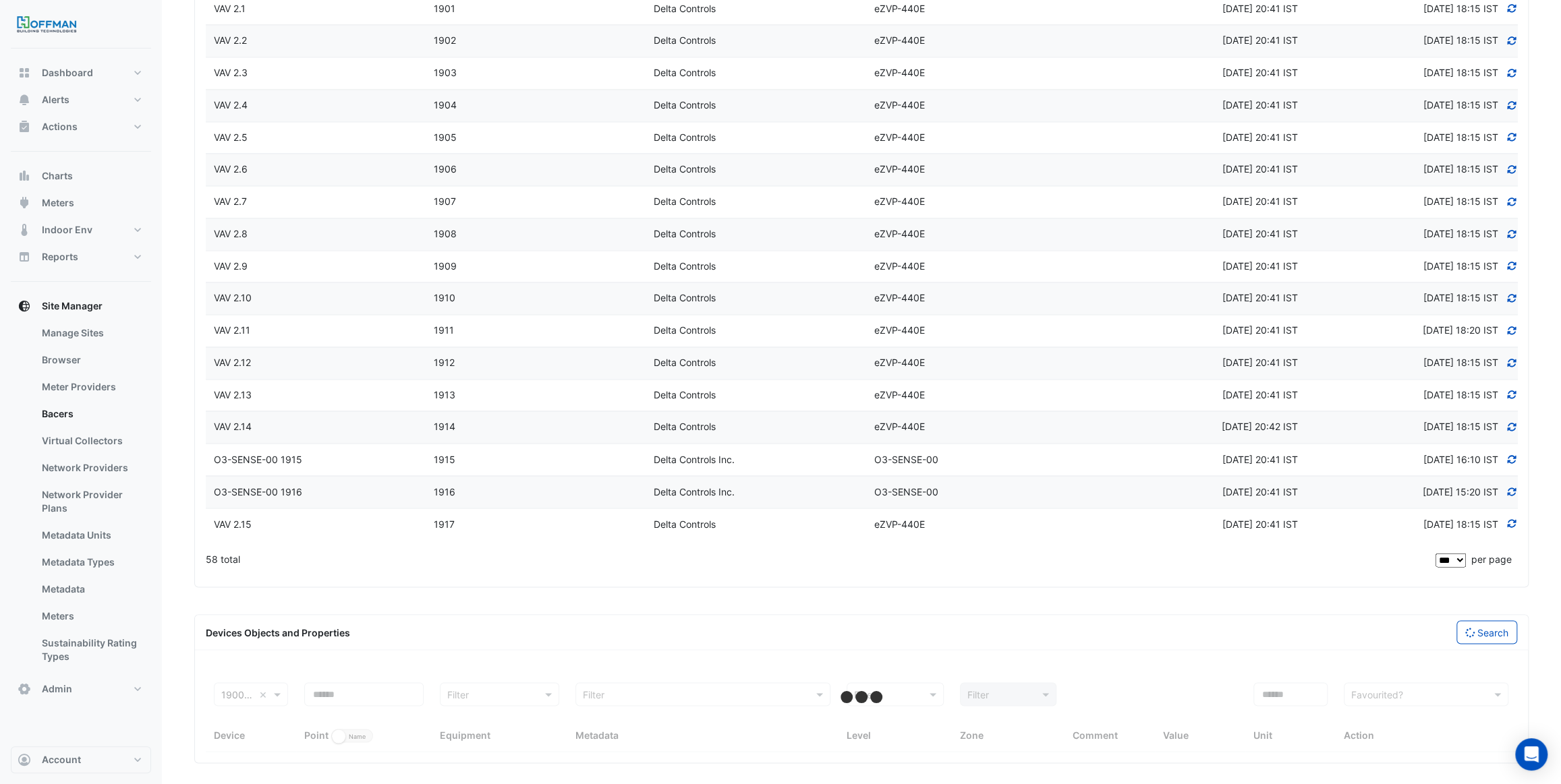
select select "***"
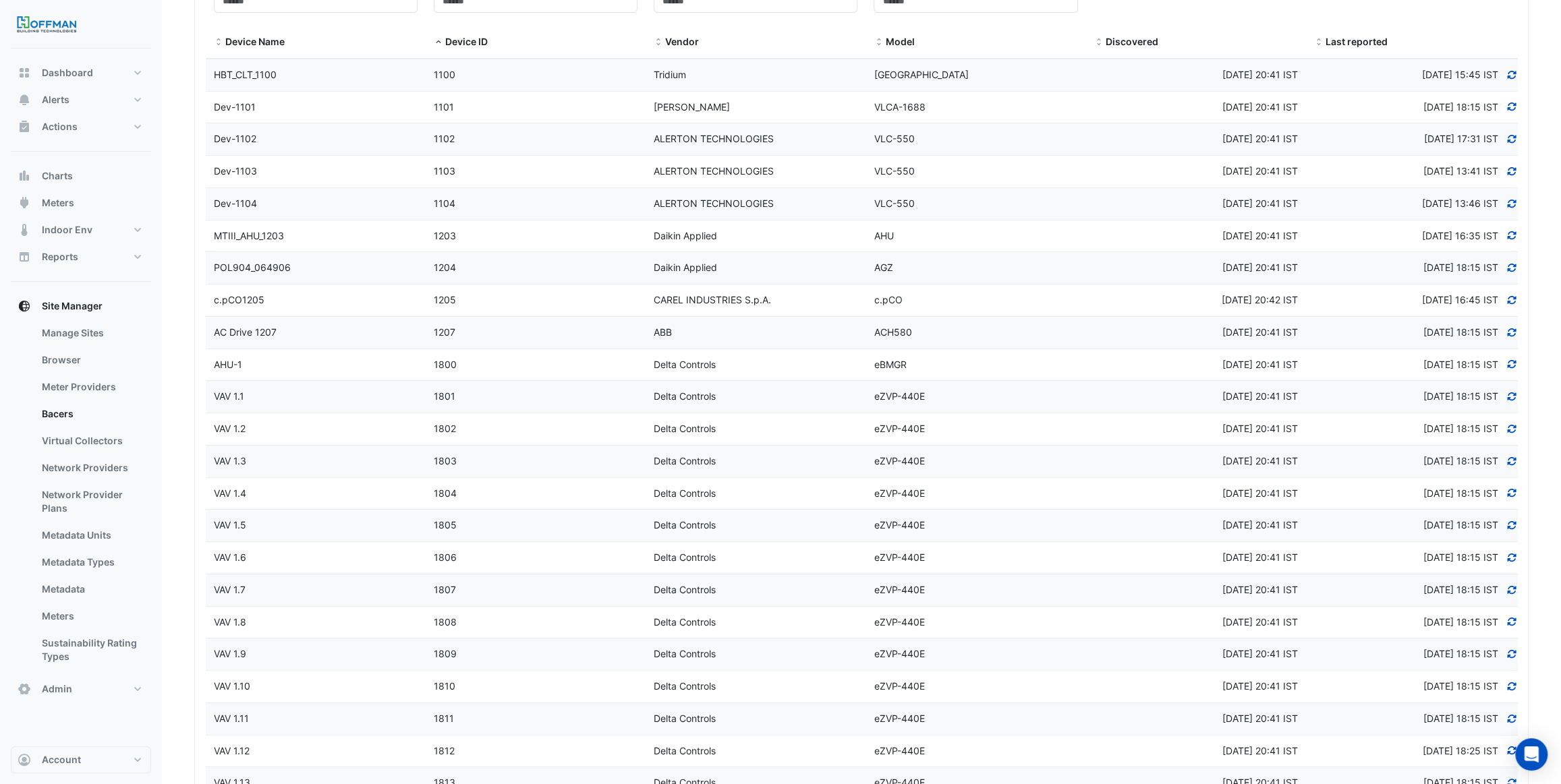
scroll to position [0, 0]
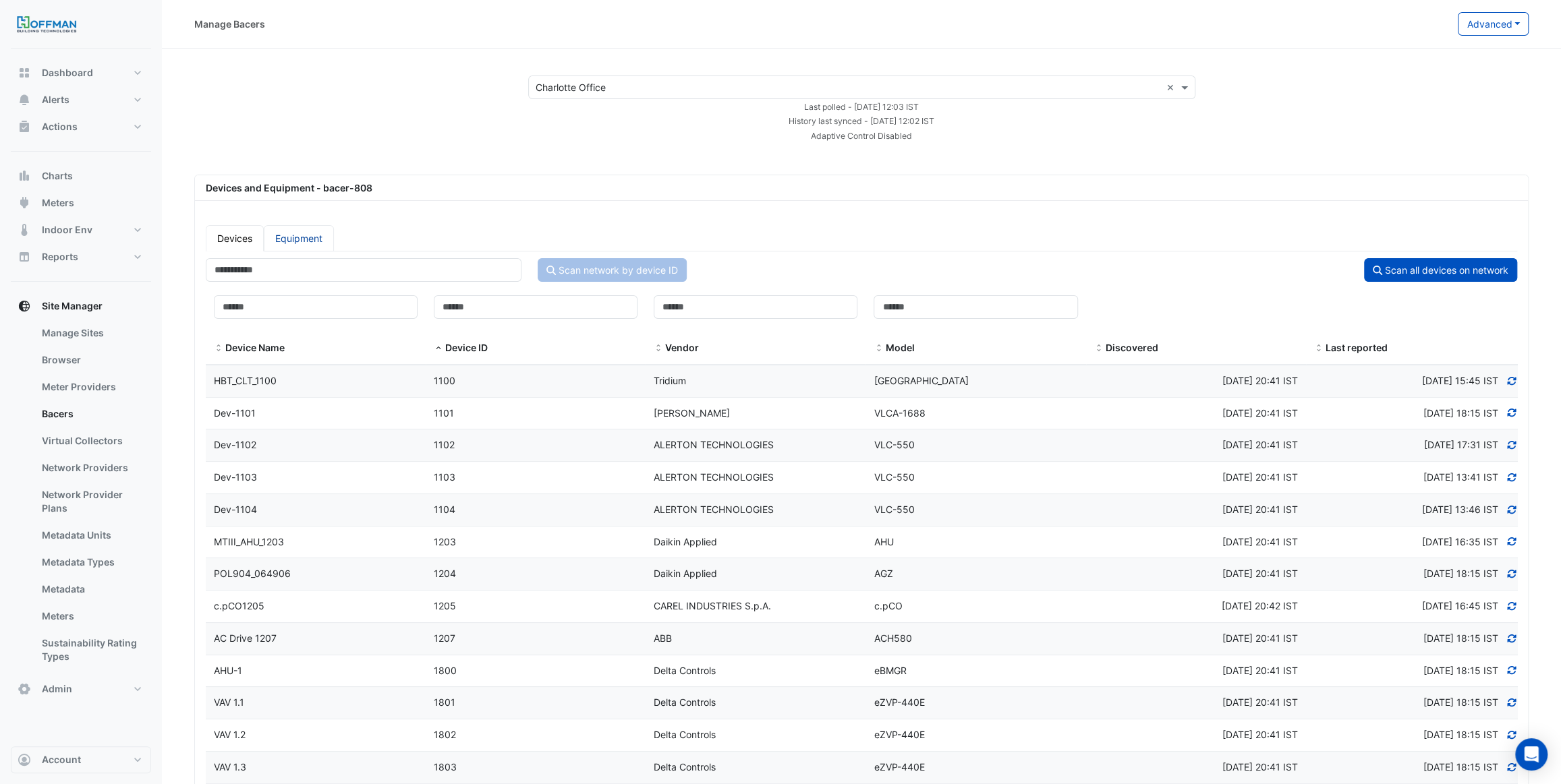
click at [317, 227] on link "Equipment" at bounding box center [299, 238] width 71 height 26
select select "***"
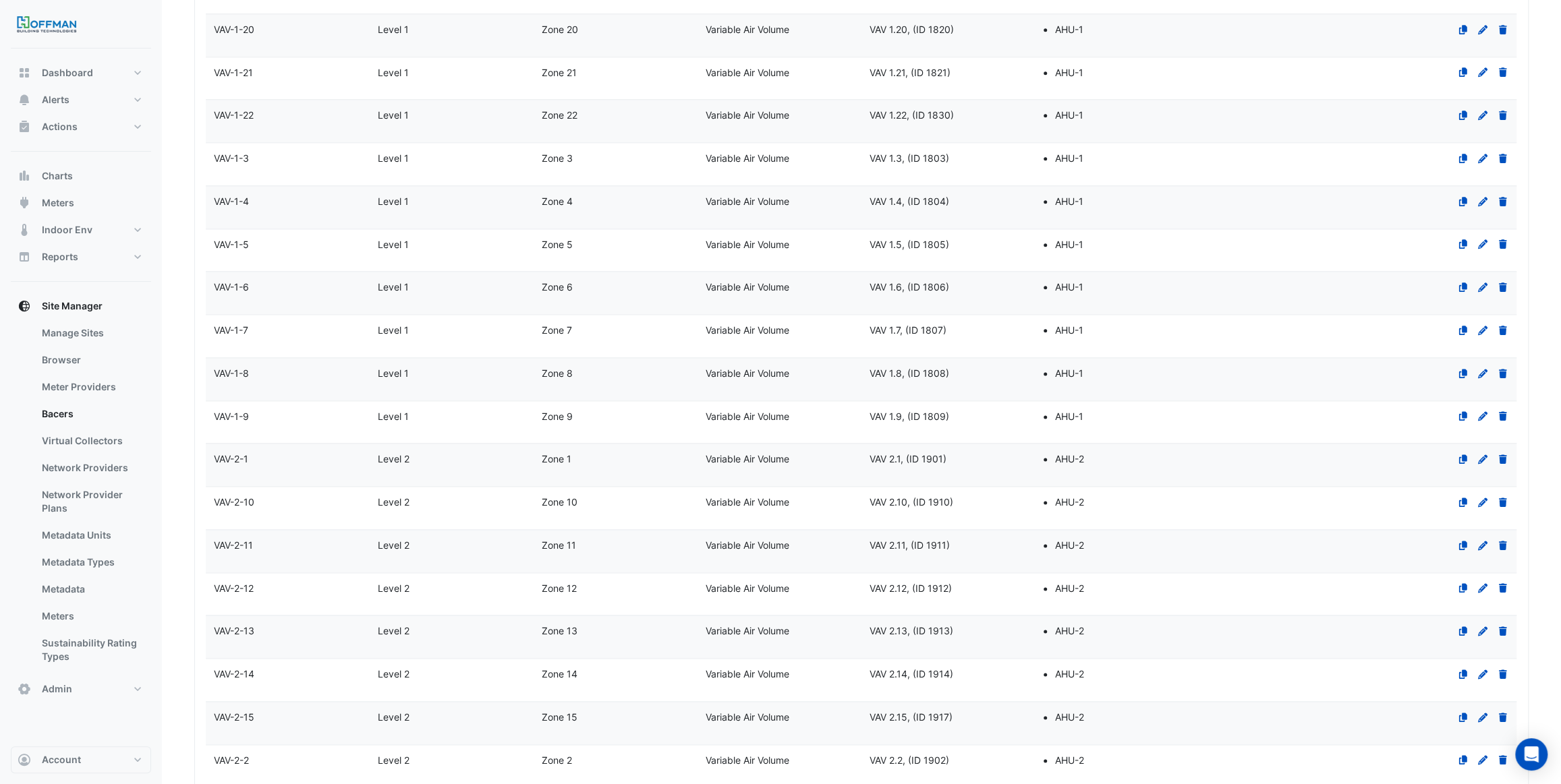
scroll to position [1839, 0]
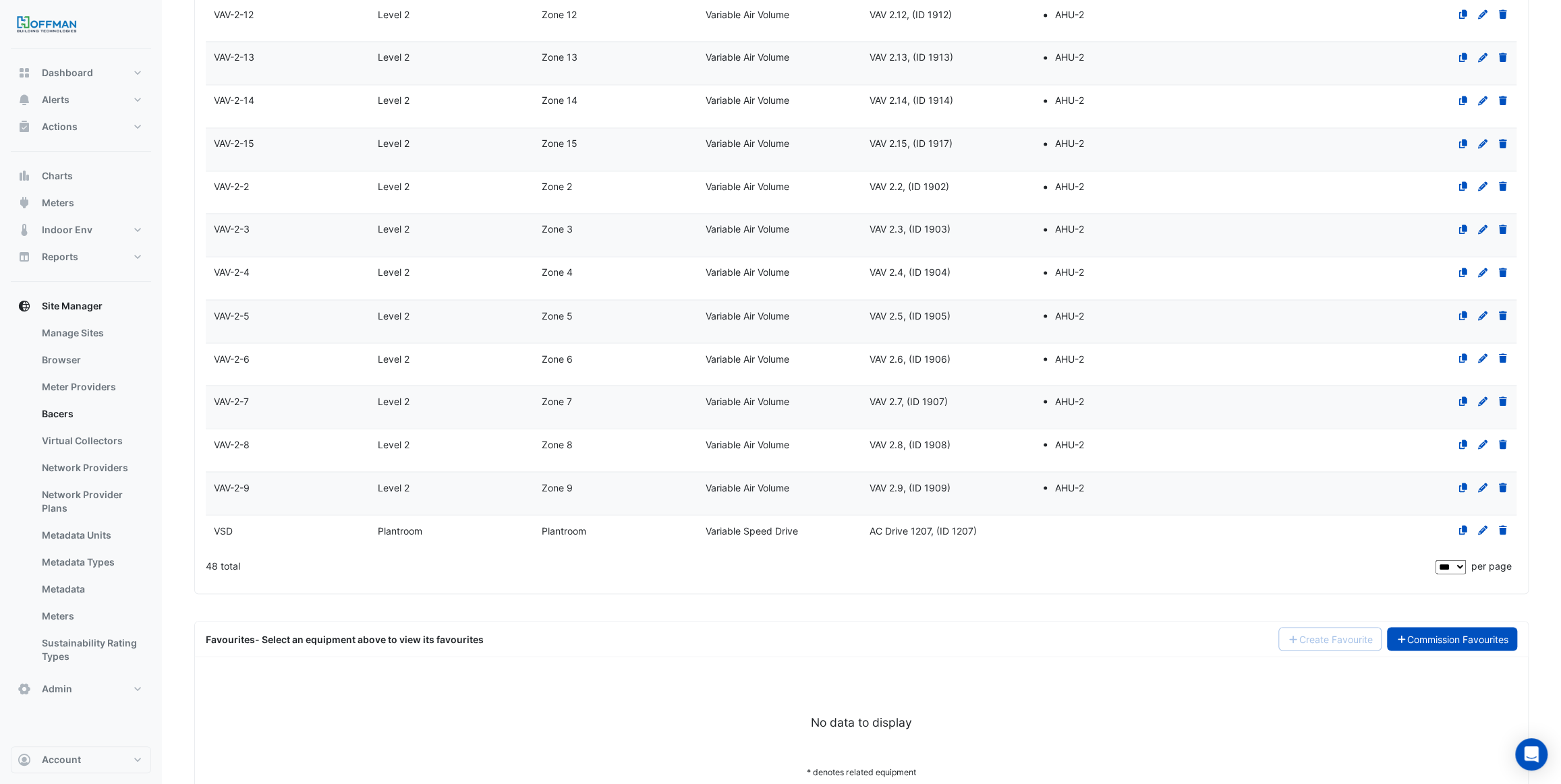
click at [1426, 627] on link "Commission Favourites" at bounding box center [1453, 639] width 131 height 24
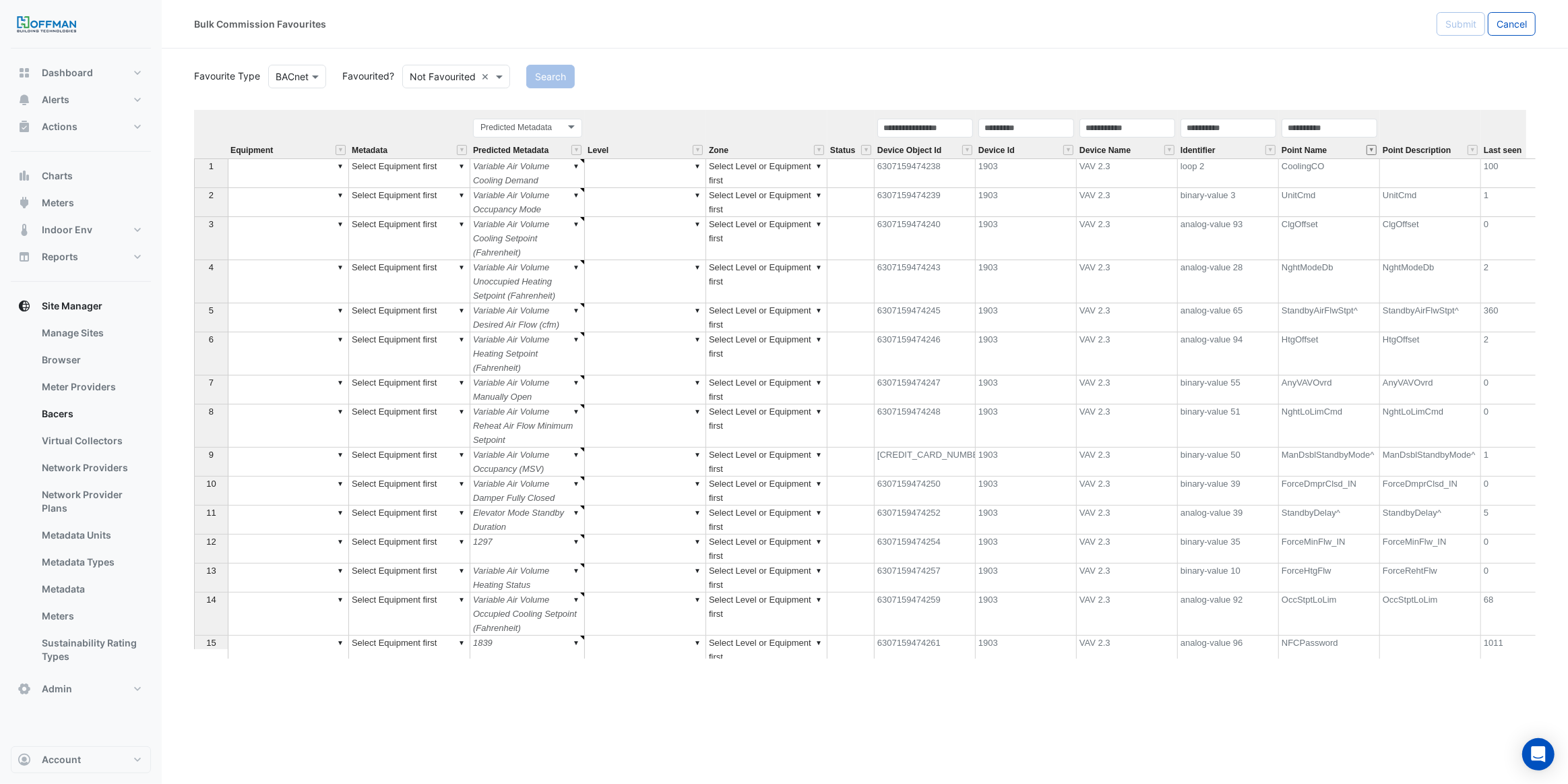
click at [1373, 149] on button "" at bounding box center [1372, 150] width 10 height 10
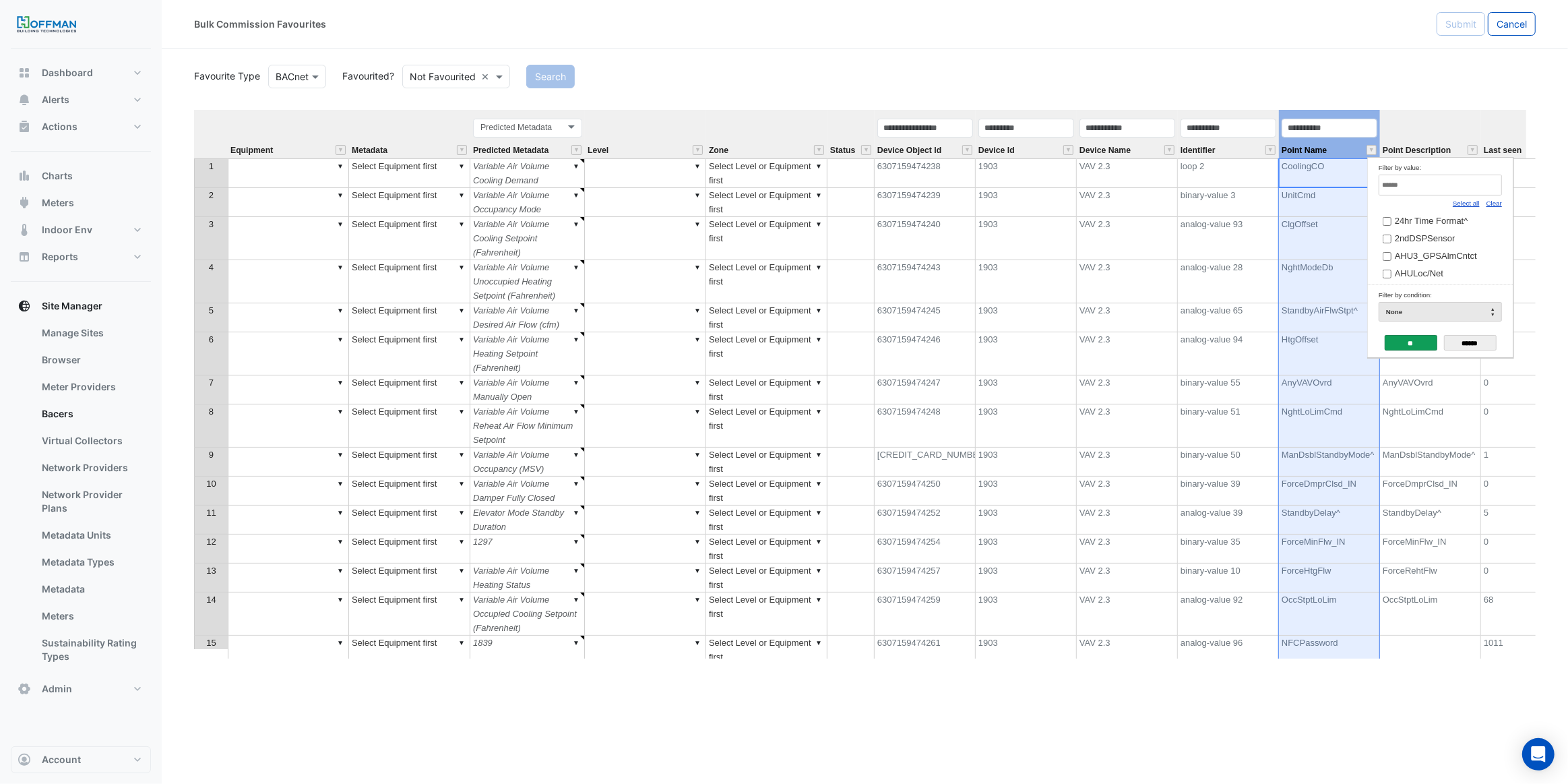
click at [1491, 202] on link "Clear" at bounding box center [1494, 203] width 15 height 8
click at [1464, 179] on input "Filter by value:" at bounding box center [1440, 185] width 123 height 21
click at [1476, 201] on link "Select all" at bounding box center [1466, 203] width 27 height 8
type input "***"
click at [1421, 337] on input "**" at bounding box center [1411, 342] width 53 height 15
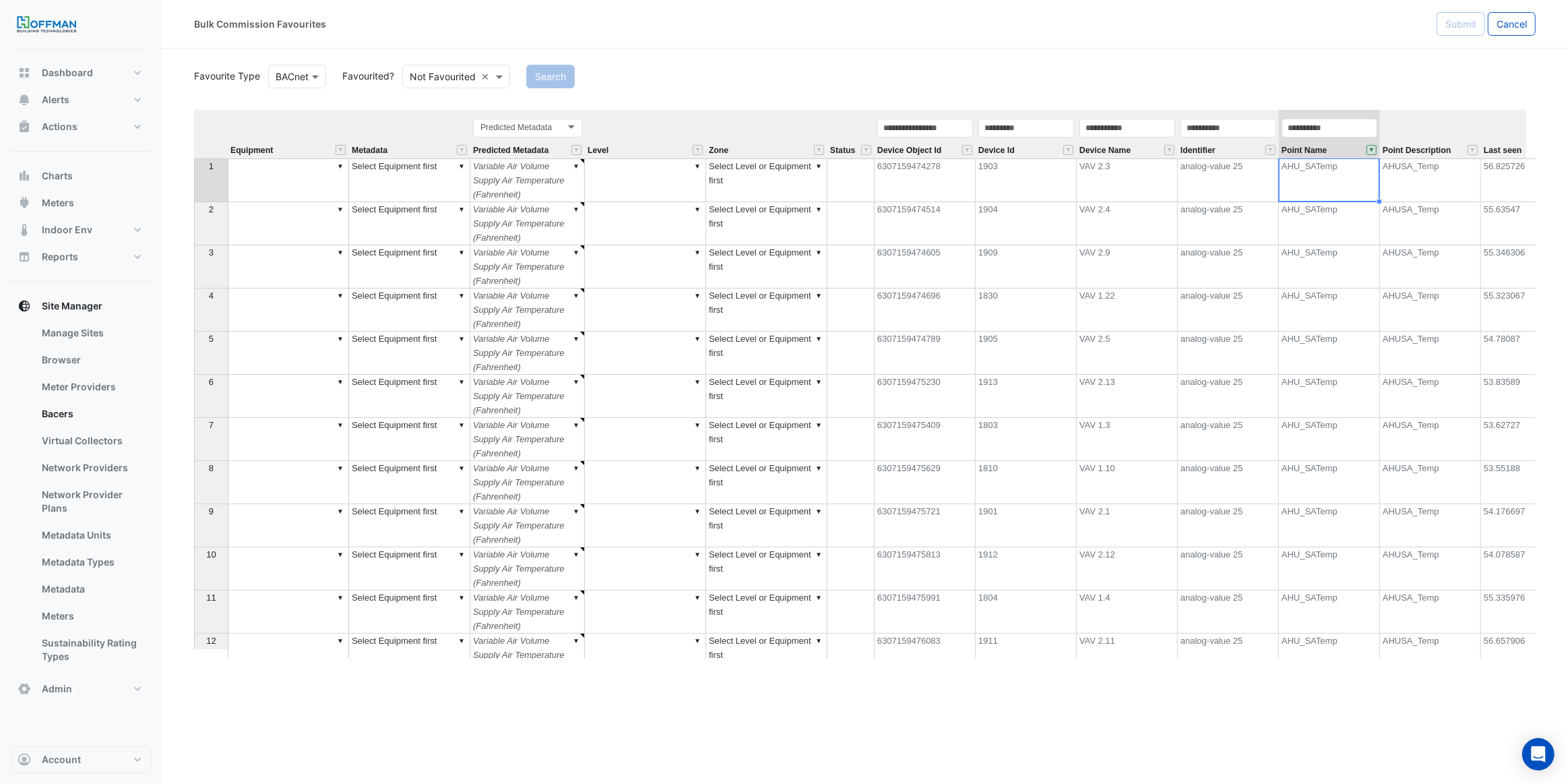
click at [1371, 156] on div "Point Name" at bounding box center [1330, 138] width 102 height 41
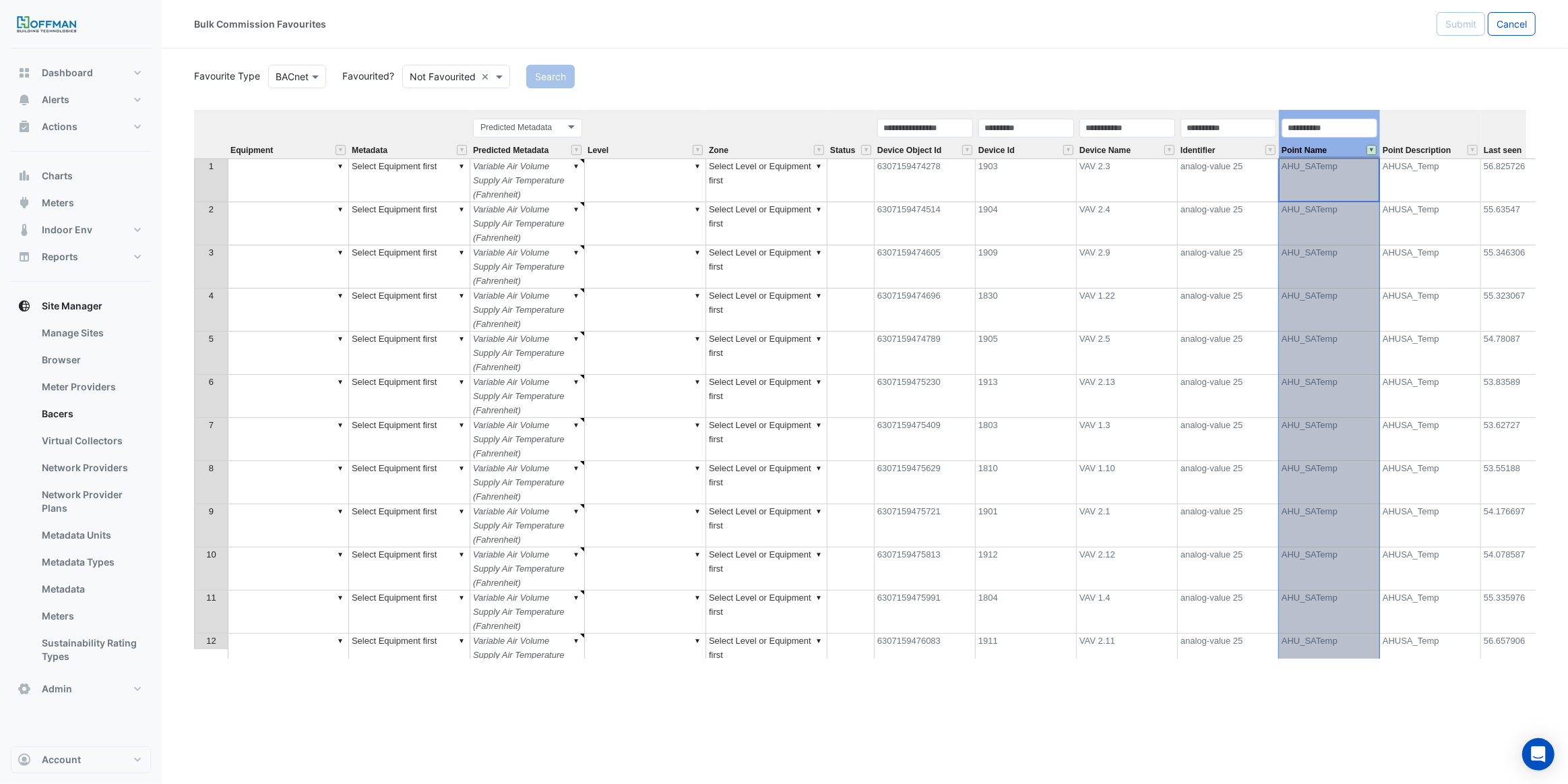
click at [1373, 154] on button "" at bounding box center [1372, 150] width 10 height 10
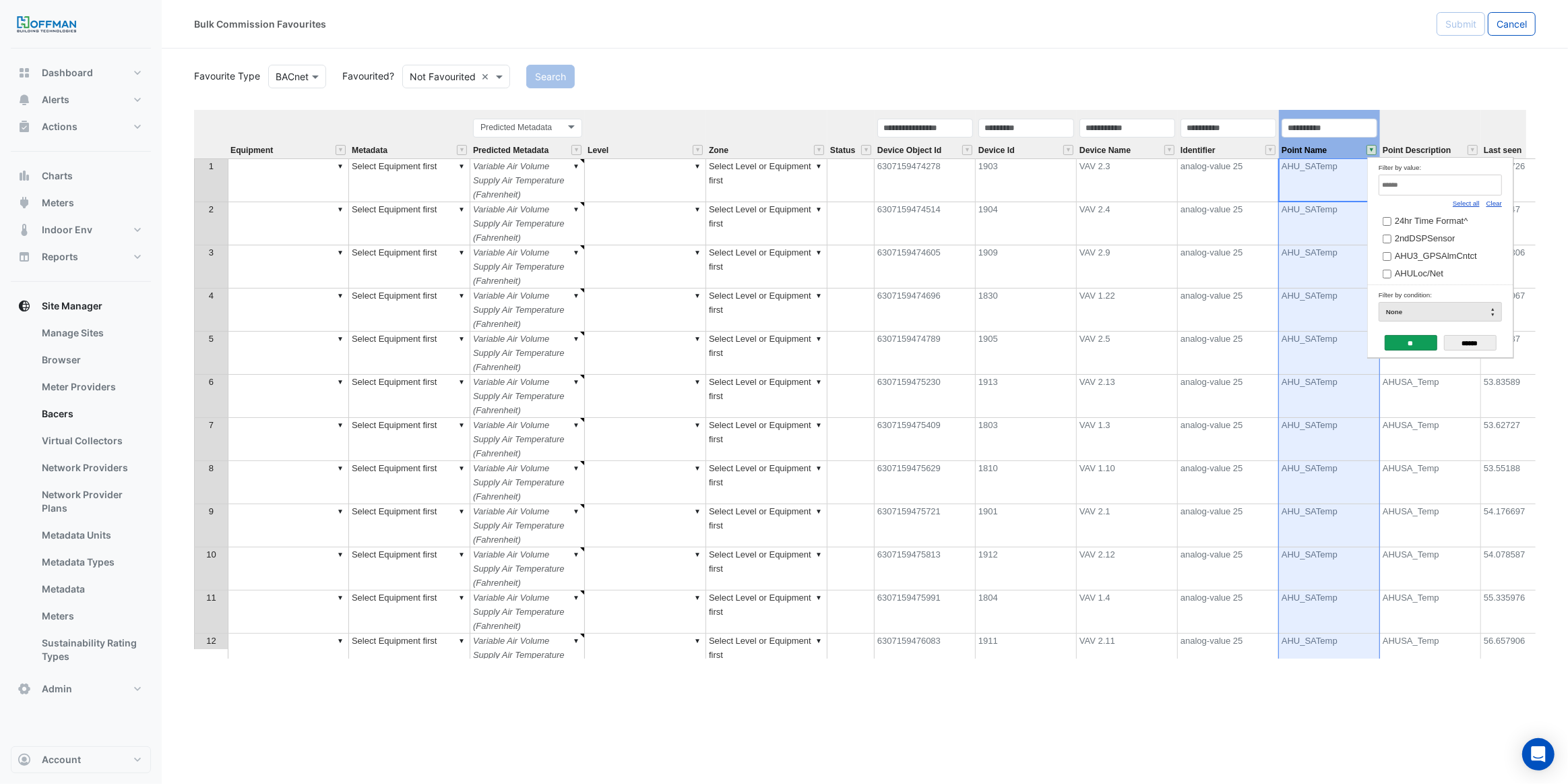
click at [1469, 203] on link "Select all" at bounding box center [1466, 203] width 27 height 8
click at [1414, 337] on input "**" at bounding box center [1411, 342] width 53 height 15
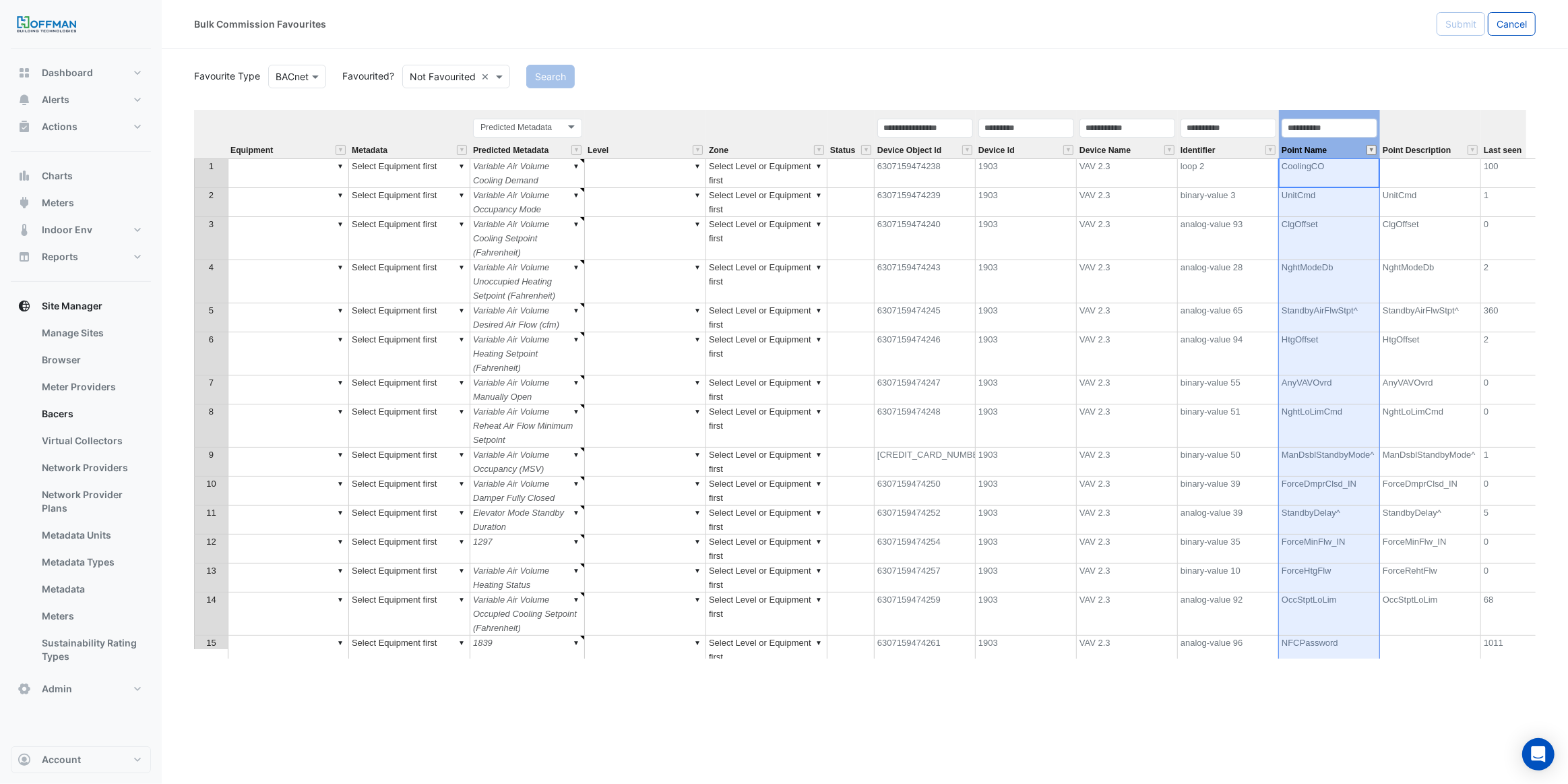
click at [1373, 152] on button "" at bounding box center [1372, 150] width 10 height 10
click at [1495, 204] on link "Clear" at bounding box center [1494, 203] width 15 height 8
click at [1448, 180] on input "Filter by value:" at bounding box center [1440, 185] width 123 height 21
click at [1476, 202] on link "Select all" at bounding box center [1466, 203] width 27 height 8
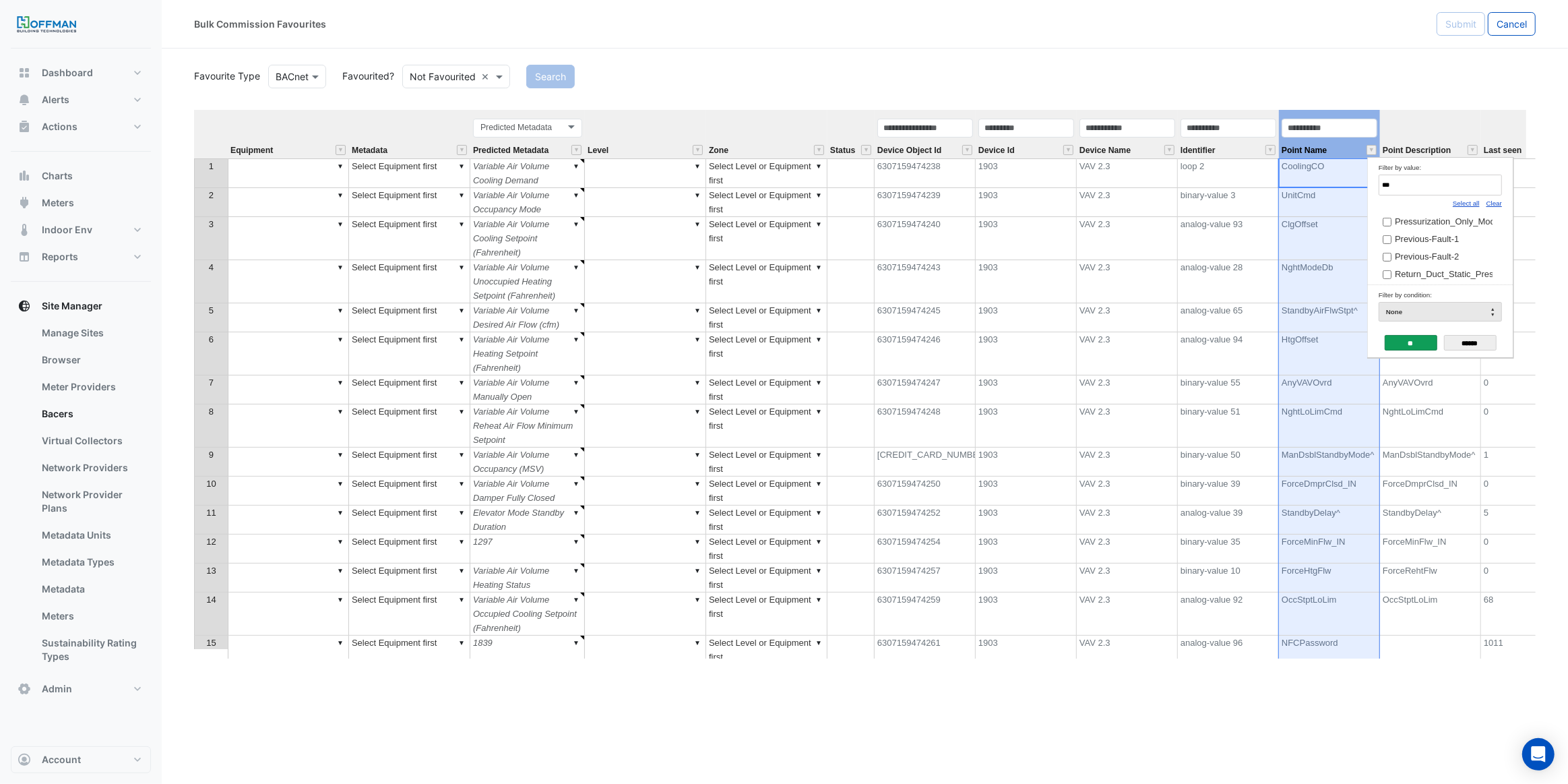
type input "***"
click at [1414, 337] on input "**" at bounding box center [1411, 342] width 53 height 15
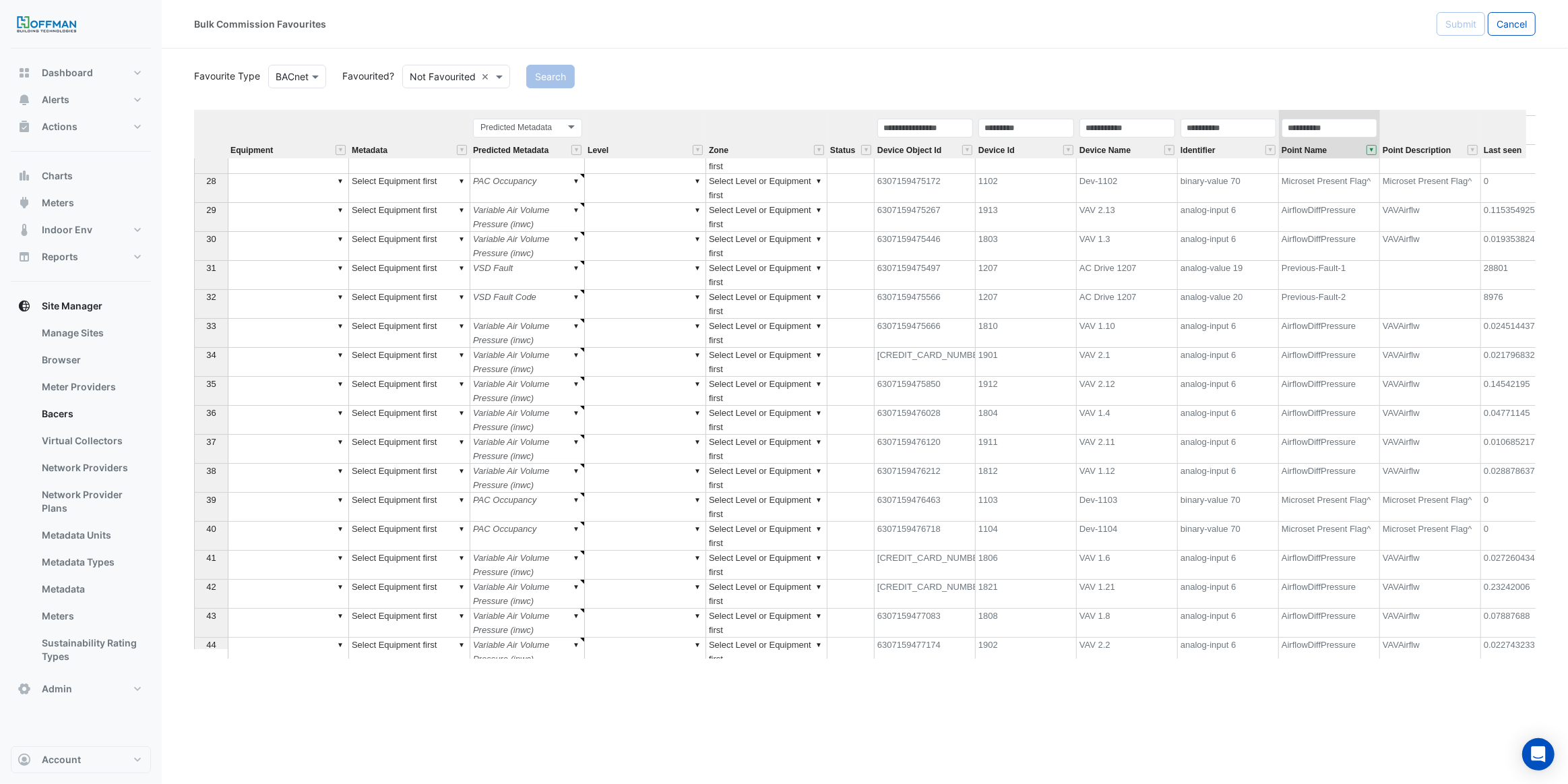
scroll to position [858, 0]
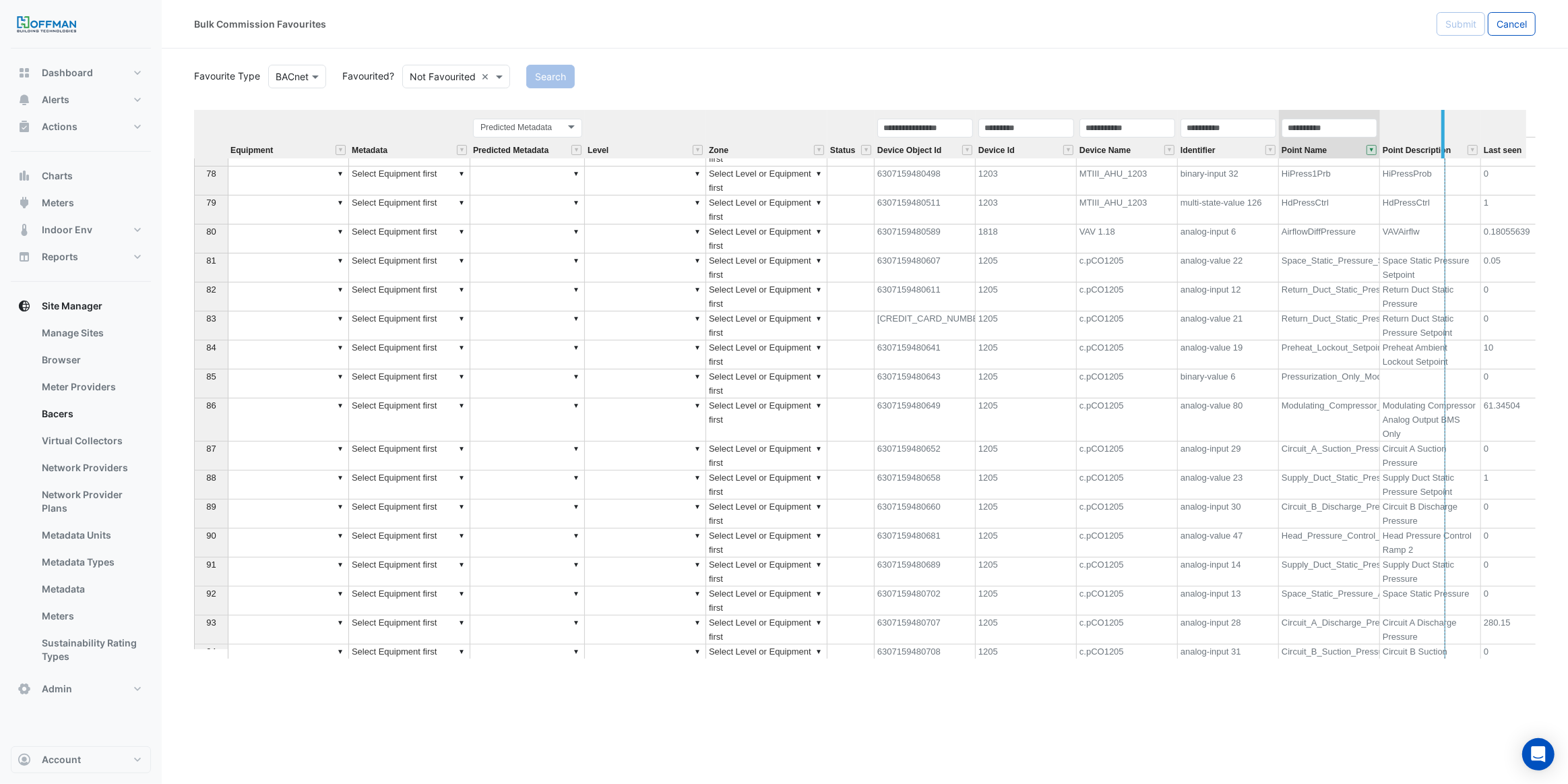
drag, startPoint x: 1377, startPoint y: 128, endPoint x: 1449, endPoint y: 133, distance: 72.2
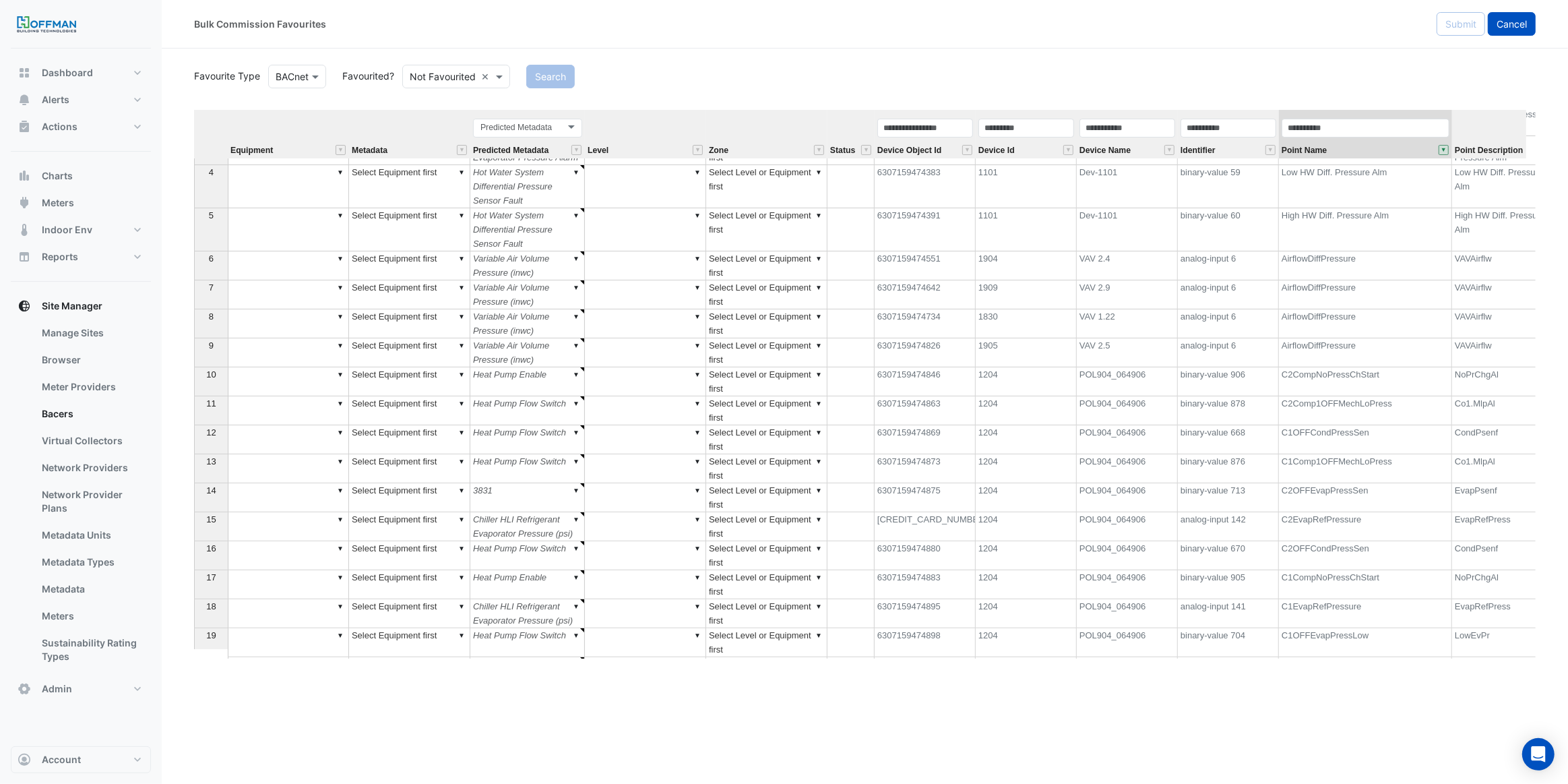
click at [1507, 21] on span "Cancel" at bounding box center [1512, 24] width 30 height 12
select select "***"
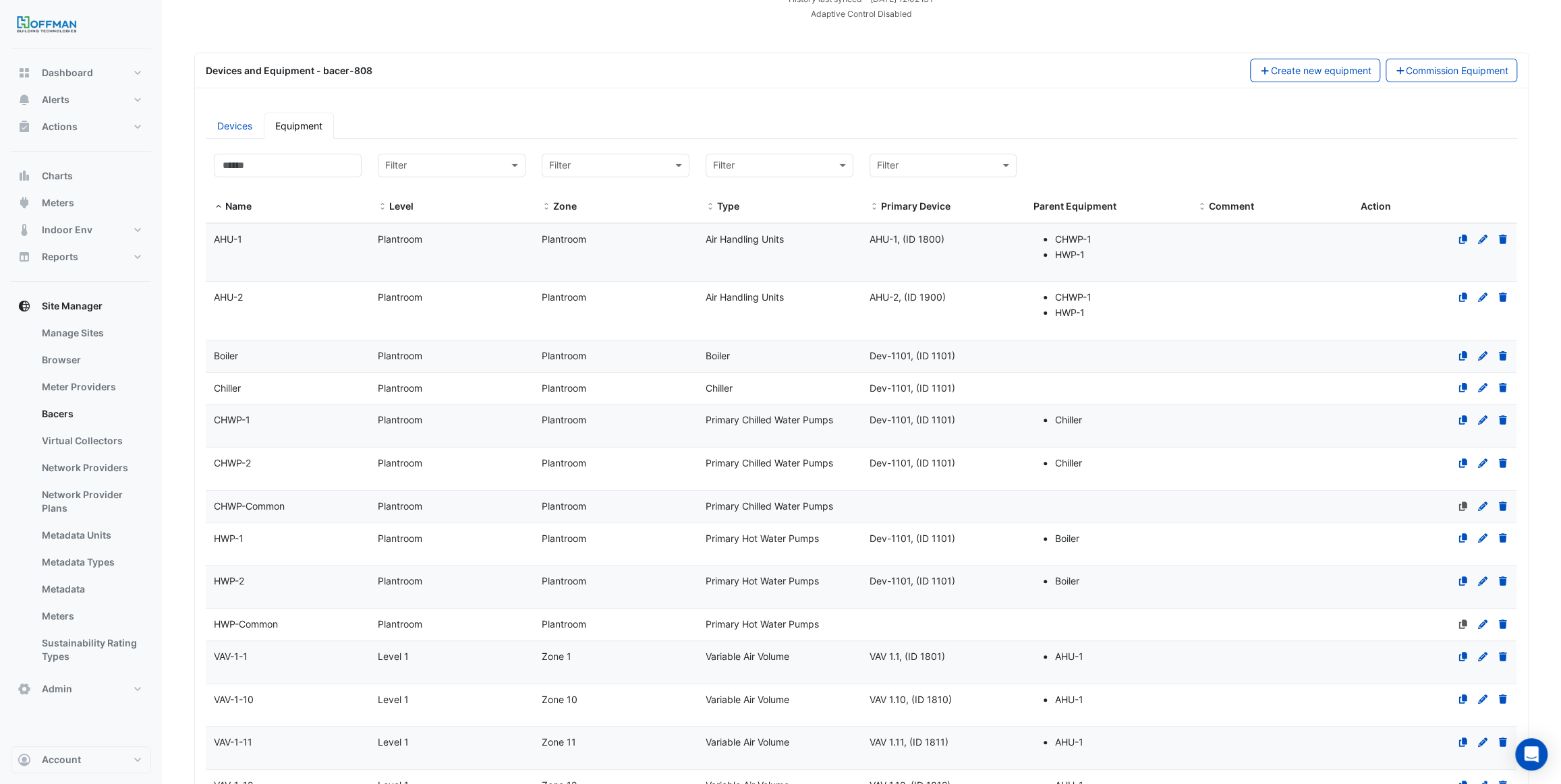
click at [494, 305] on datatable-body-cell "Level Plantroom" at bounding box center [451, 311] width 164 height 58
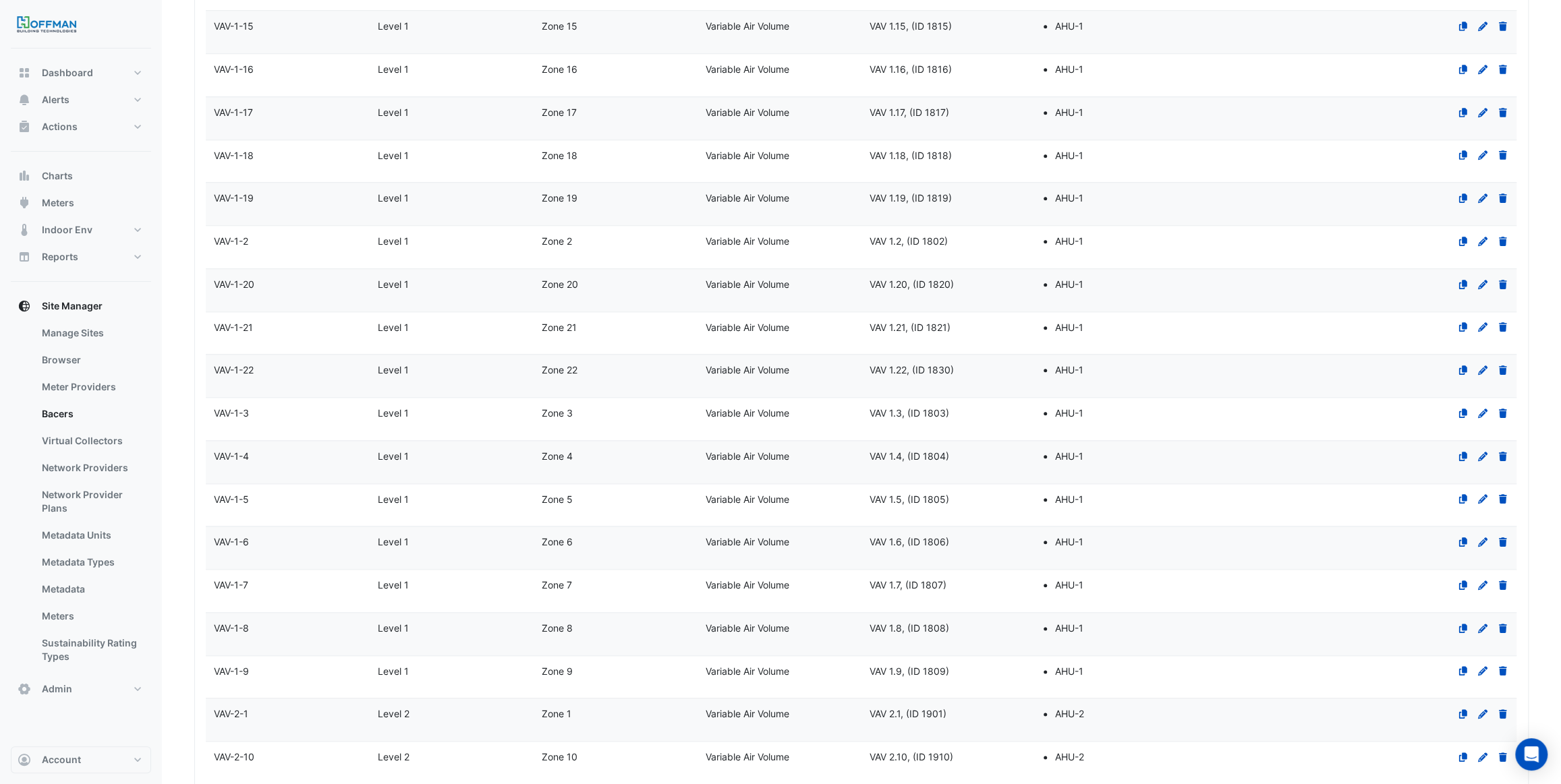
select select "***"
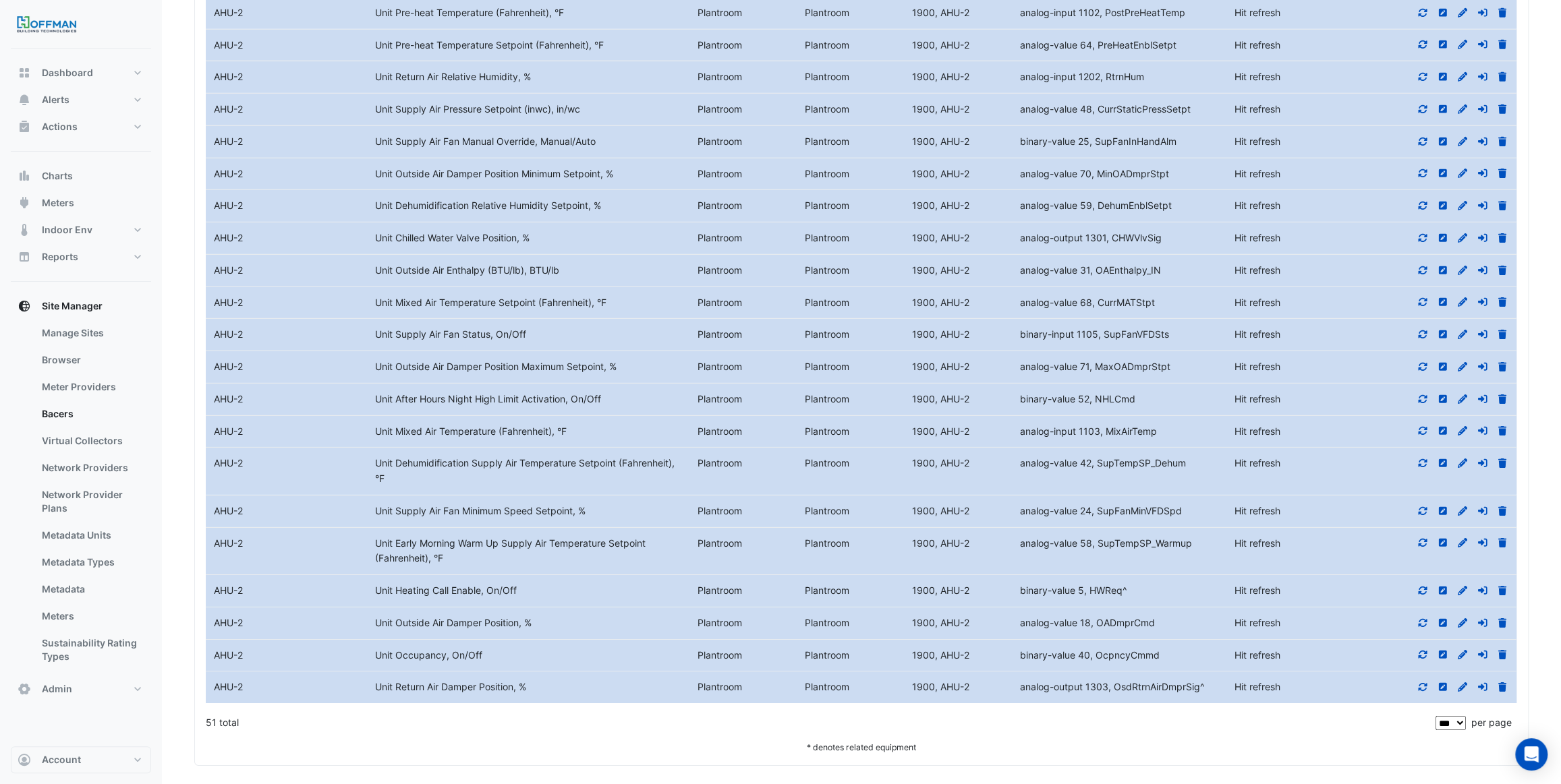
click at [1423, 682] on icon at bounding box center [1422, 687] width 12 height 9
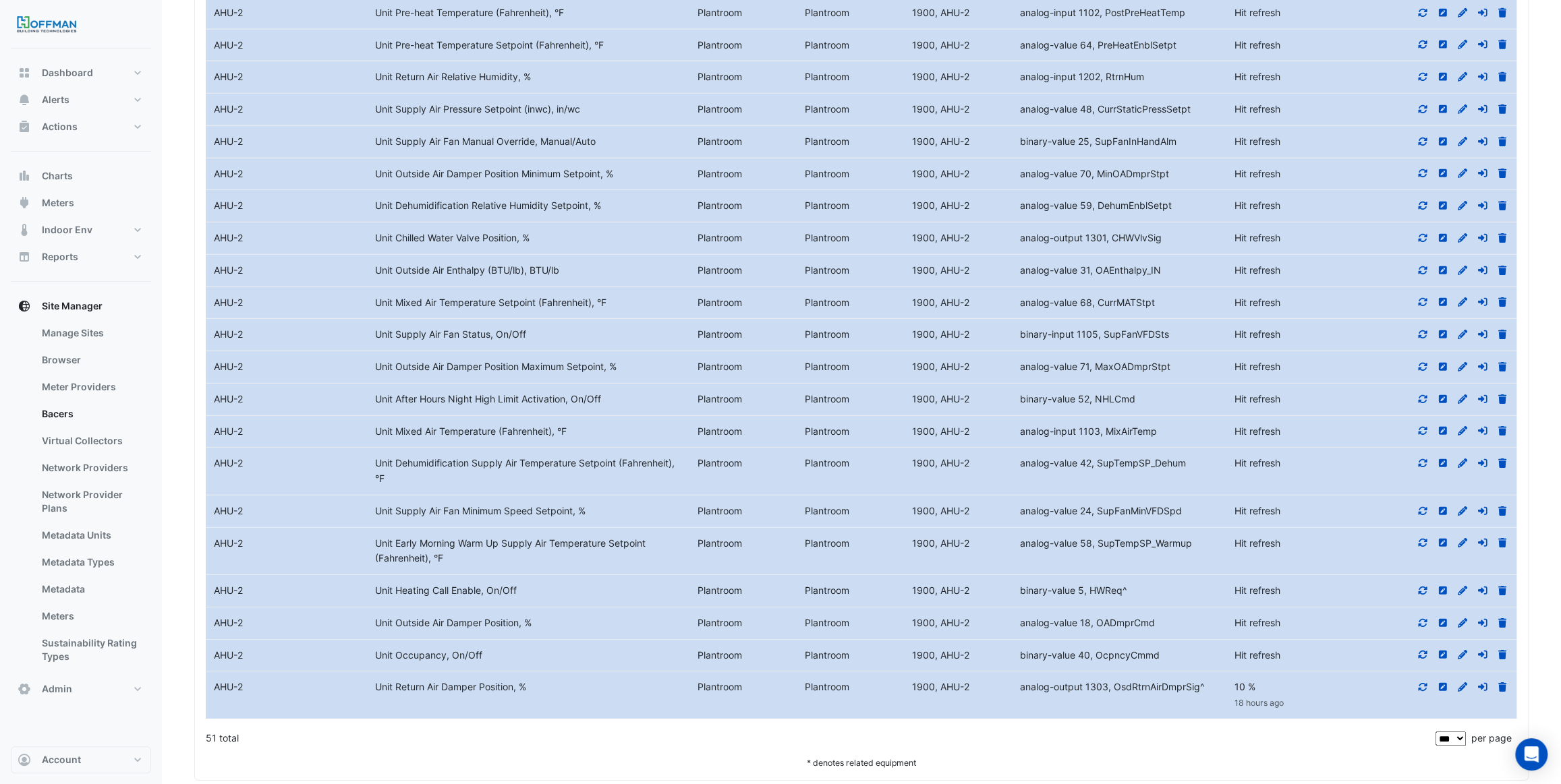
click at [1462, 682] on icon at bounding box center [1463, 687] width 12 height 9
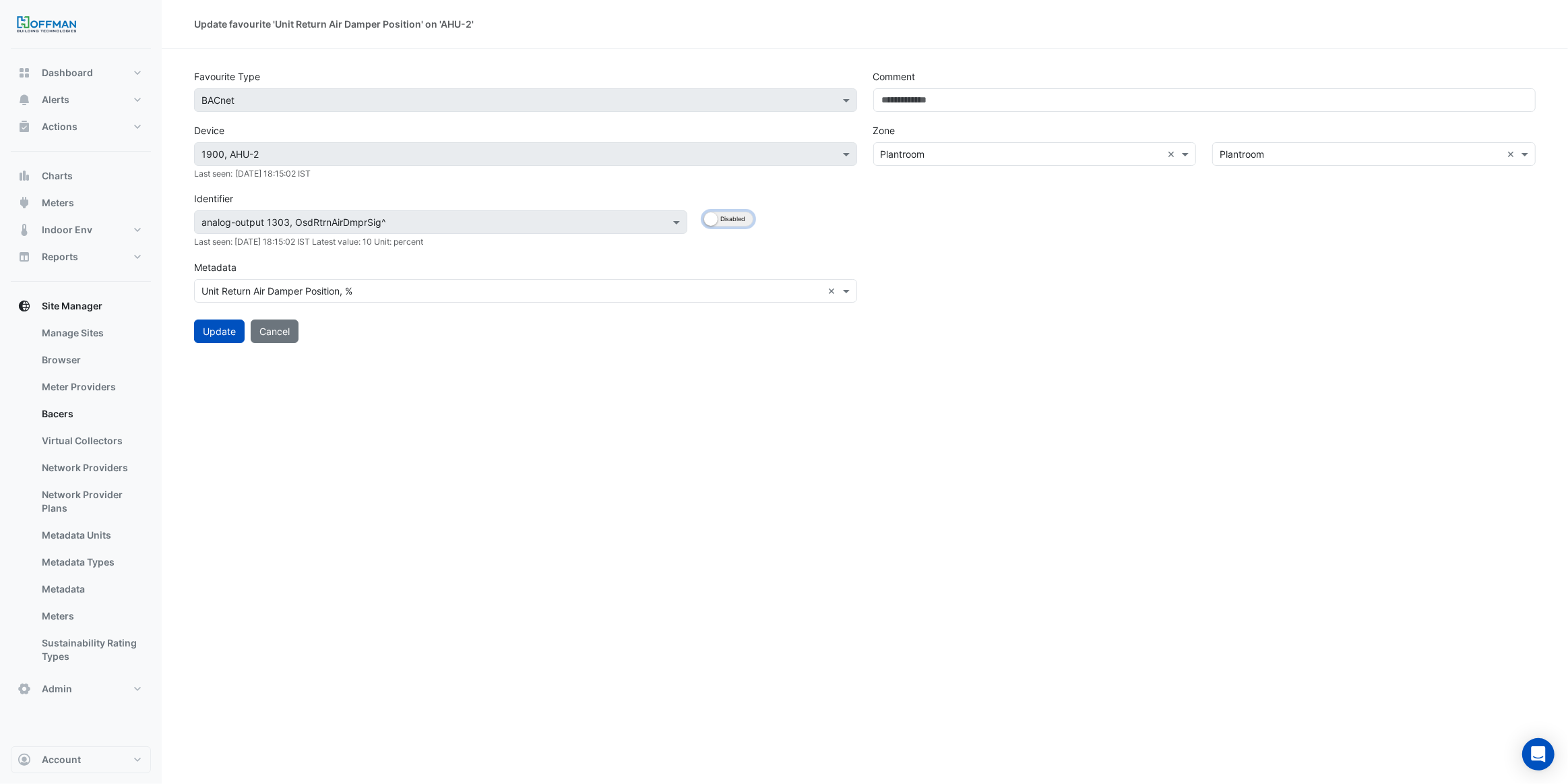
click at [715, 221] on small "button" at bounding box center [711, 219] width 13 height 13
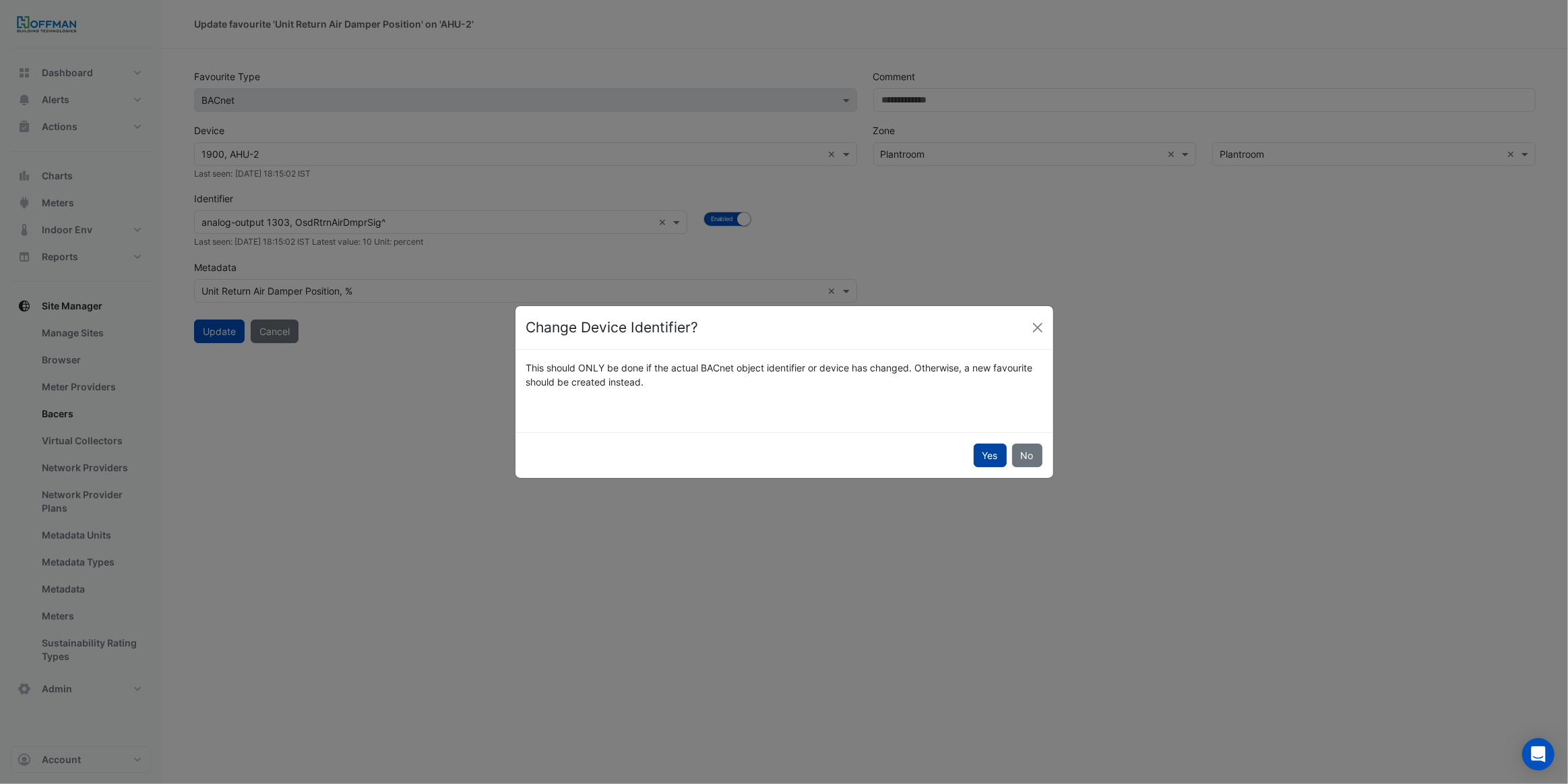
click at [978, 457] on button "Yes" at bounding box center [990, 456] width 33 height 24
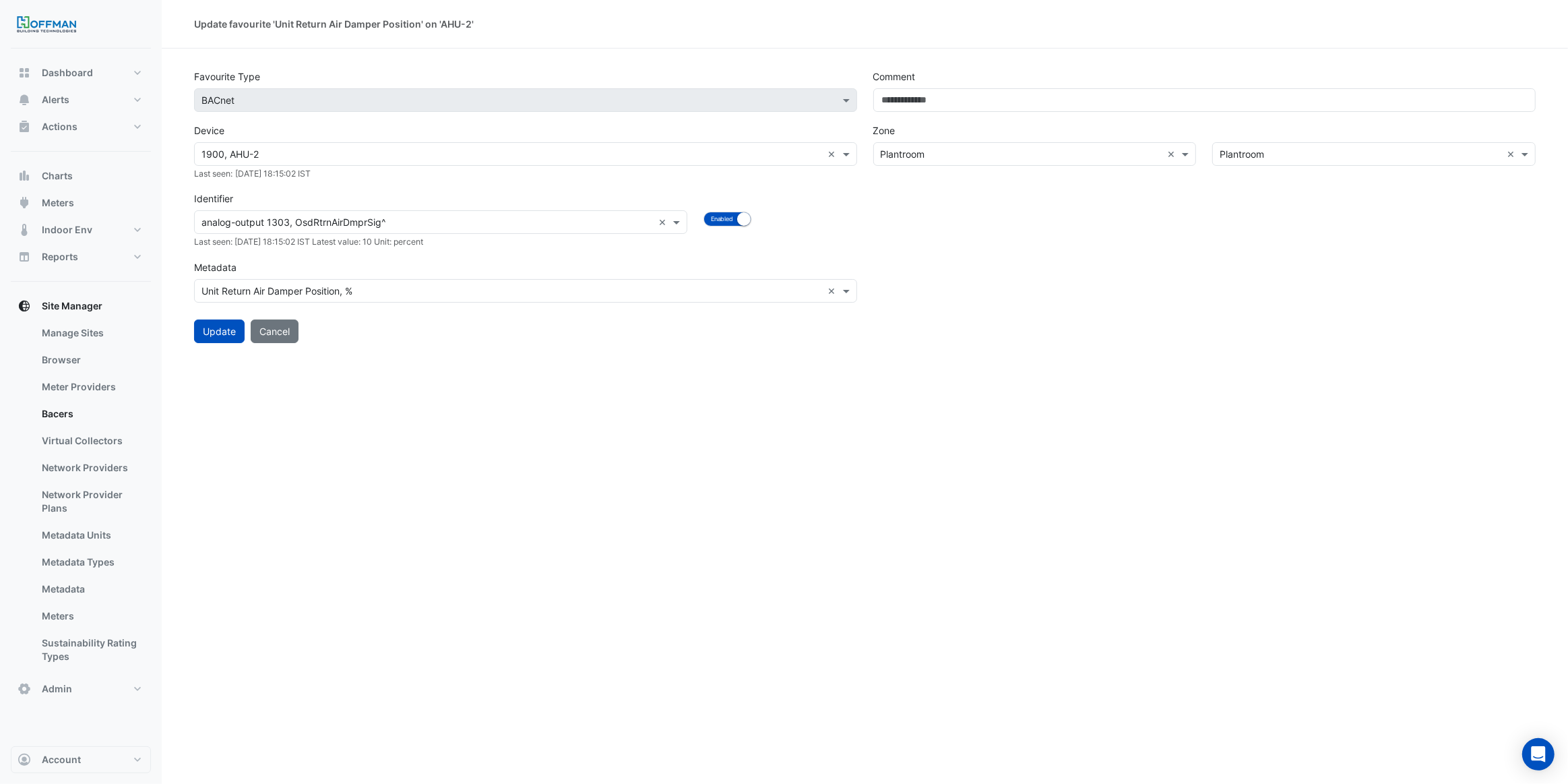
click at [454, 223] on input "text" at bounding box center [427, 222] width 451 height 14
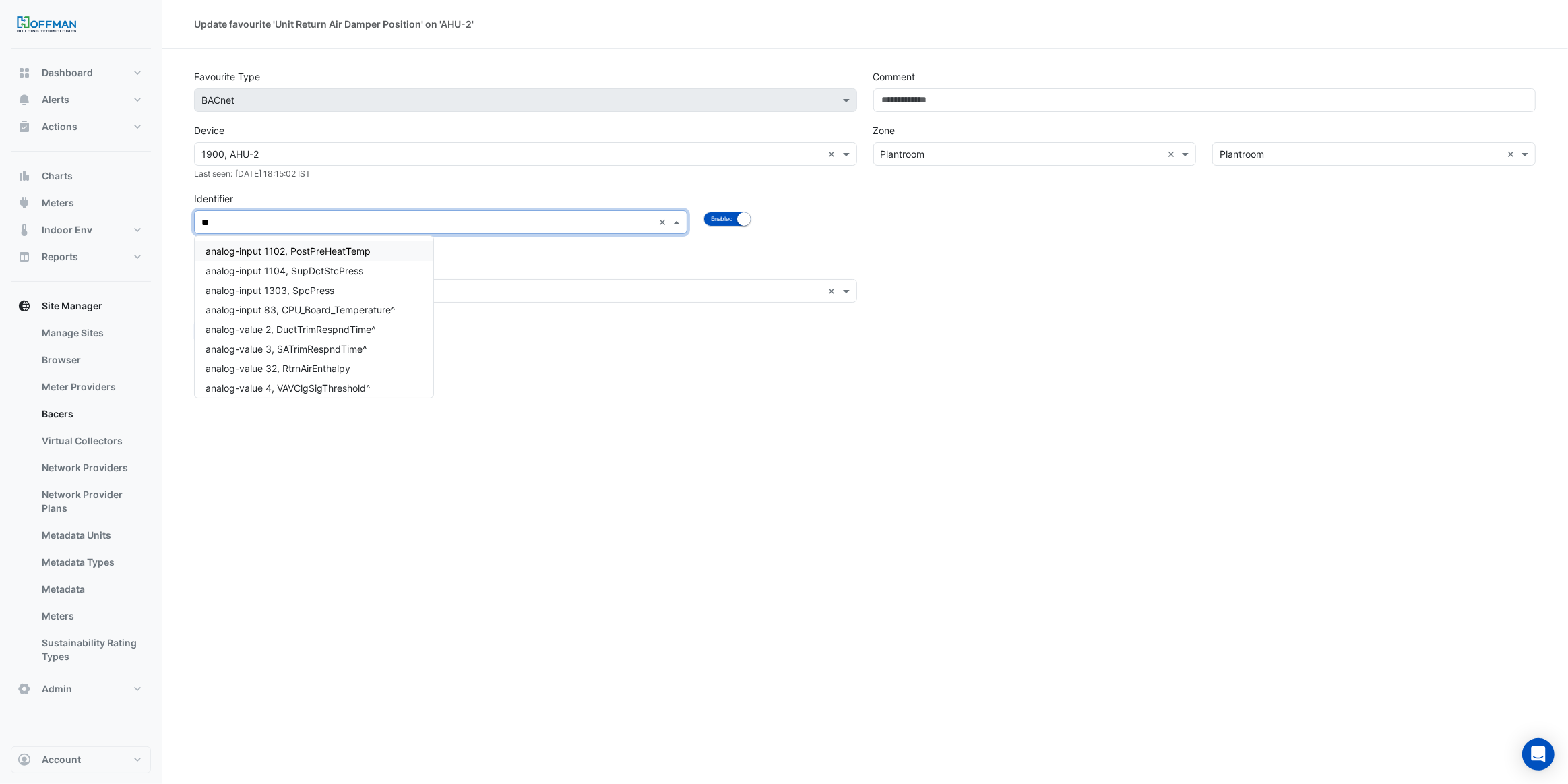
type input "*"
type input "***"
click at [359, 285] on div "analog-value 19, RtrnDmprCmd" at bounding box center [298, 290] width 206 height 19
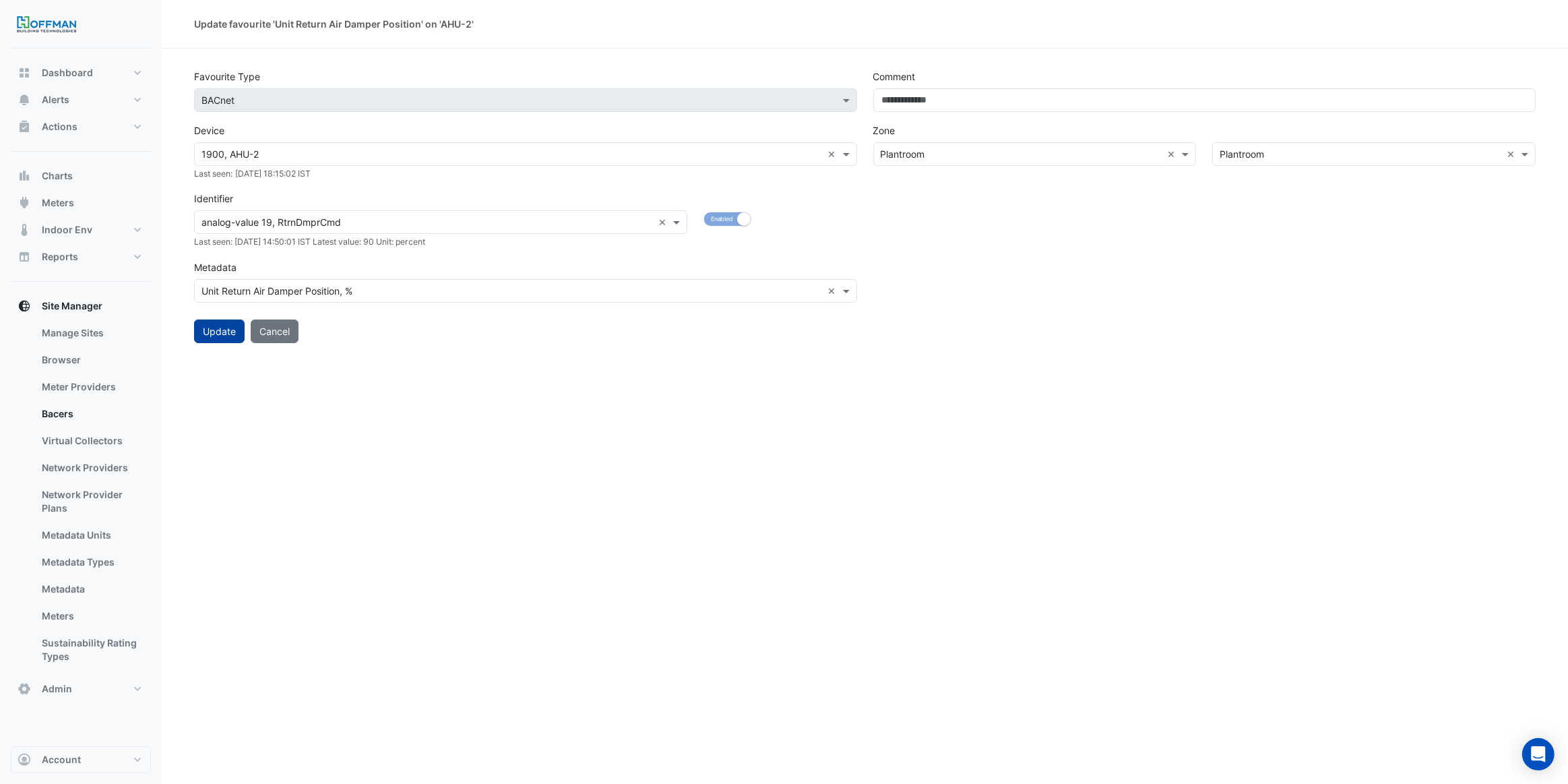
click at [226, 329] on button "Update" at bounding box center [219, 332] width 50 height 24
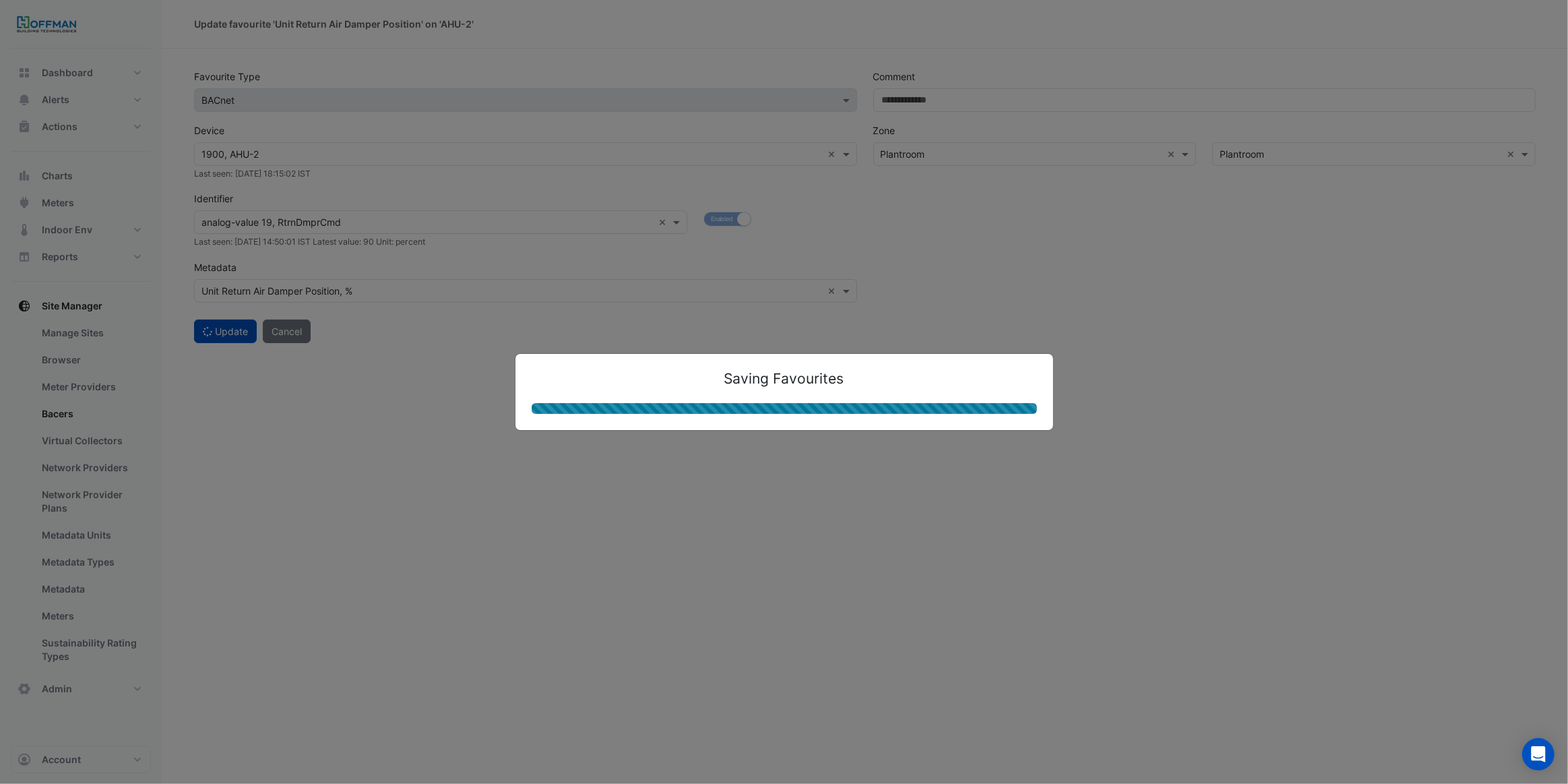
select select "***"
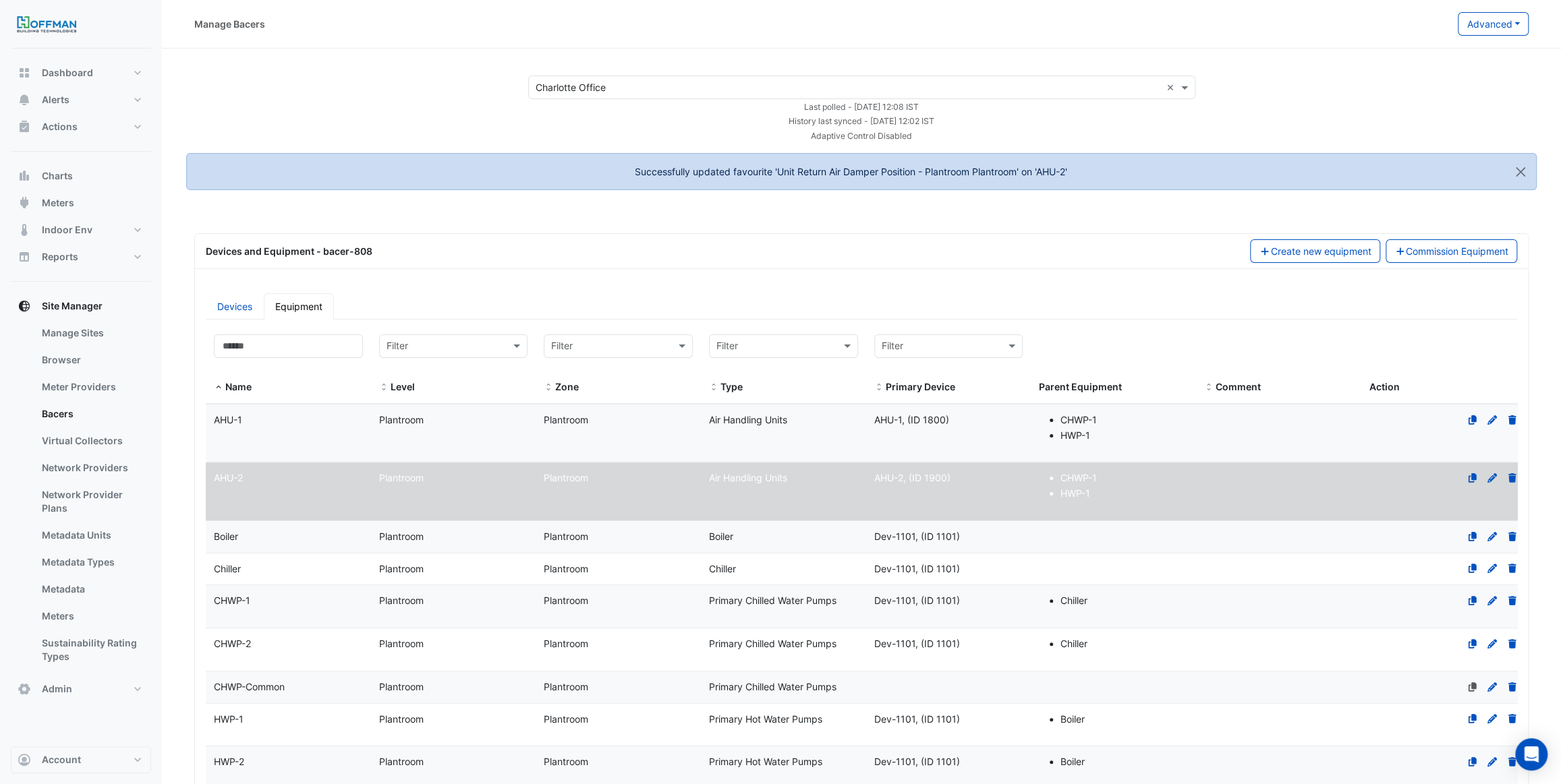
select select "***"
click at [54, 175] on span "Charts" at bounding box center [57, 176] width 31 height 13
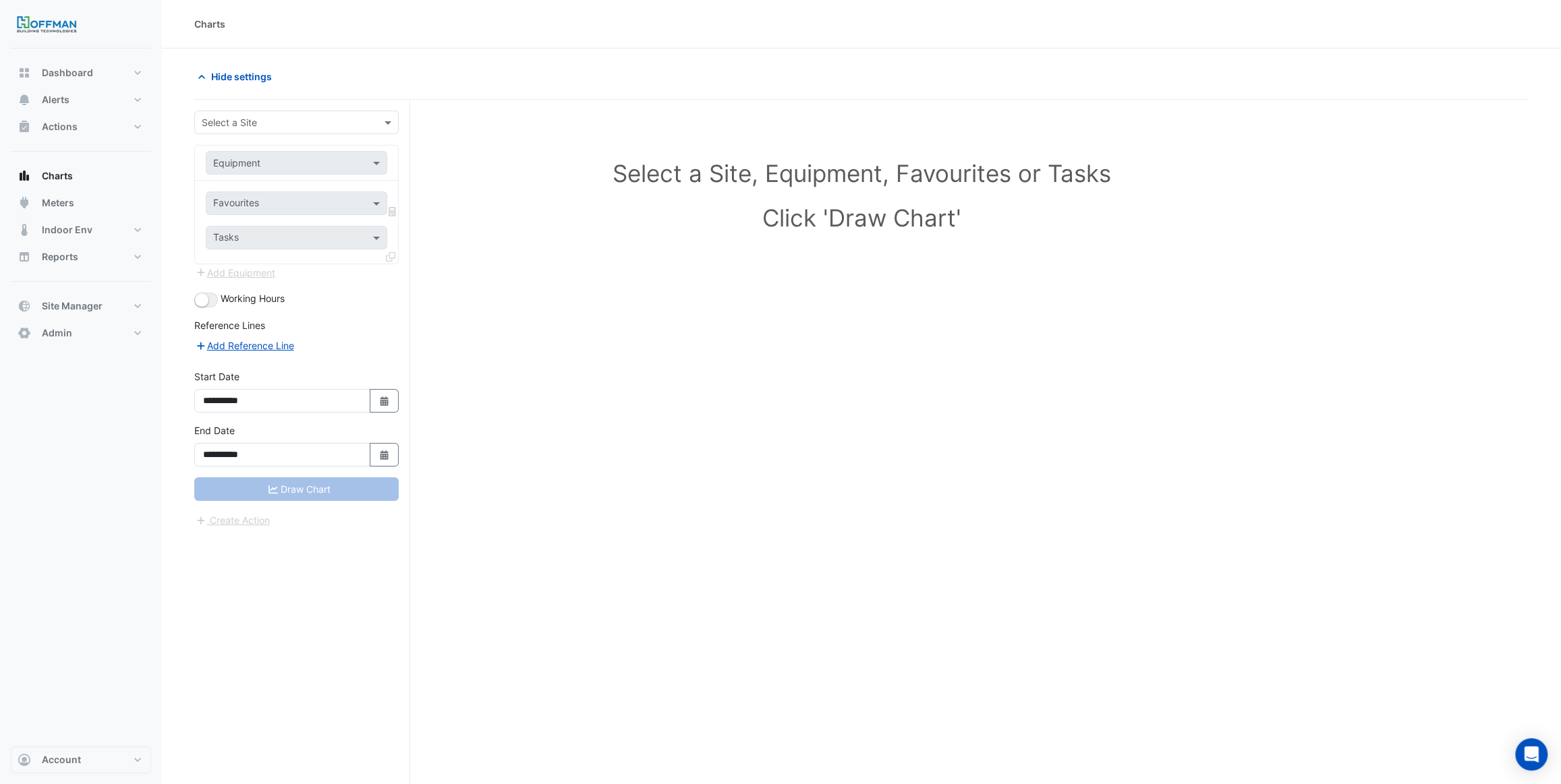
click at [236, 122] on input "text" at bounding box center [283, 123] width 163 height 14
click at [249, 150] on span "Charlotte Office" at bounding box center [241, 152] width 71 height 12
click at [280, 168] on input "text" at bounding box center [283, 163] width 139 height 14
click at [277, 209] on div "AHU-2" at bounding box center [296, 211] width 181 height 19
click at [287, 201] on input "text" at bounding box center [289, 204] width 151 height 14
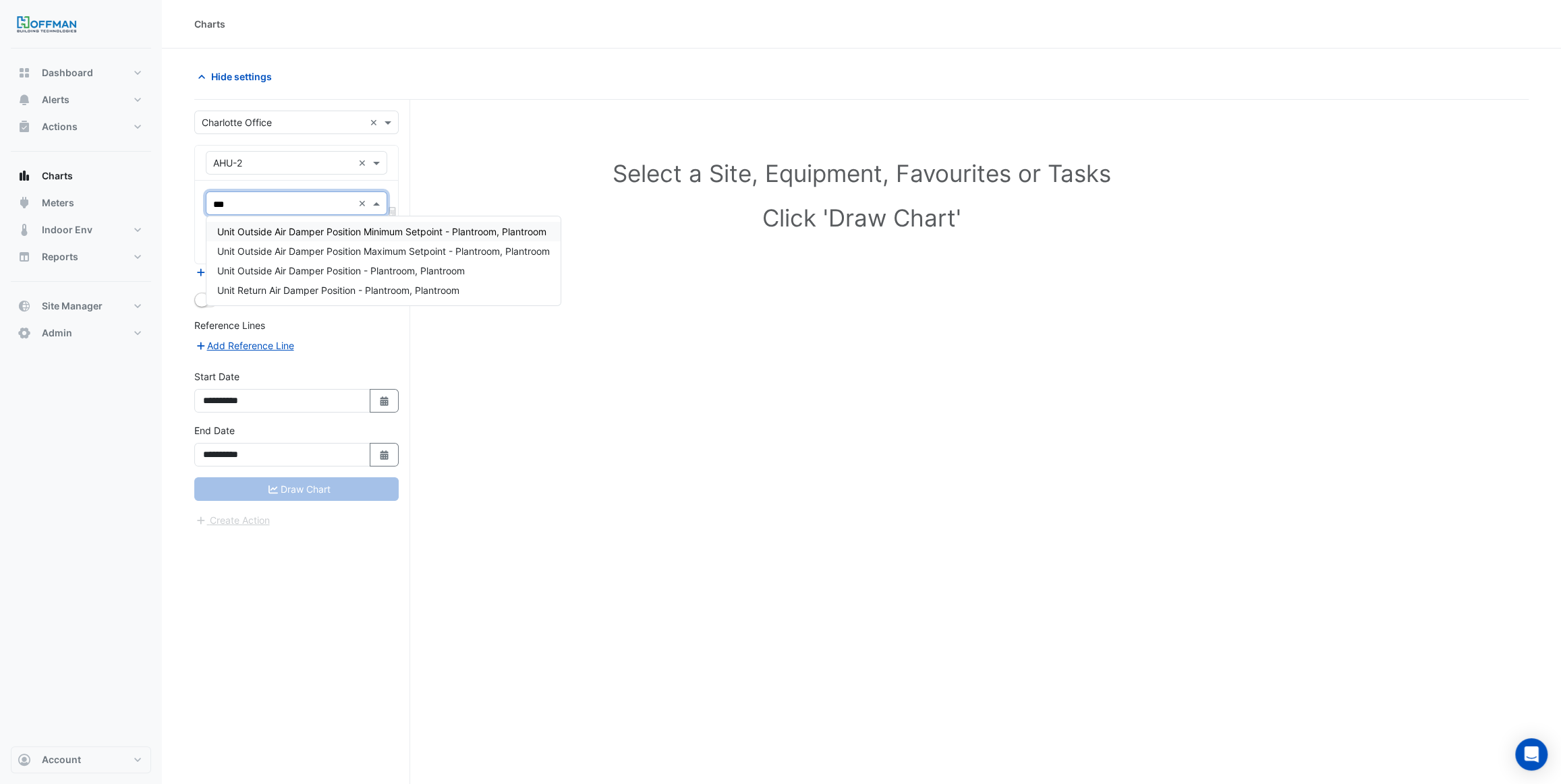
type input "****"
click at [333, 287] on span "Unit Return Air Damper Position - Plantroom, Plantroom" at bounding box center [338, 290] width 242 height 12
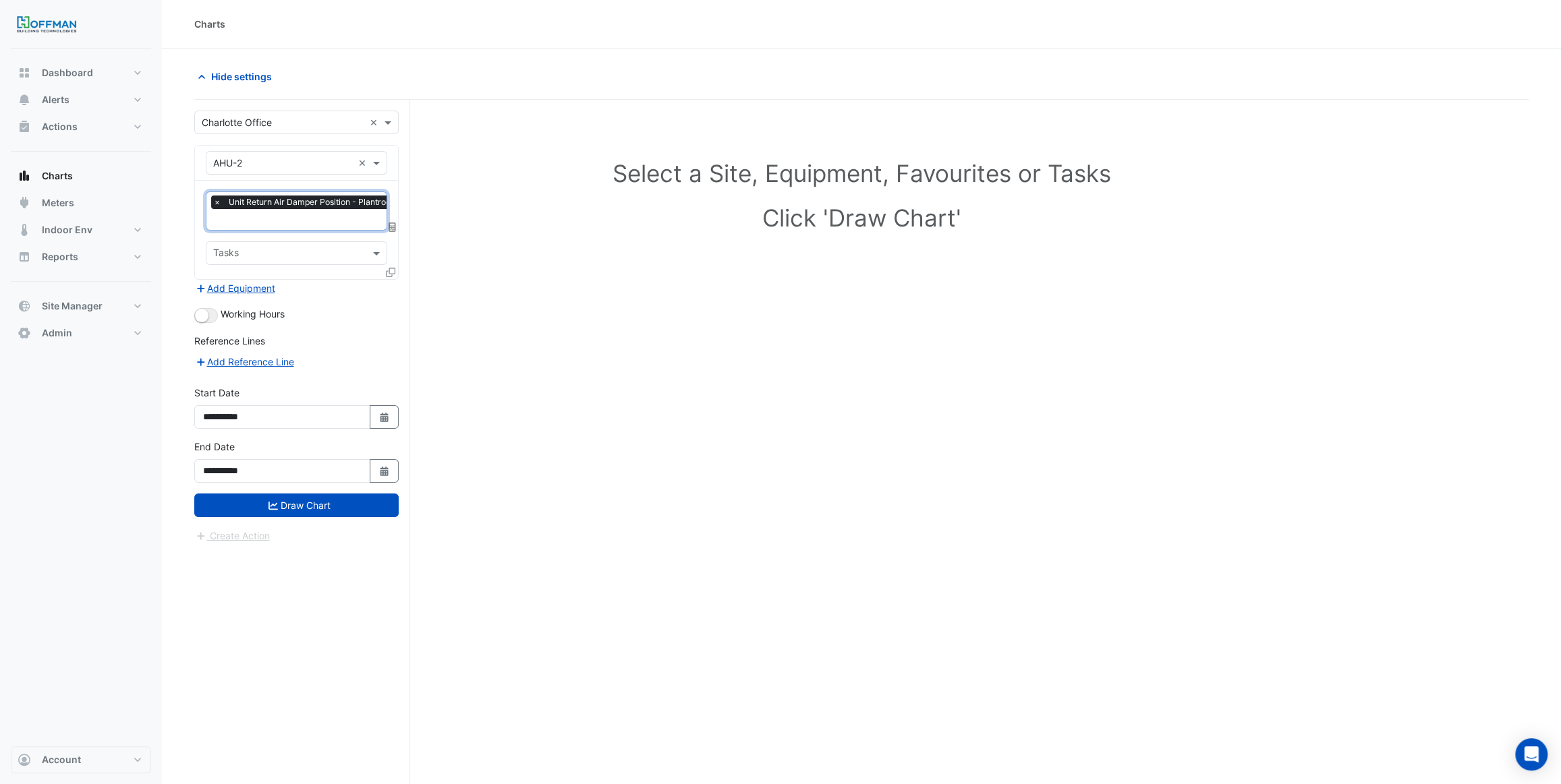
click at [322, 222] on input "text" at bounding box center [331, 221] width 235 height 14
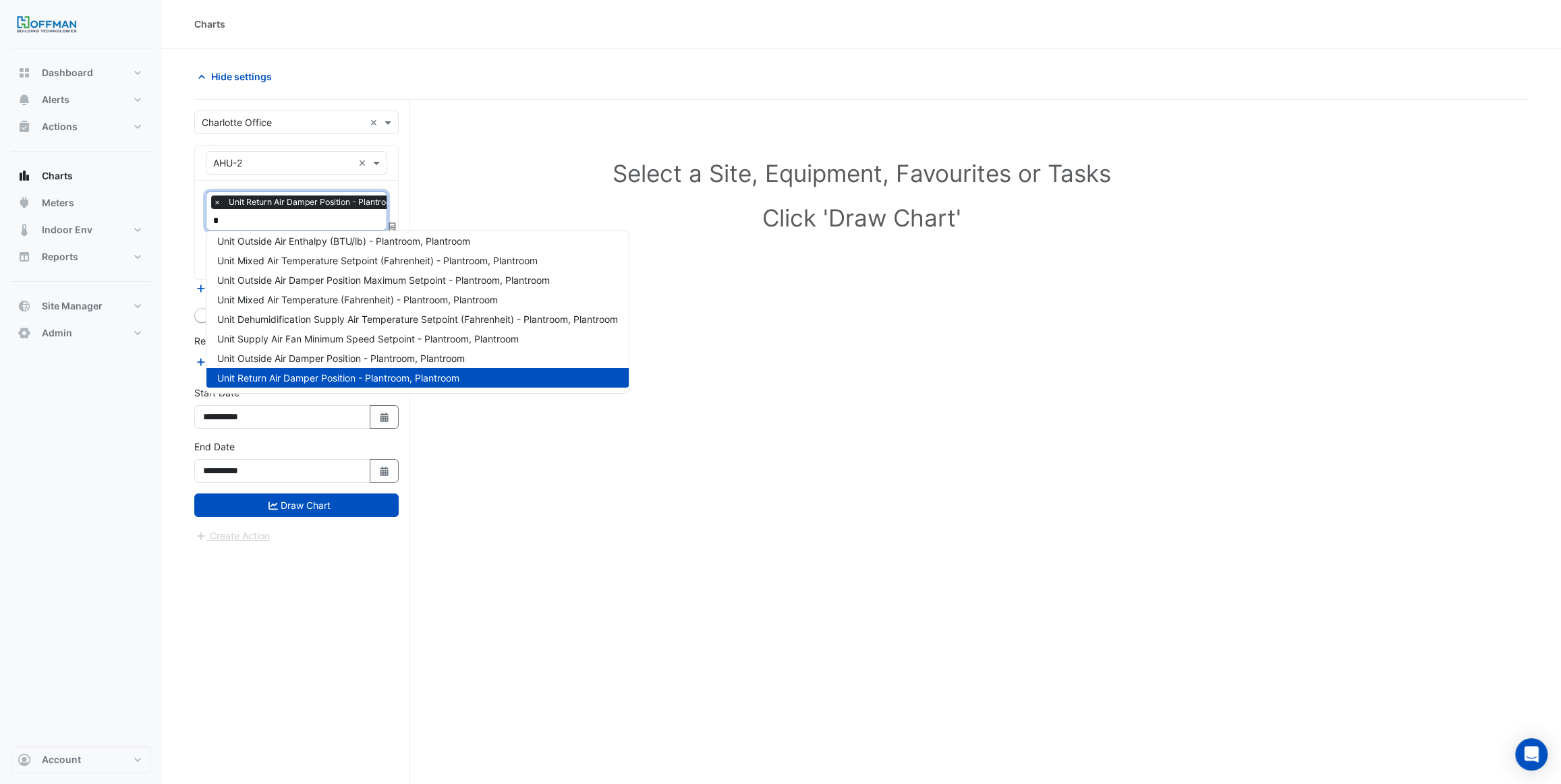
scroll to position [201, 0]
type input "**"
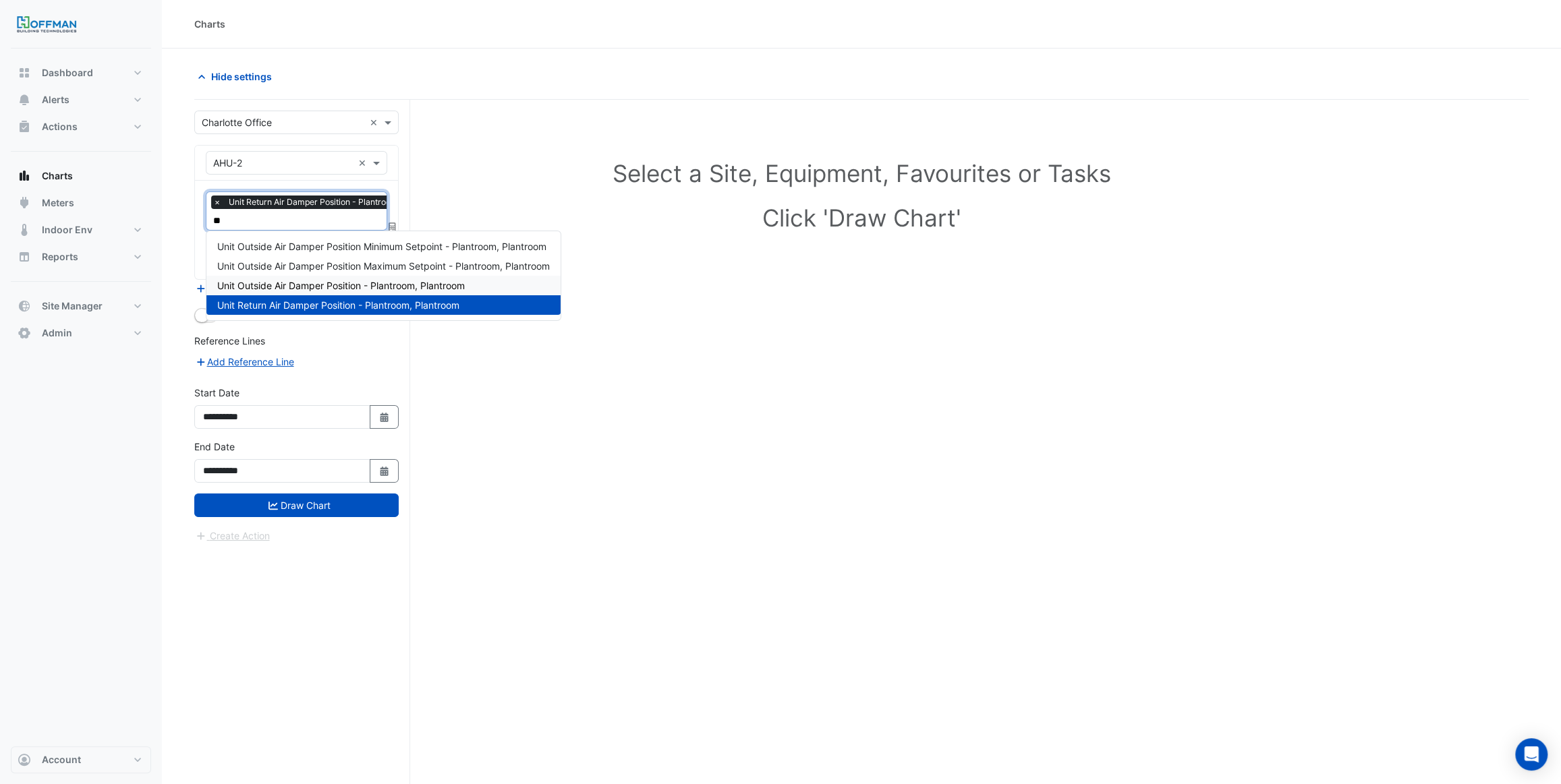
click at [317, 280] on span "Unit Outside Air Damper Position - Plantroom, Plantroom" at bounding box center [341, 285] width 248 height 12
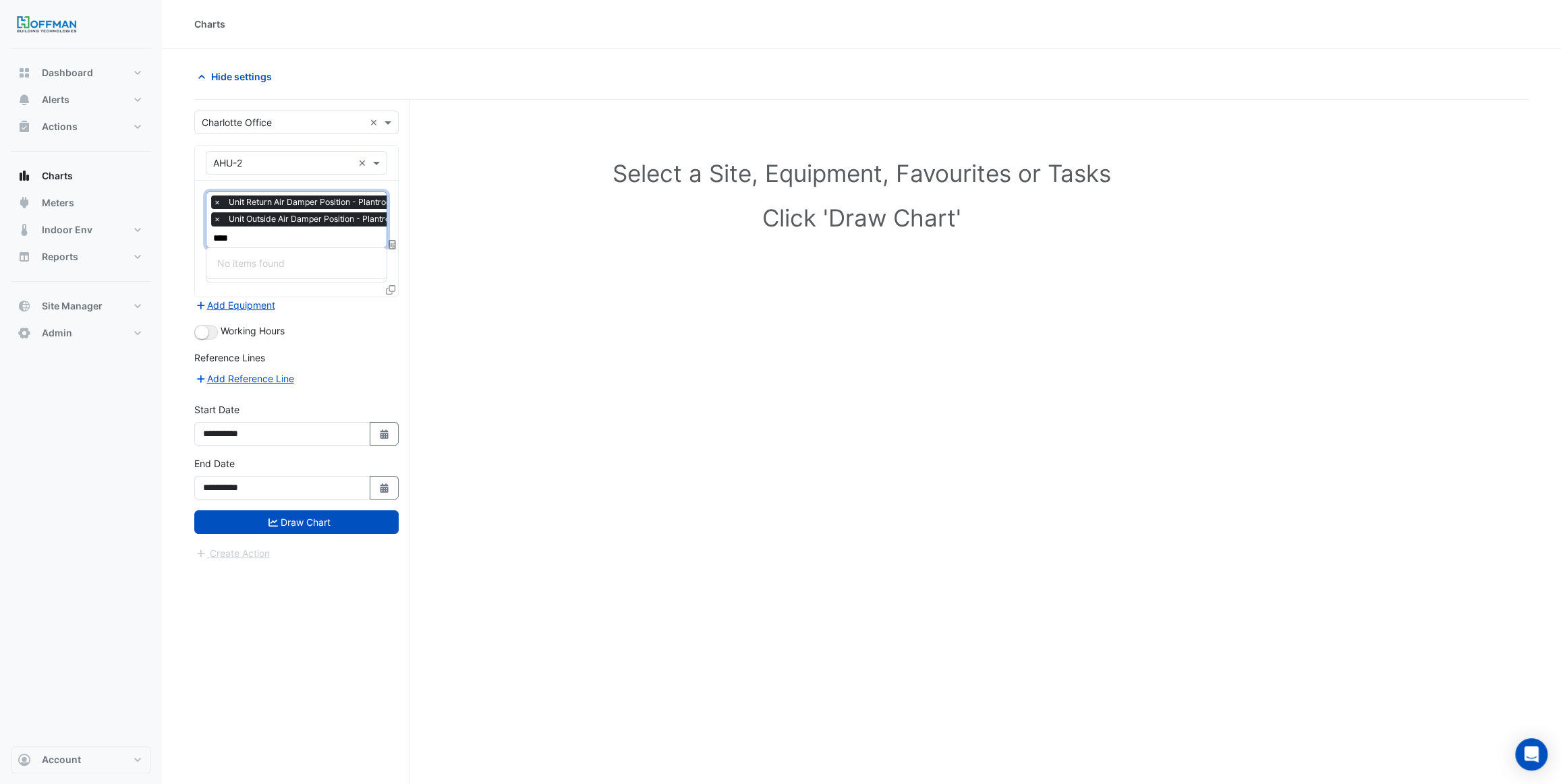
type input "***"
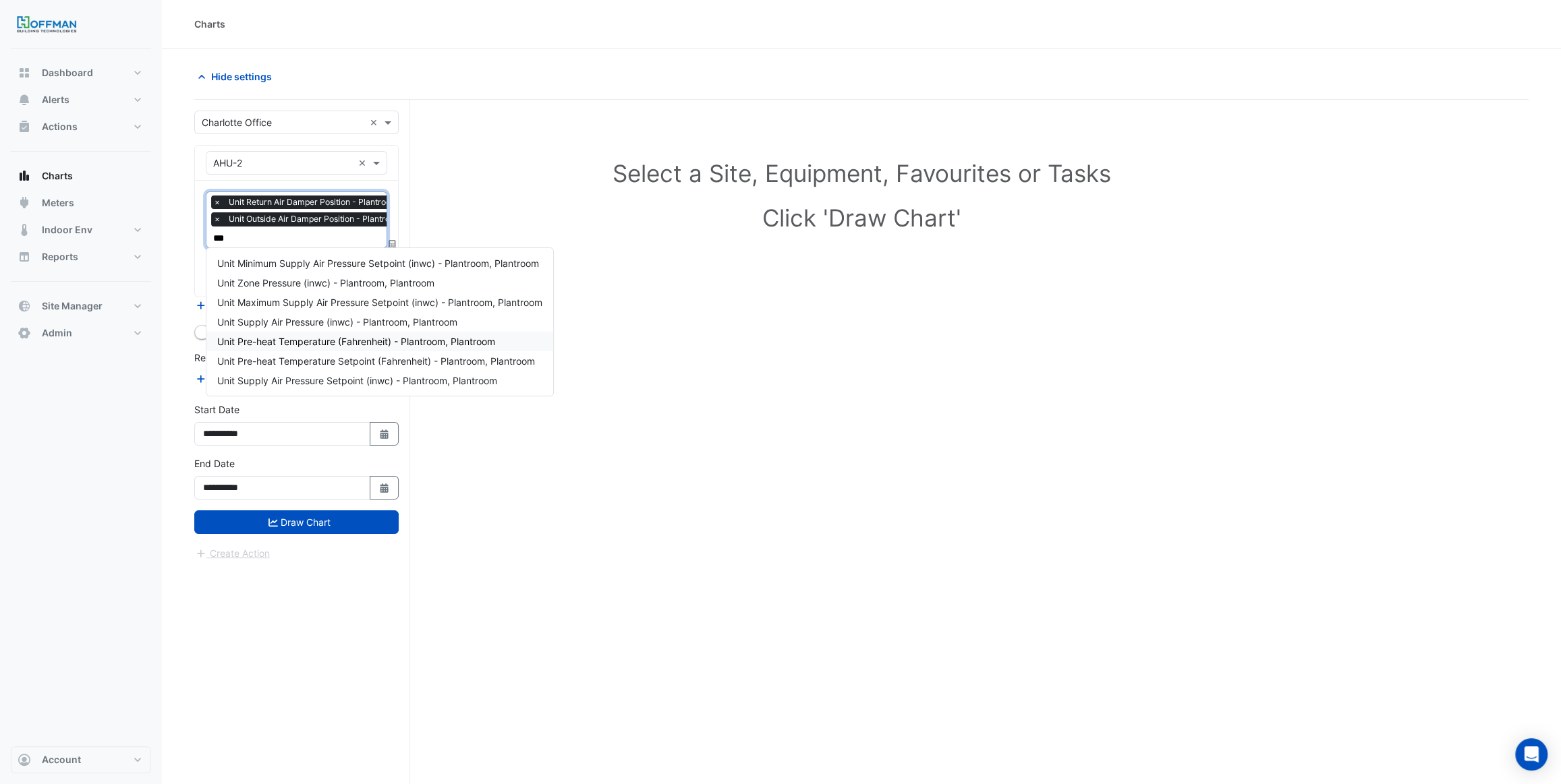
click at [324, 347] on div "Unit Pre-heat Temperature (Fahrenheit) - Plantroom, Plantroom" at bounding box center [380, 341] width 347 height 19
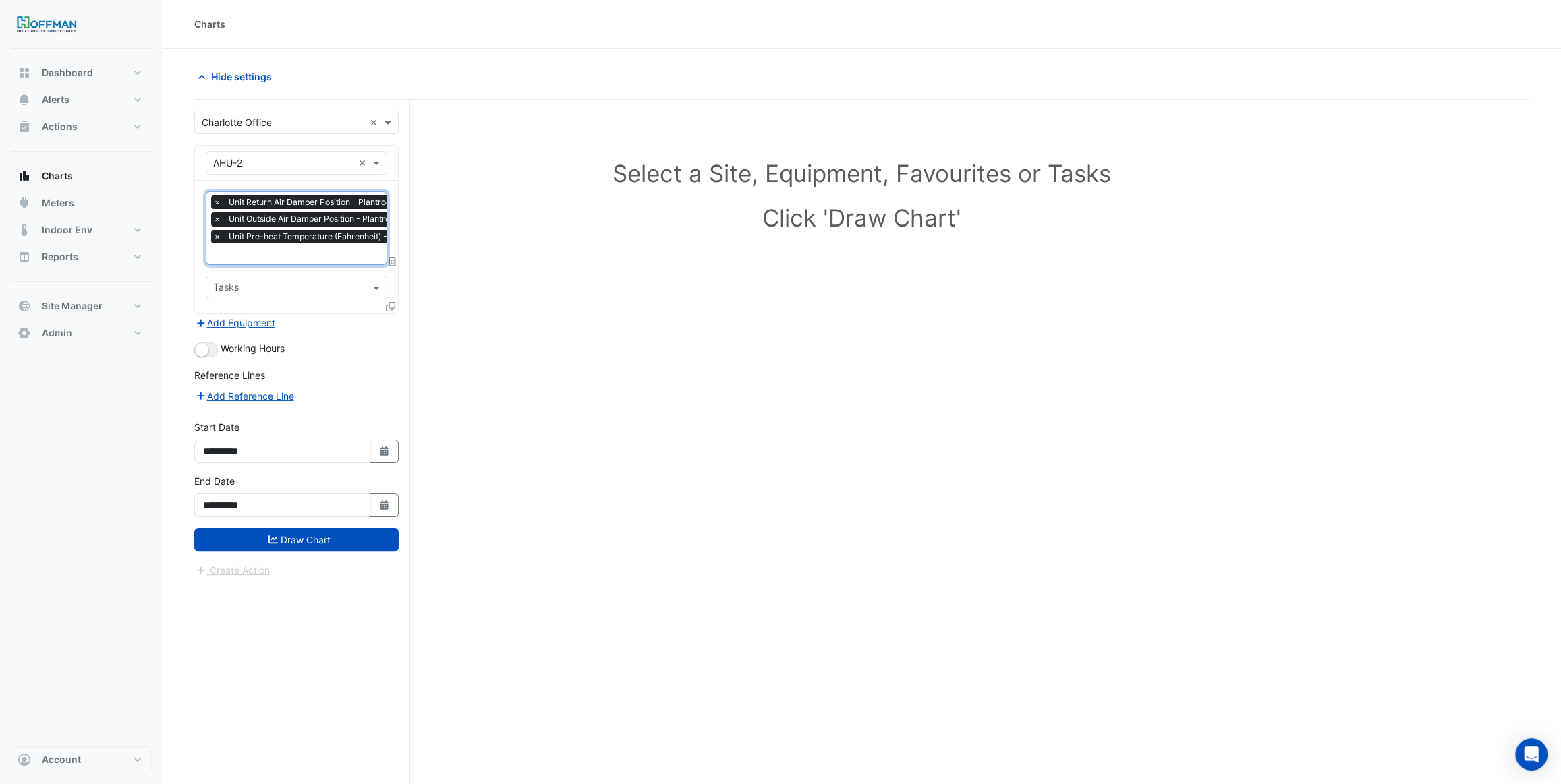
click at [280, 256] on input "text" at bounding box center [346, 255] width 266 height 14
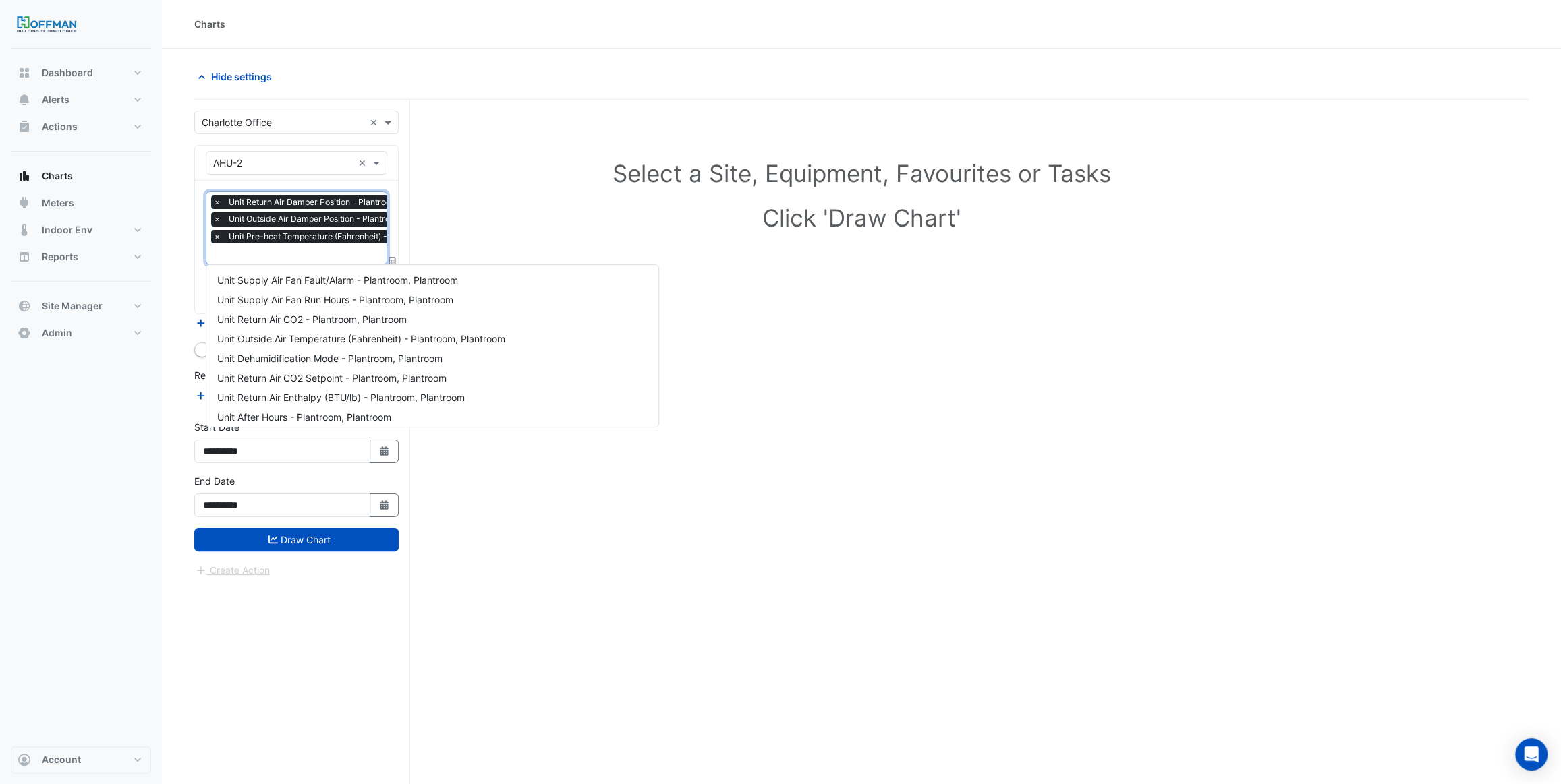
scroll to position [592, 0]
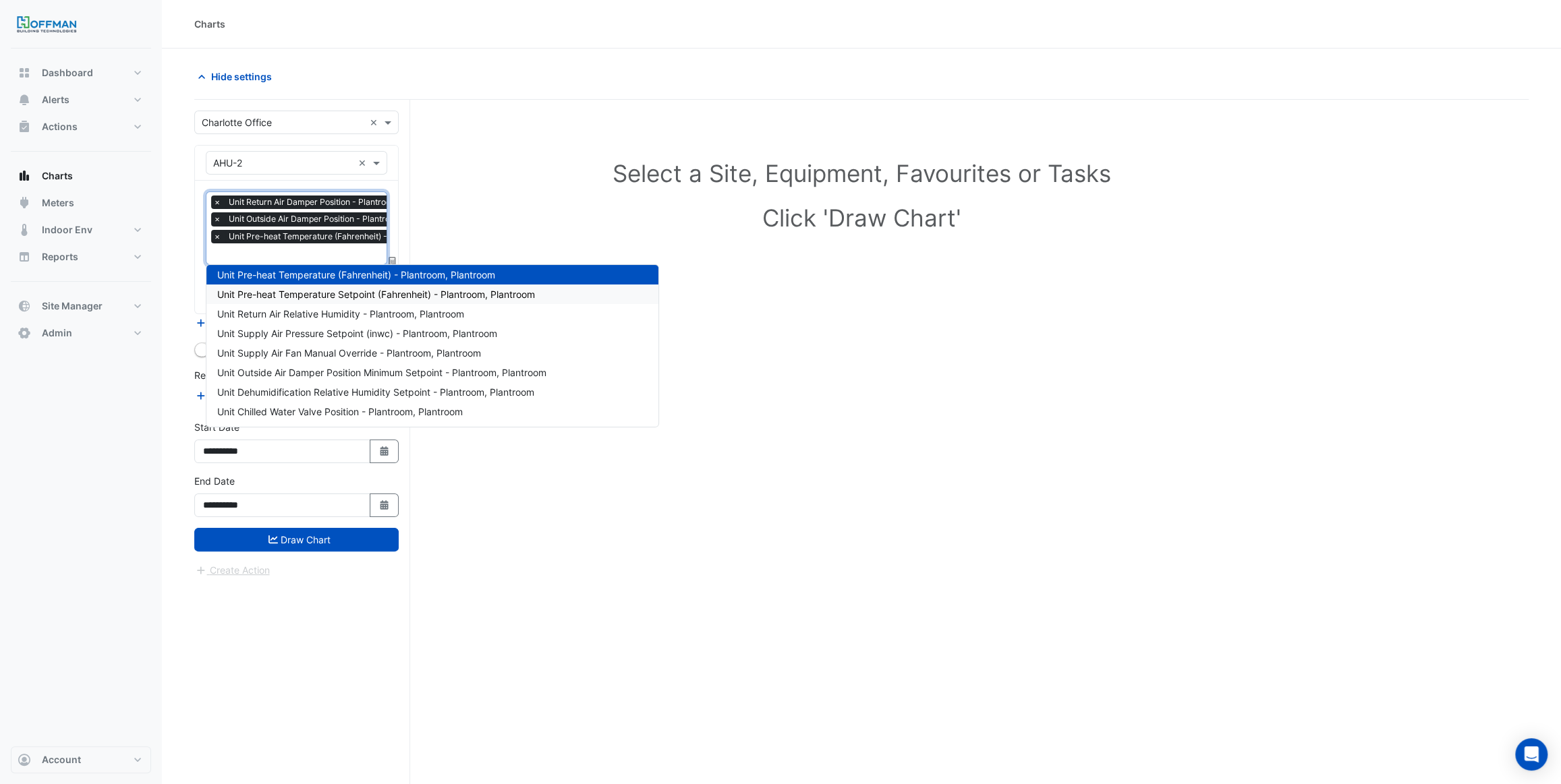
click at [317, 290] on span "Unit Pre-heat Temperature Setpoint (Fahrenheit) - Plantroom, Plantroom" at bounding box center [376, 295] width 317 height 12
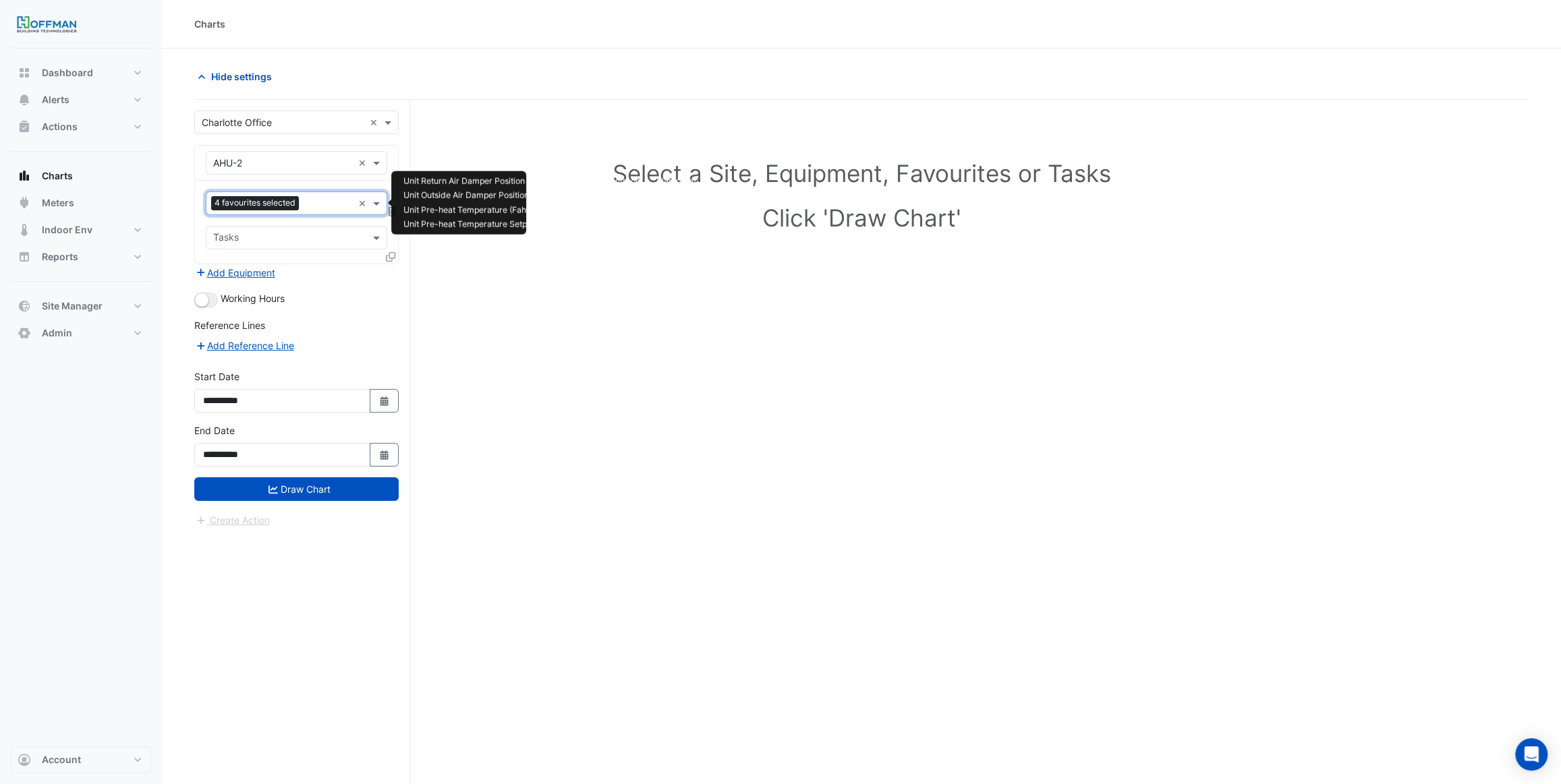
click at [321, 202] on input "text" at bounding box center [328, 204] width 49 height 14
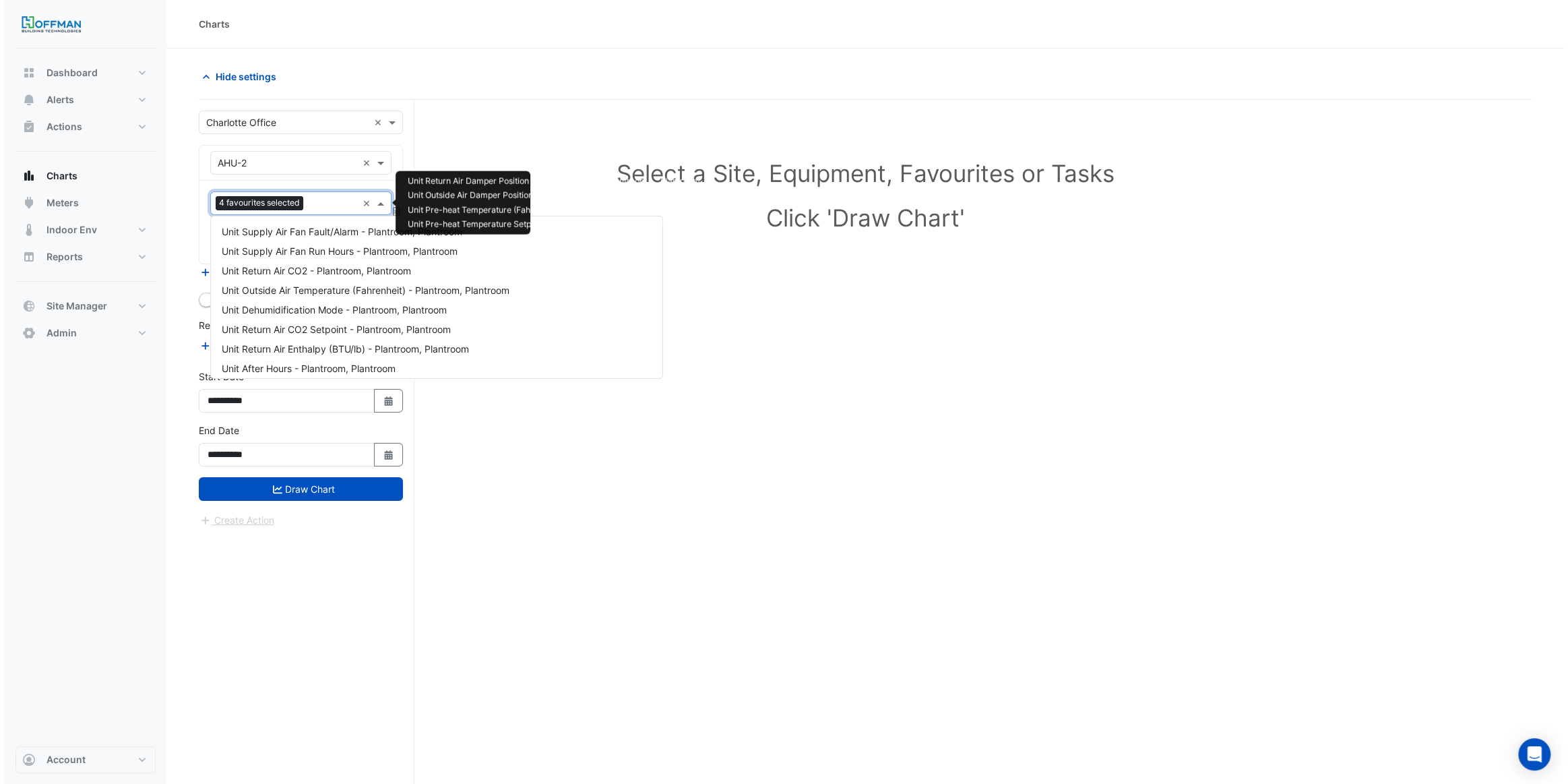
scroll to position [612, 0]
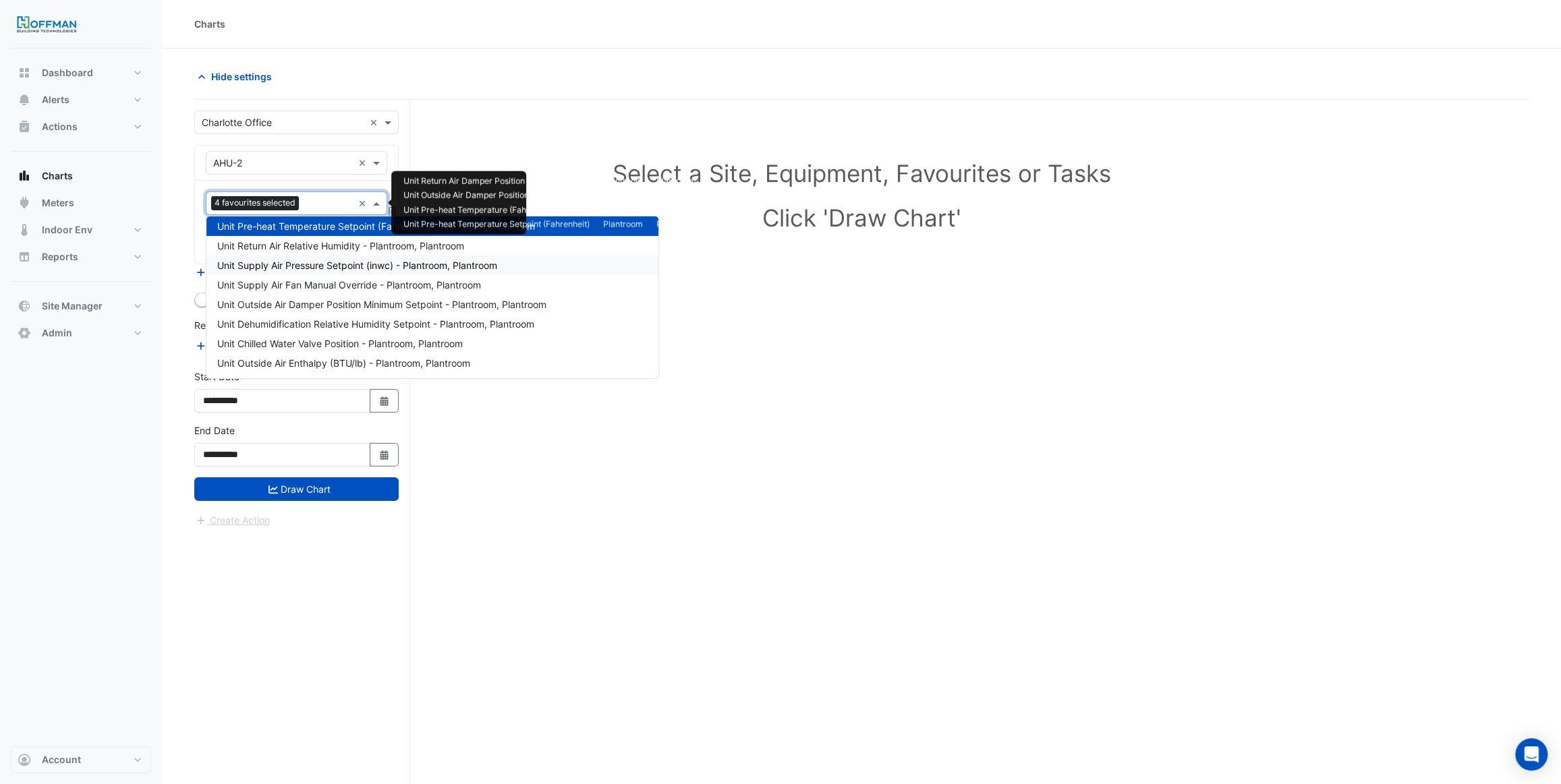
click at [185, 258] on section "Hide settings Select a Site, Equipment, Favourites or Tasks Click 'Draw Chart' …" at bounding box center [862, 442] width 1399 height 787
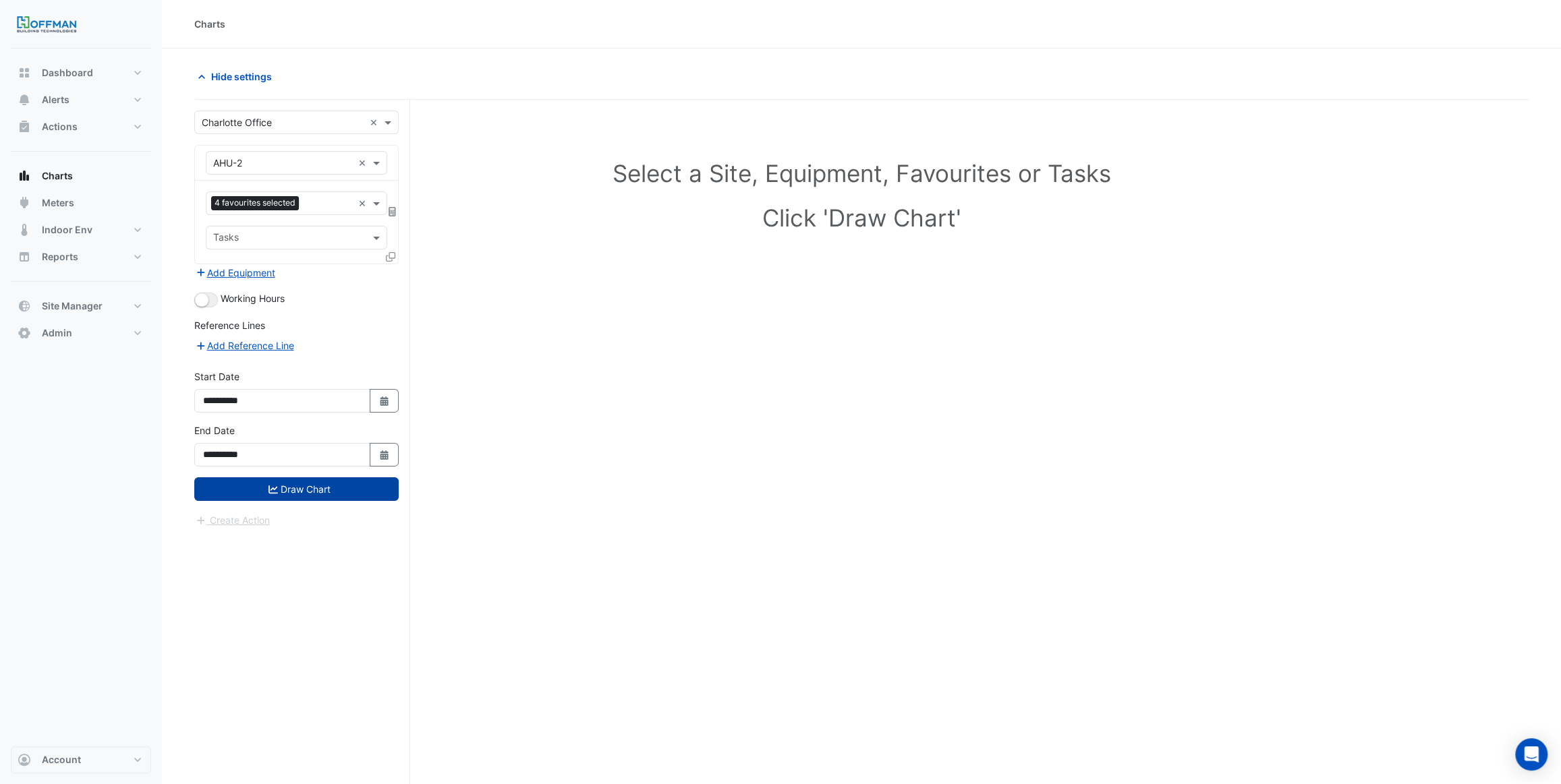
click at [348, 487] on button "Draw Chart" at bounding box center [296, 489] width 204 height 24
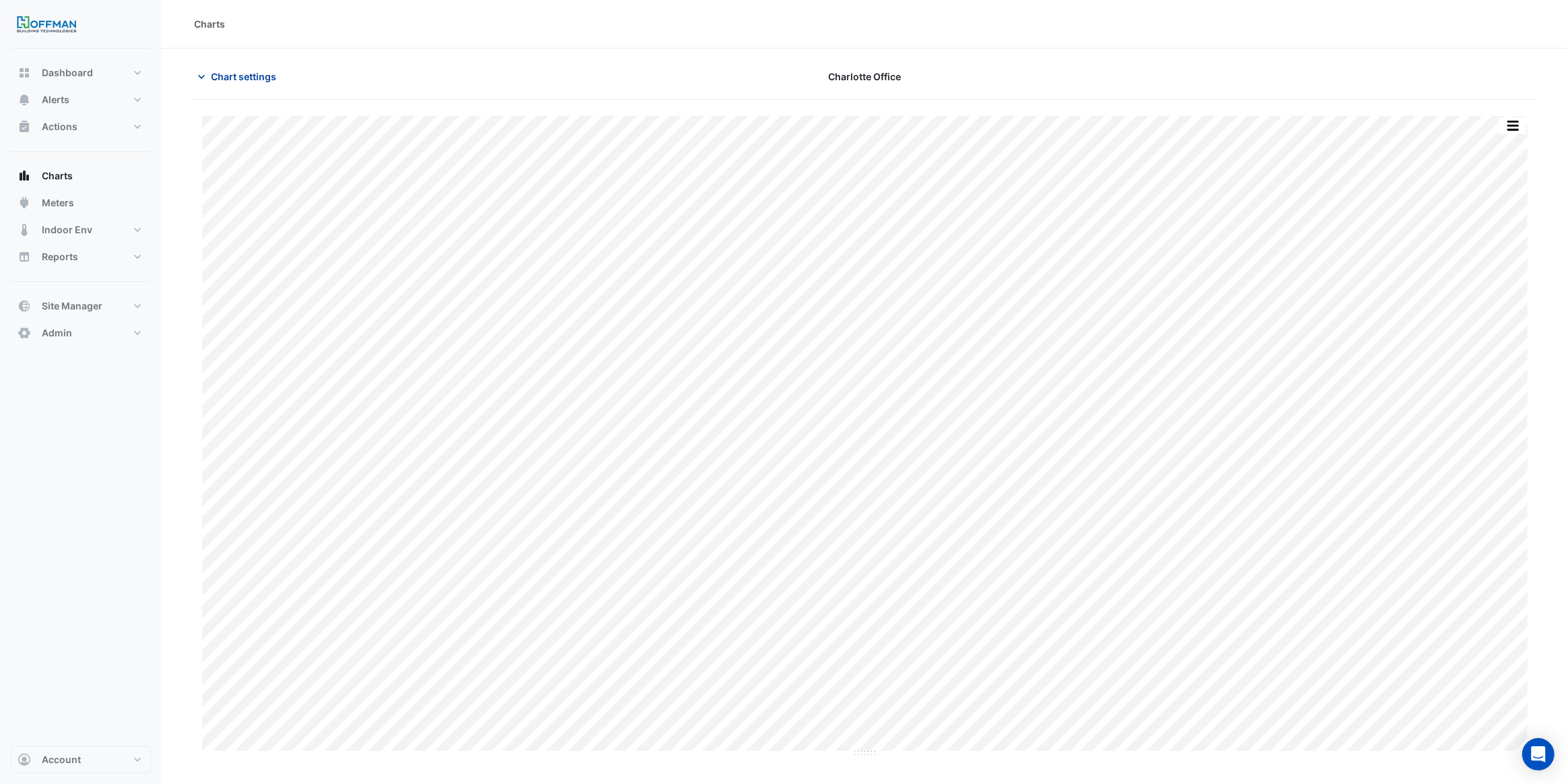
click at [217, 76] on span "Chart settings" at bounding box center [243, 76] width 65 height 14
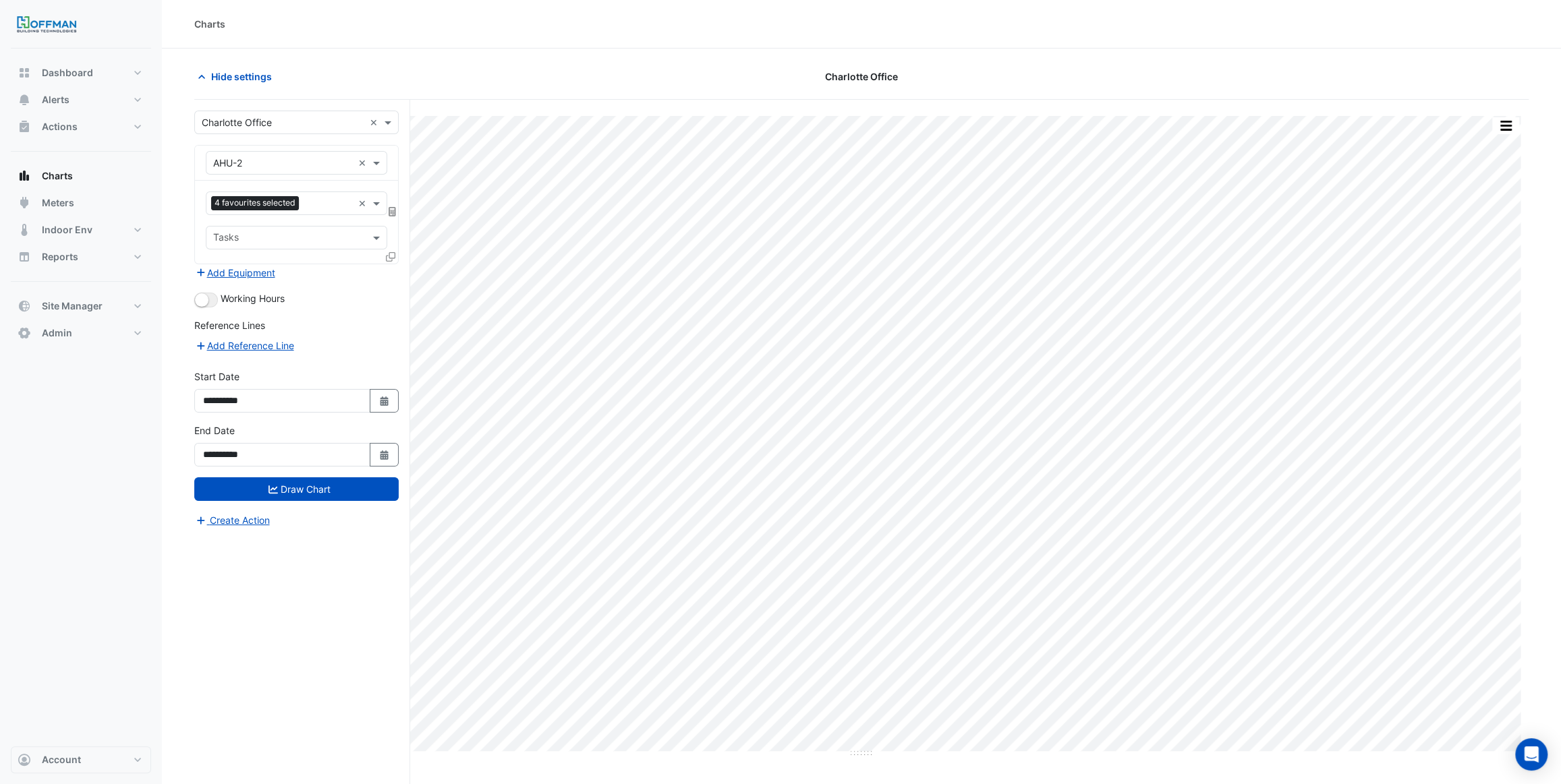
click at [392, 253] on icon at bounding box center [390, 256] width 9 height 9
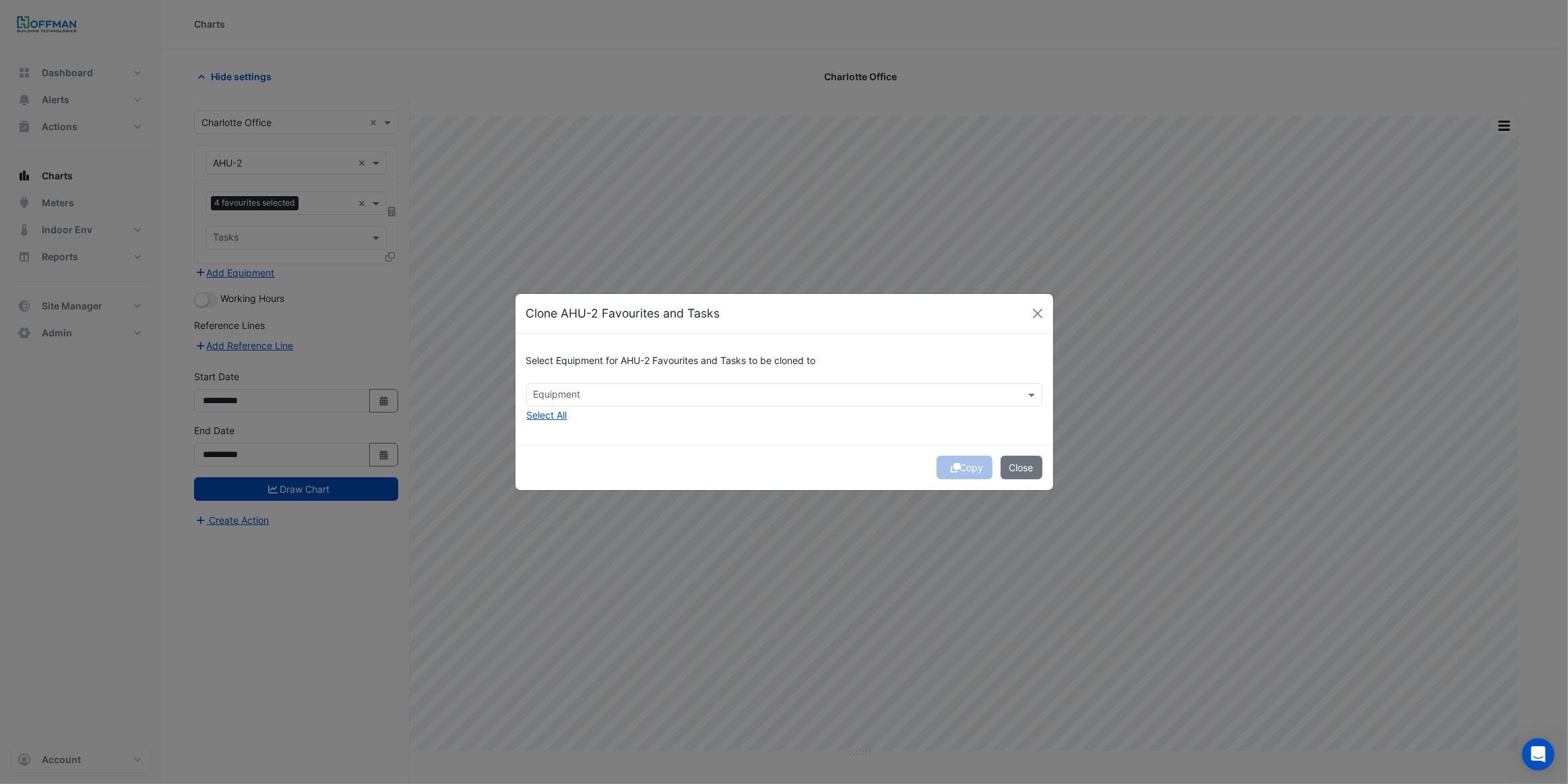
click at [565, 396] on input "text" at bounding box center [776, 396] width 486 height 14
click at [561, 420] on span "AHU-1" at bounding box center [552, 424] width 29 height 12
click at [657, 433] on div "Select Equipment for AHU-2 Favourites and Tasks to be cloned to Equipment × AHU…" at bounding box center [784, 389] width 538 height 110
click at [971, 467] on button "Copy" at bounding box center [965, 468] width 56 height 24
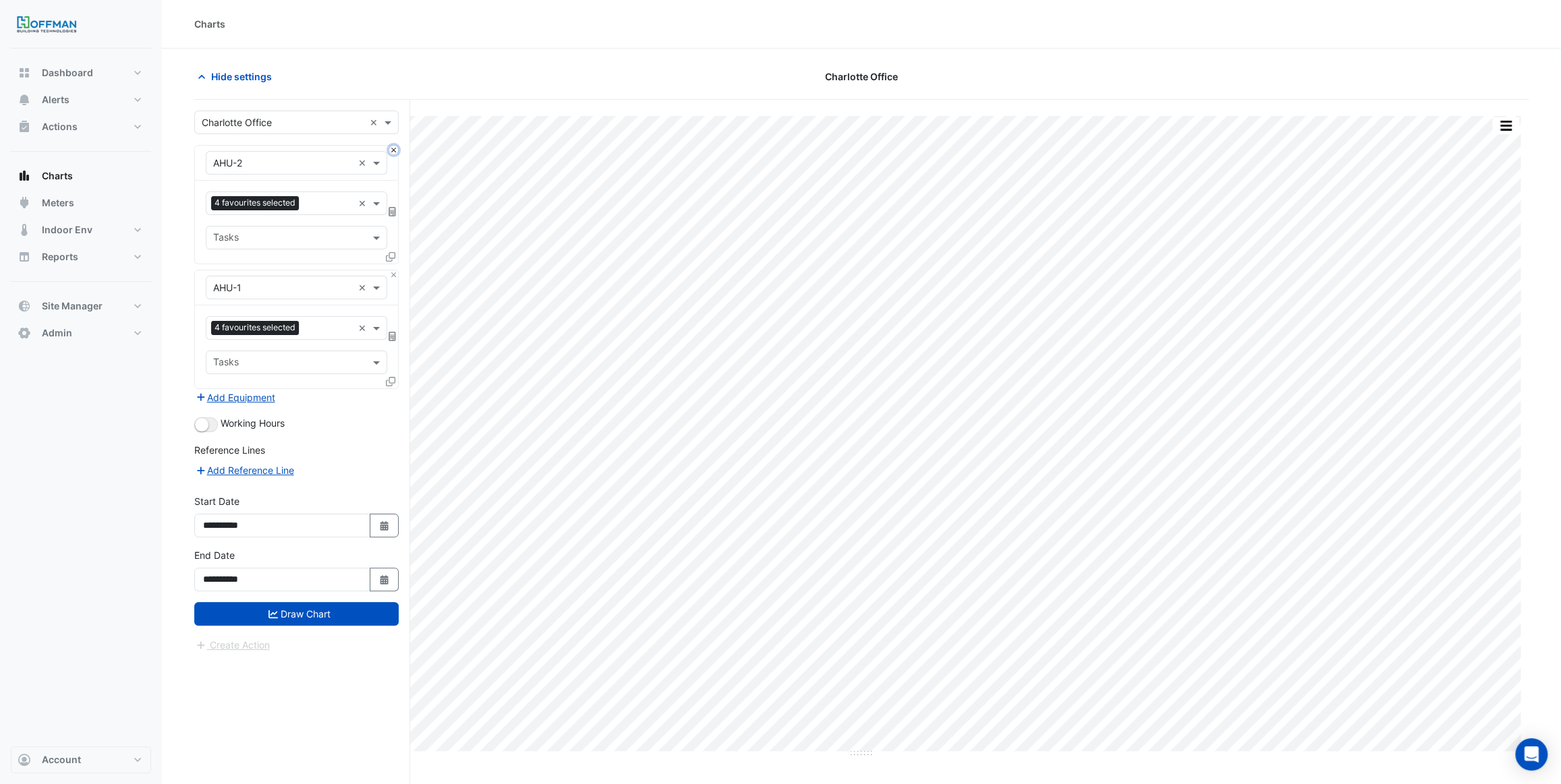
click at [393, 149] on button "Close" at bounding box center [394, 150] width 8 height 8
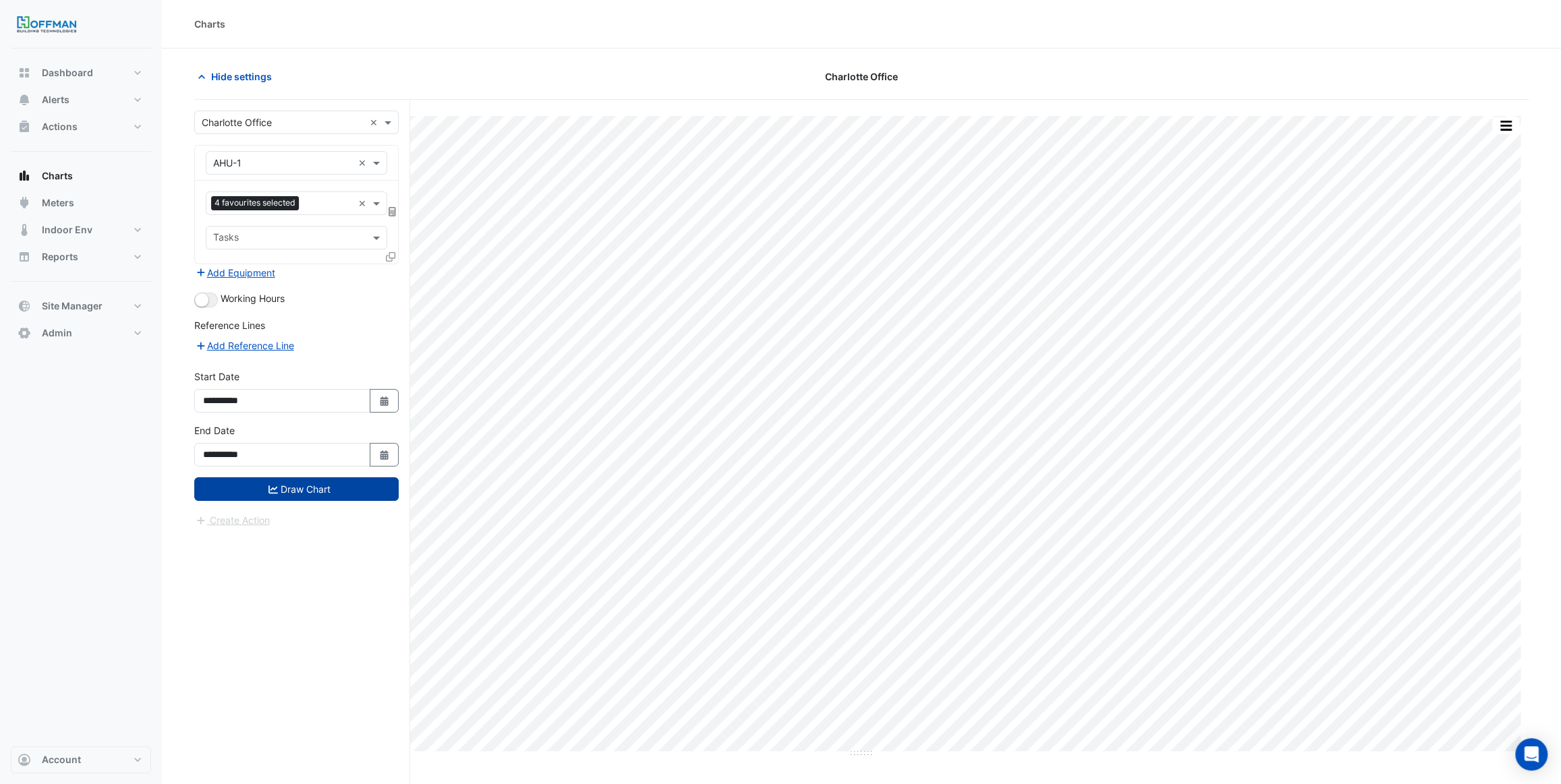
click at [299, 485] on button "Draw Chart" at bounding box center [296, 489] width 204 height 24
